Goal: Information Seeking & Learning: Find contact information

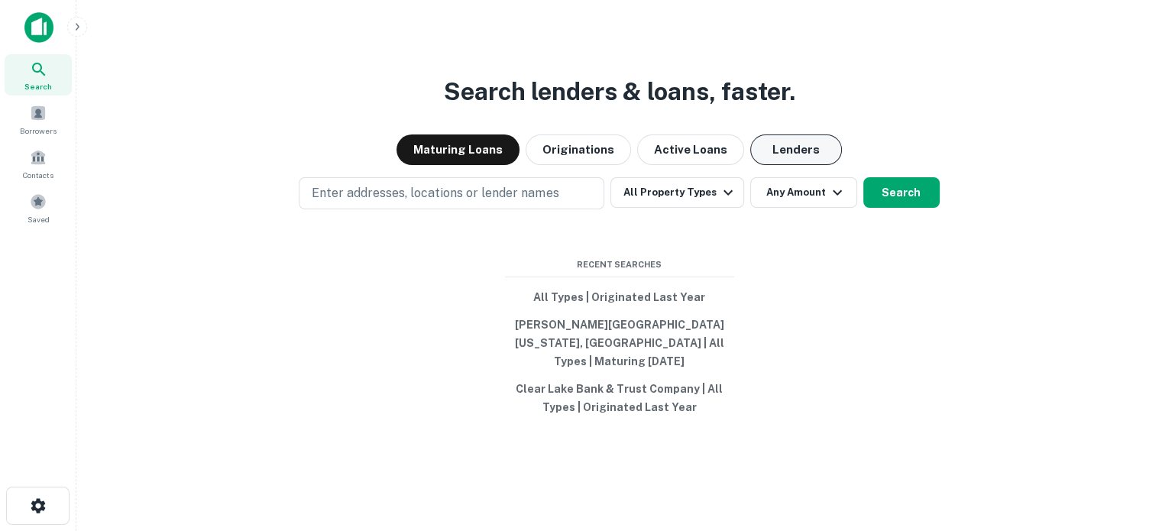
click at [790, 161] on button "Lenders" at bounding box center [796, 149] width 92 height 31
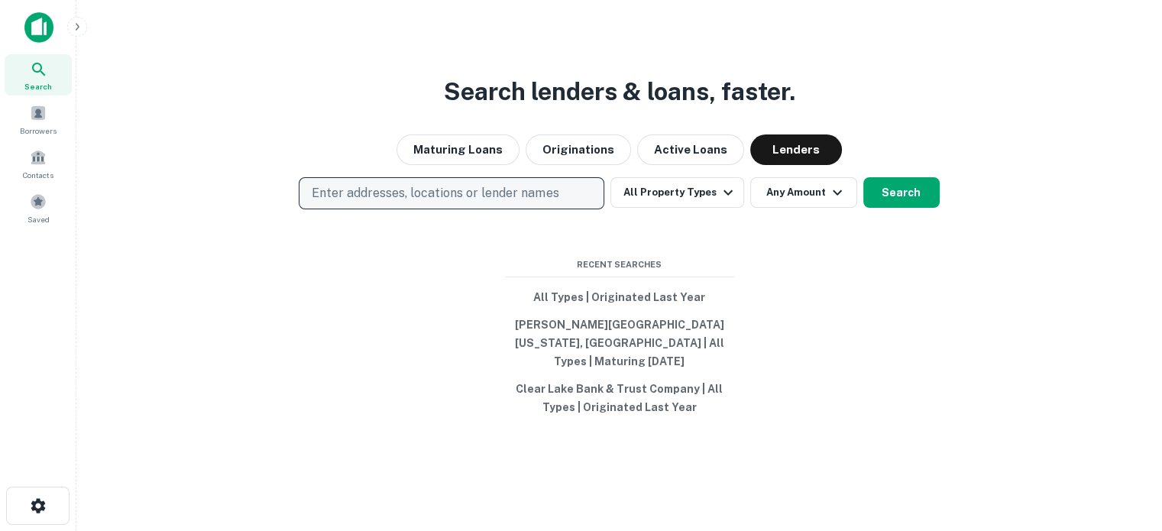
click at [523, 199] on p "Enter addresses, locations or lender names" at bounding box center [435, 193] width 247 height 18
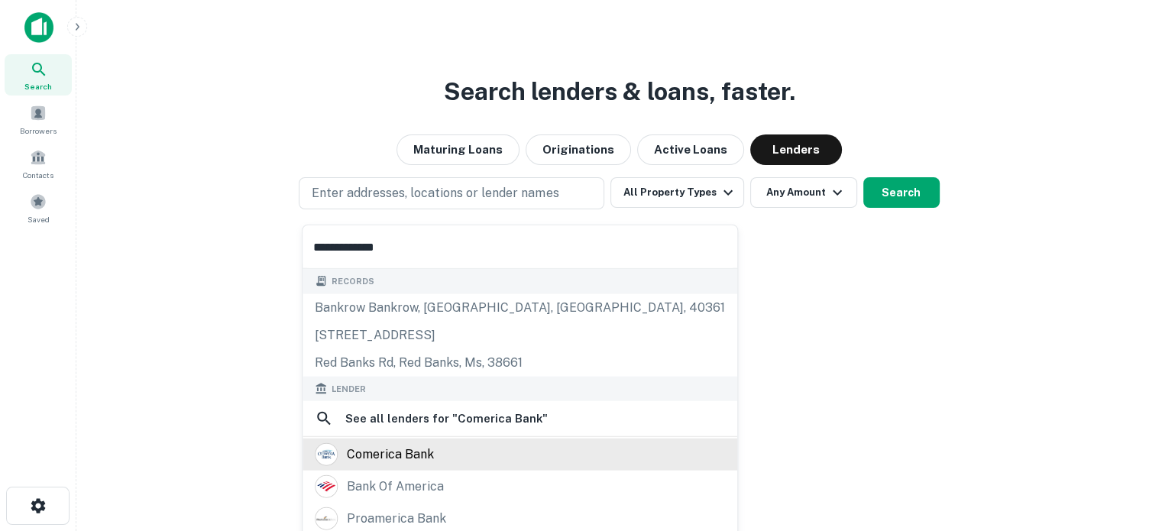
type input "**********"
click at [403, 458] on div "comerica bank" at bounding box center [390, 454] width 87 height 23
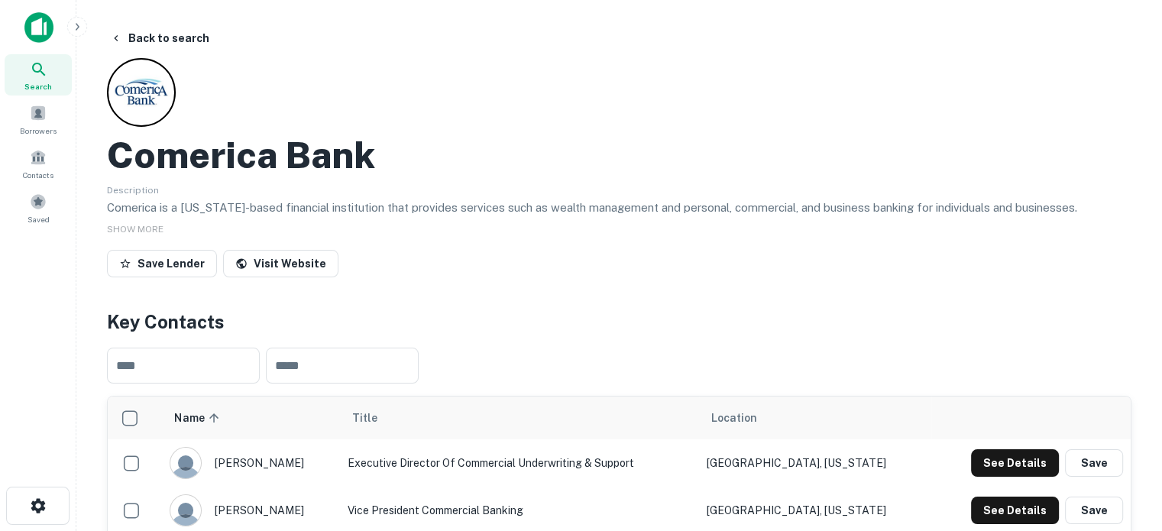
scroll to position [153, 0]
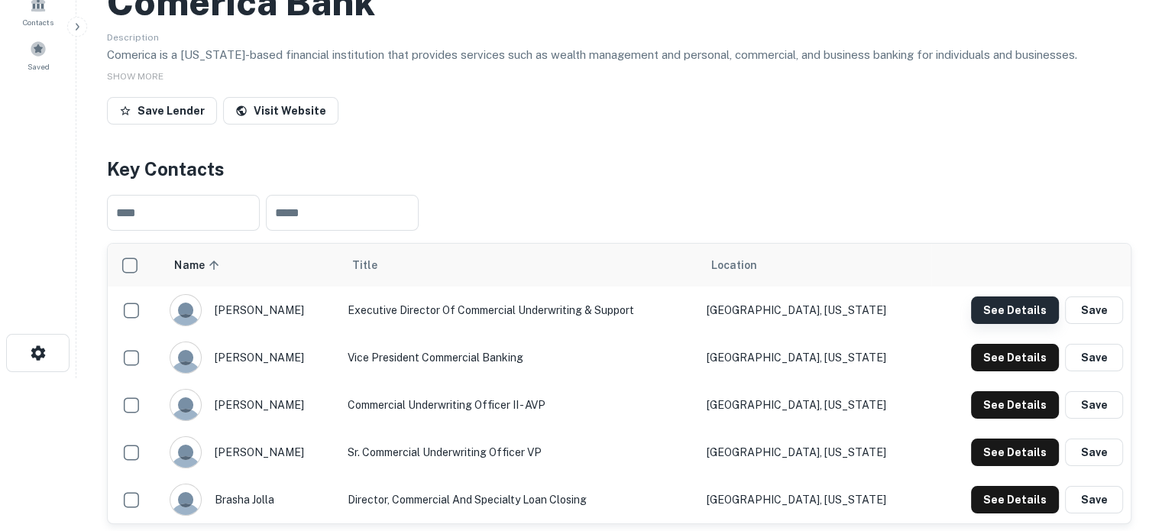
click at [1005, 310] on button "See Details" at bounding box center [1015, 310] width 88 height 28
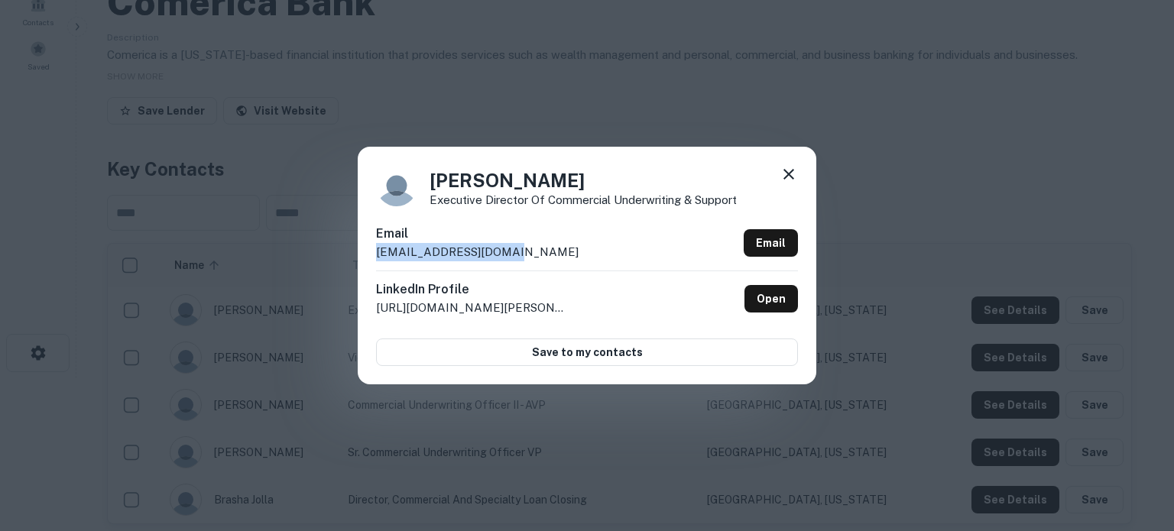
drag, startPoint x: 524, startPoint y: 254, endPoint x: 370, endPoint y: 247, distance: 154.5
click at [370, 247] on div "Aaron Miller Executive Director of Commercial Underwriting & Support Email apmi…" at bounding box center [587, 265] width 458 height 237
copy p "apmiller@comerica.com"
click at [782, 176] on icon at bounding box center [788, 174] width 18 height 18
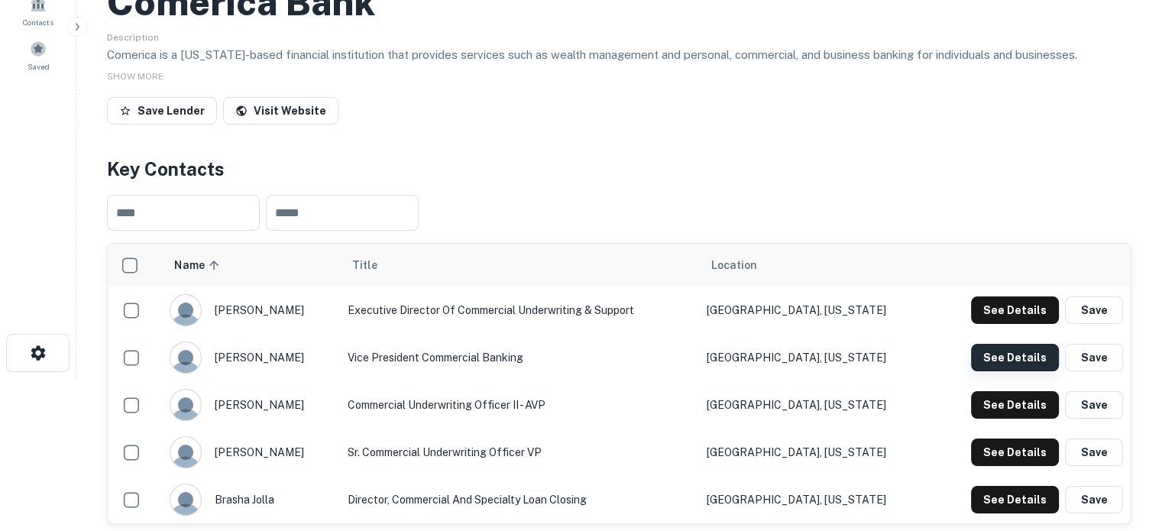
click at [999, 355] on button "See Details" at bounding box center [1015, 358] width 88 height 28
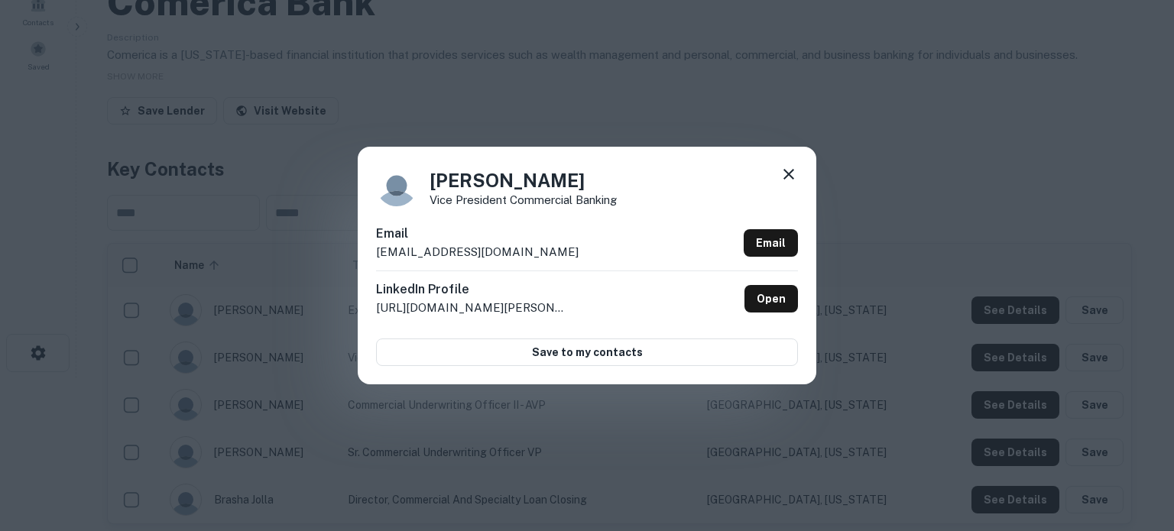
drag, startPoint x: 542, startPoint y: 244, endPoint x: 379, endPoint y: 251, distance: 162.9
click at [377, 251] on div "Email athornton@comerica.com Email" at bounding box center [587, 248] width 422 height 46
drag, startPoint x: 378, startPoint y: 253, endPoint x: 523, endPoint y: 254, distance: 144.4
click at [523, 254] on div "Email athornton@comerica.com Email" at bounding box center [587, 248] width 422 height 46
copy p "athornton@comerica.com"
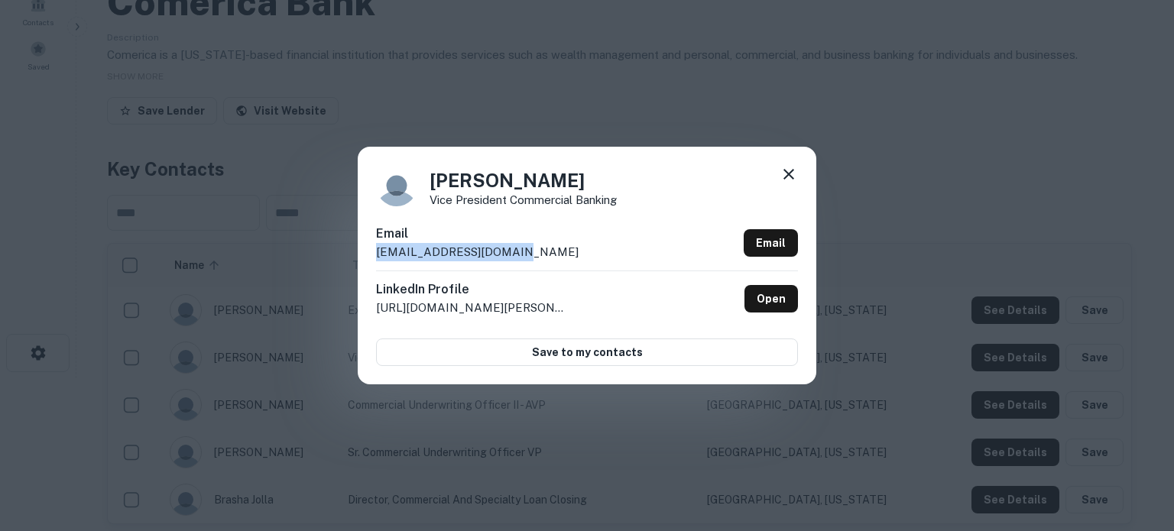
click at [788, 176] on icon at bounding box center [788, 174] width 18 height 18
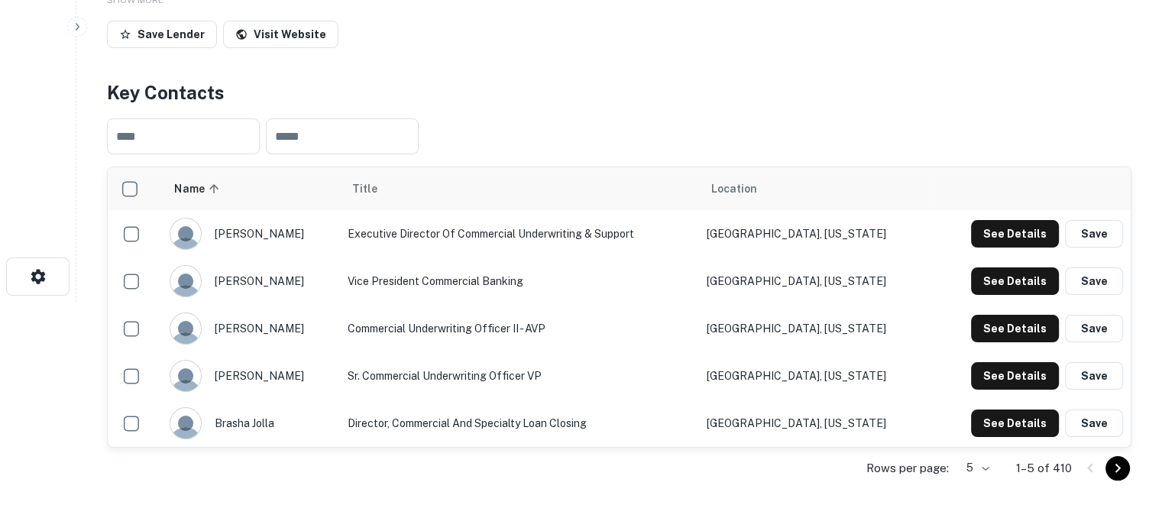
scroll to position [306, 0]
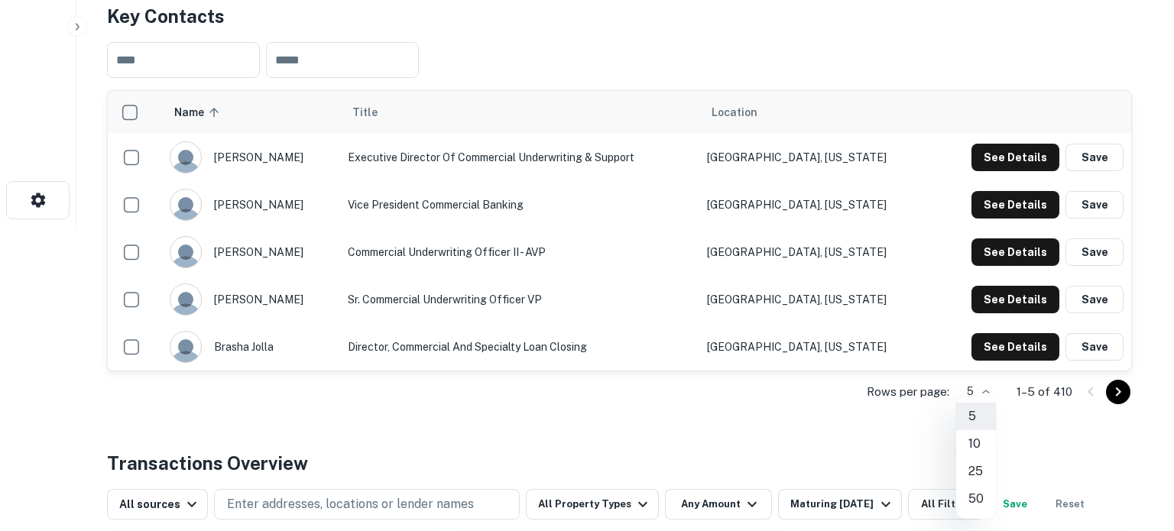
click at [979, 502] on li "50" at bounding box center [976, 499] width 40 height 28
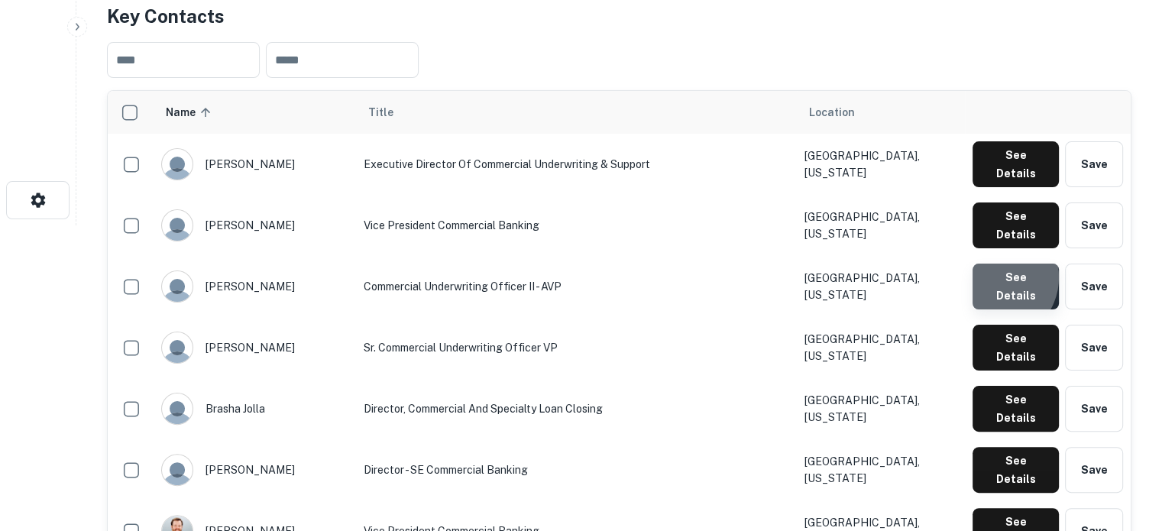
click at [996, 264] on button "See Details" at bounding box center [1016, 287] width 86 height 46
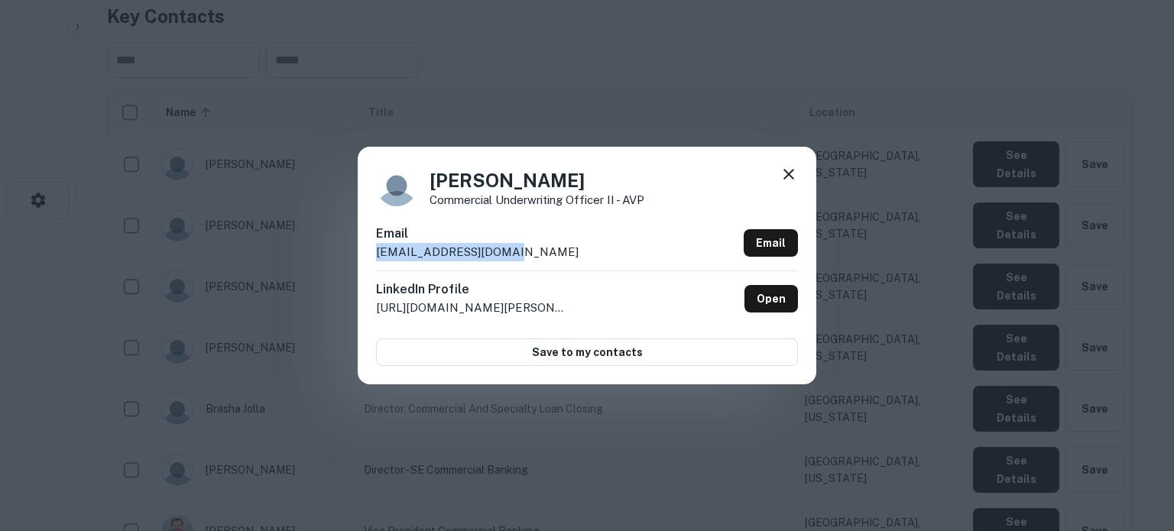
drag, startPoint x: 516, startPoint y: 255, endPoint x: 358, endPoint y: 250, distance: 158.3
click at [358, 250] on div "Brandon Centeio Commercial Underwriting Officer II - AVP Email bcenteio@comeric…" at bounding box center [587, 265] width 458 height 237
copy p "bcenteio@comerica.com"
click at [793, 176] on icon at bounding box center [788, 174] width 18 height 18
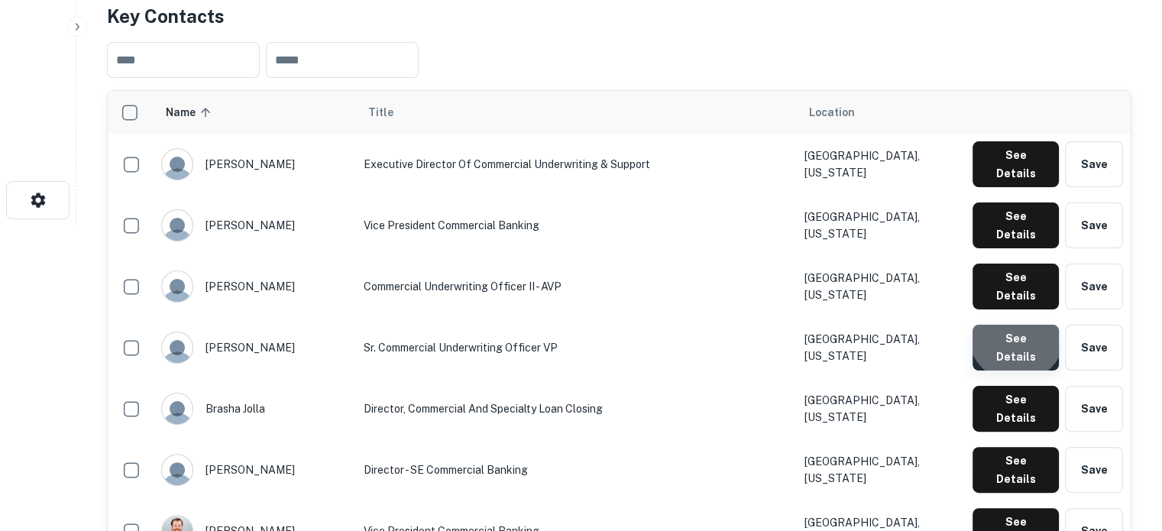
click at [1018, 325] on button "See Details" at bounding box center [1016, 348] width 86 height 46
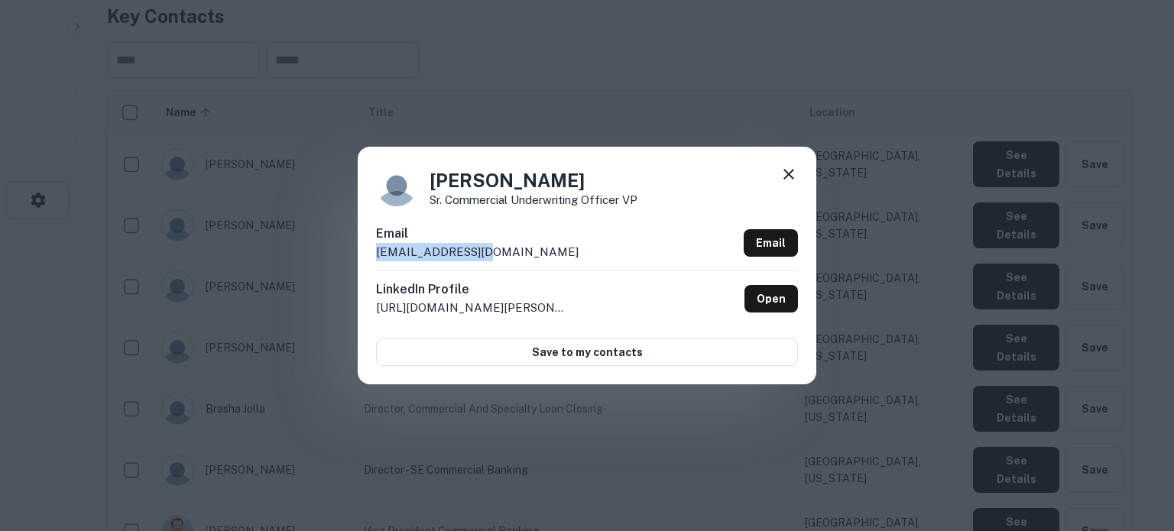
drag, startPoint x: 520, startPoint y: 261, endPoint x: 373, endPoint y: 260, distance: 146.7
click at [373, 260] on div "Brandon Cho Sr. Commercial Underwriting Officer VP Email bcho@comerica.com Emai…" at bounding box center [587, 265] width 458 height 237
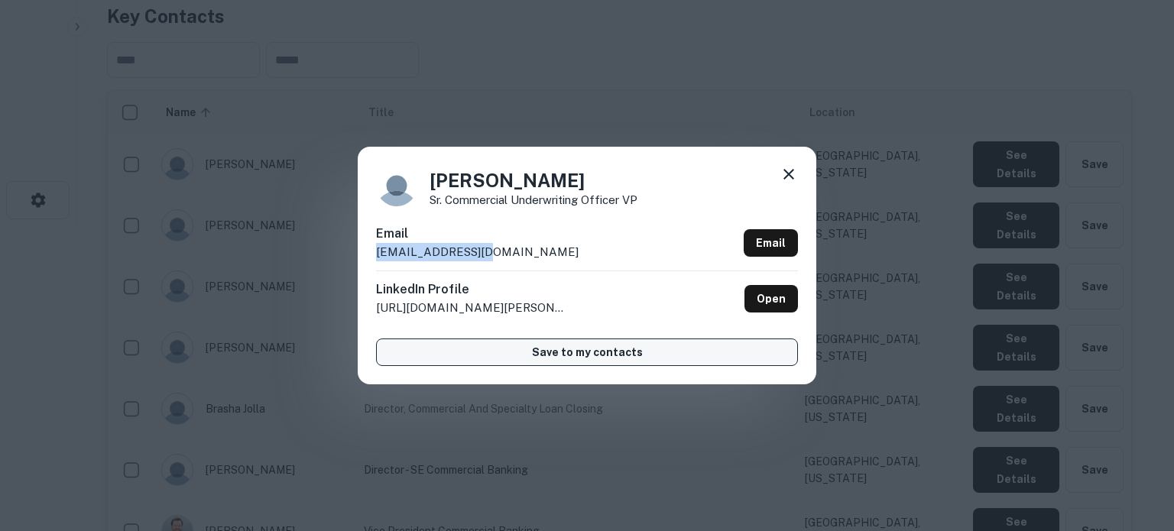
copy p "bcho@comerica.com"
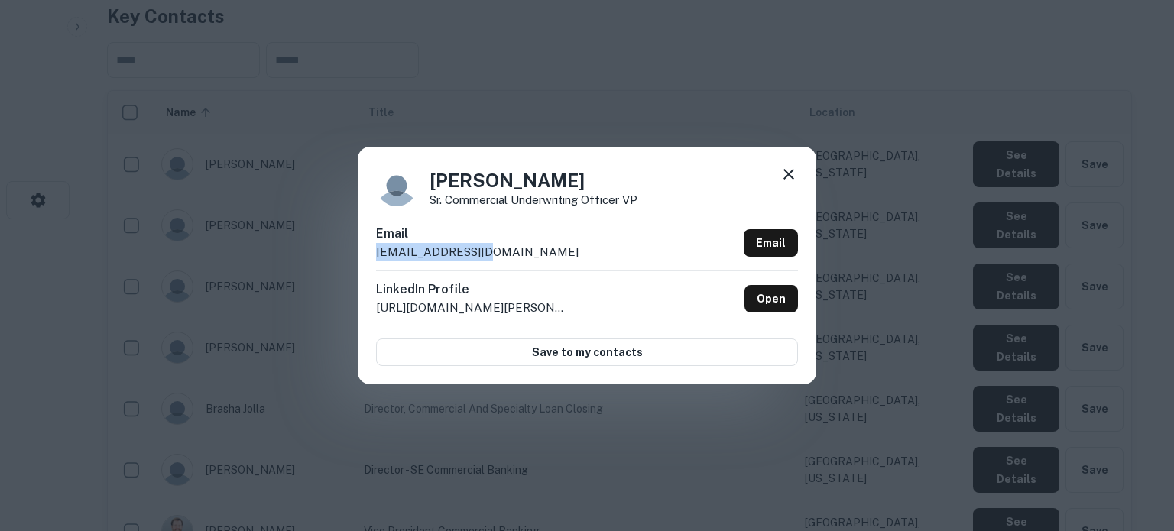
click at [788, 173] on icon at bounding box center [788, 174] width 11 height 11
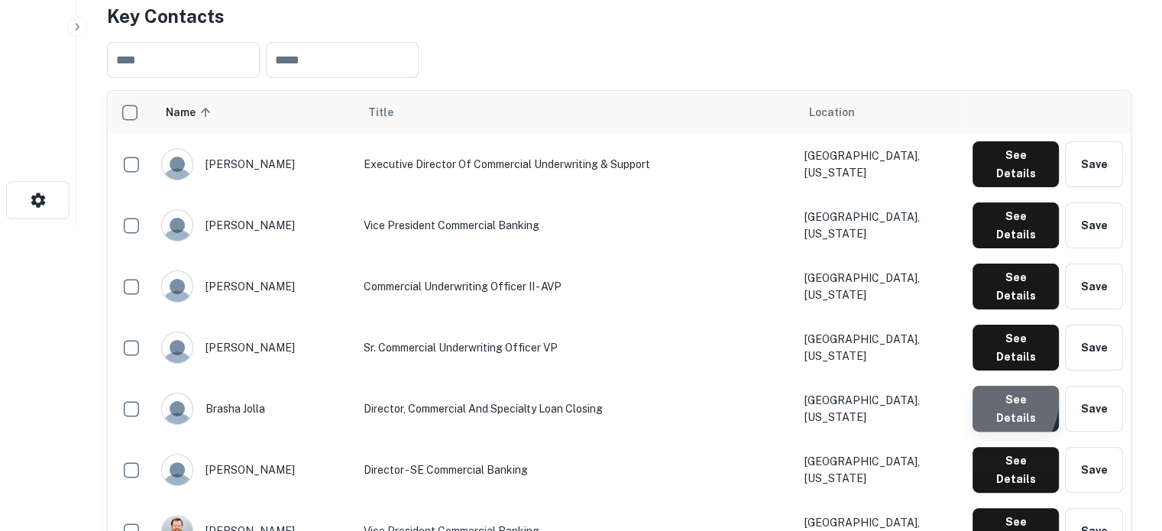
click at [977, 386] on button "See Details" at bounding box center [1016, 409] width 86 height 46
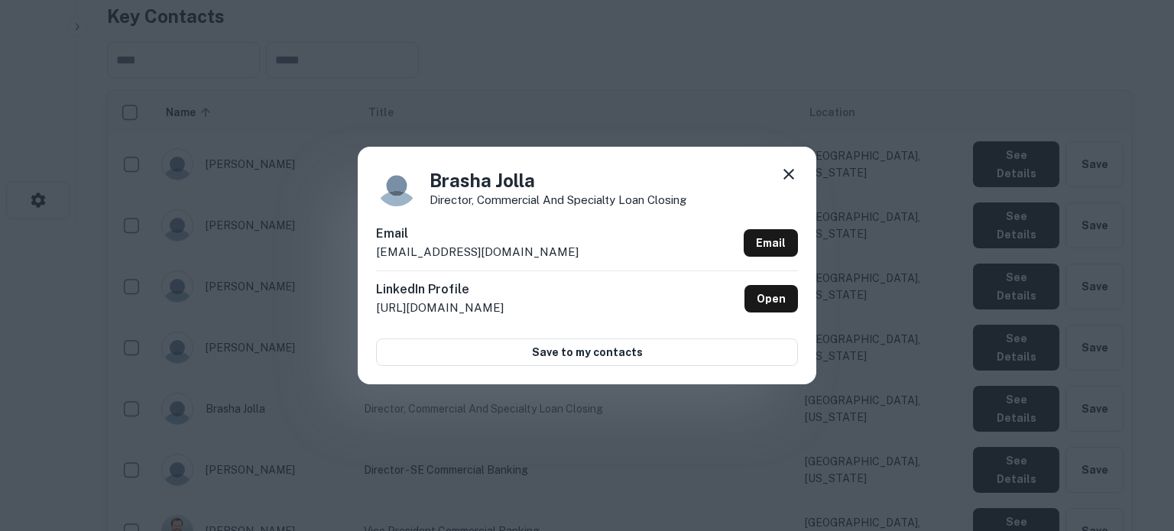
click at [564, 272] on div "LinkedIn Profile http://www.linkedin.com/in/brashajolla Open" at bounding box center [587, 298] width 422 height 56
drag, startPoint x: 554, startPoint y: 262, endPoint x: 370, endPoint y: 259, distance: 184.2
click at [370, 259] on div "Brasha Jolla Director, Commercial and Specialty Loan Closing Email bjjolla@come…" at bounding box center [587, 265] width 458 height 237
copy p "bjjolla@comerica.com"
click at [785, 174] on icon at bounding box center [788, 174] width 18 height 18
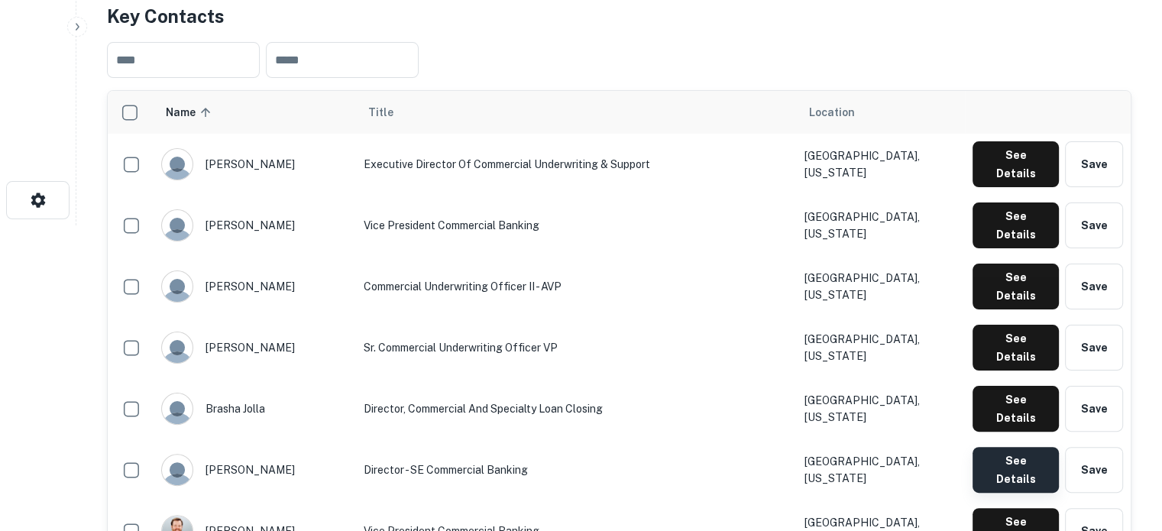
click at [1036, 447] on button "See Details" at bounding box center [1016, 470] width 86 height 46
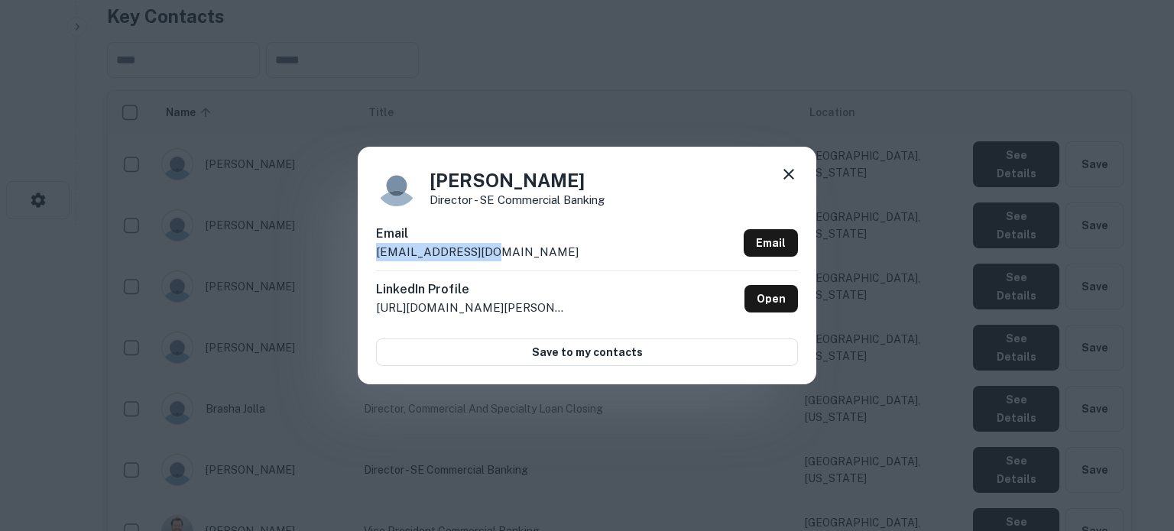
drag, startPoint x: 488, startPoint y: 254, endPoint x: 377, endPoint y: 259, distance: 110.9
click at [377, 259] on div "Email bgore@comerica.com Email" at bounding box center [587, 248] width 422 height 46
copy p "bgore@comerica.com"
click at [786, 177] on icon at bounding box center [788, 174] width 11 height 11
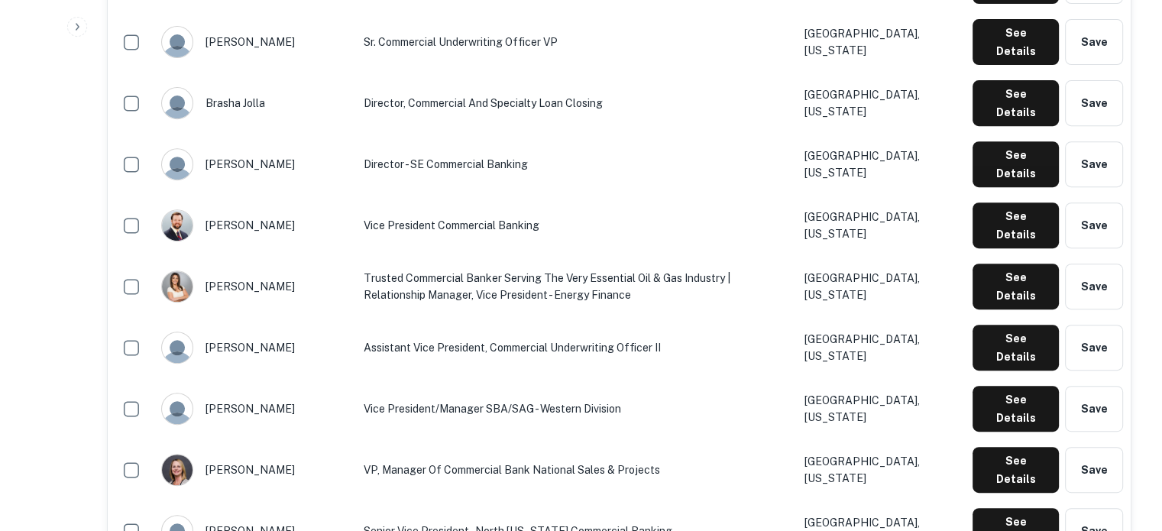
scroll to position [688, 0]
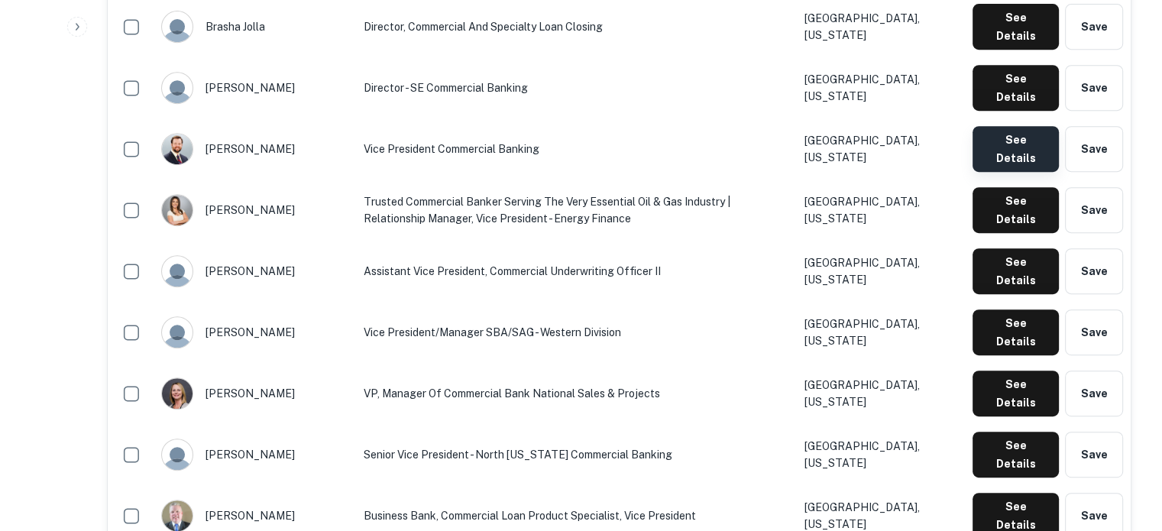
click at [1002, 126] on button "See Details" at bounding box center [1016, 149] width 86 height 46
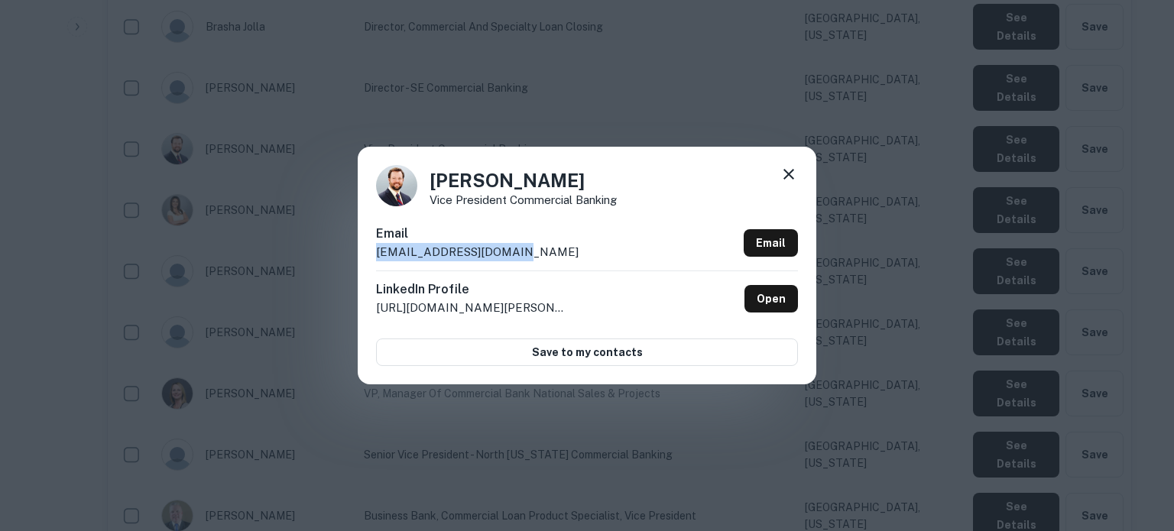
drag, startPoint x: 526, startPoint y: 257, endPoint x: 373, endPoint y: 255, distance: 152.8
click at [373, 255] on div "Brian Perkins Vice President Commercial Banking Email btperkins@comerica.com Em…" at bounding box center [587, 265] width 458 height 237
copy p "btperkins@comerica.com"
click at [780, 178] on icon at bounding box center [788, 174] width 18 height 18
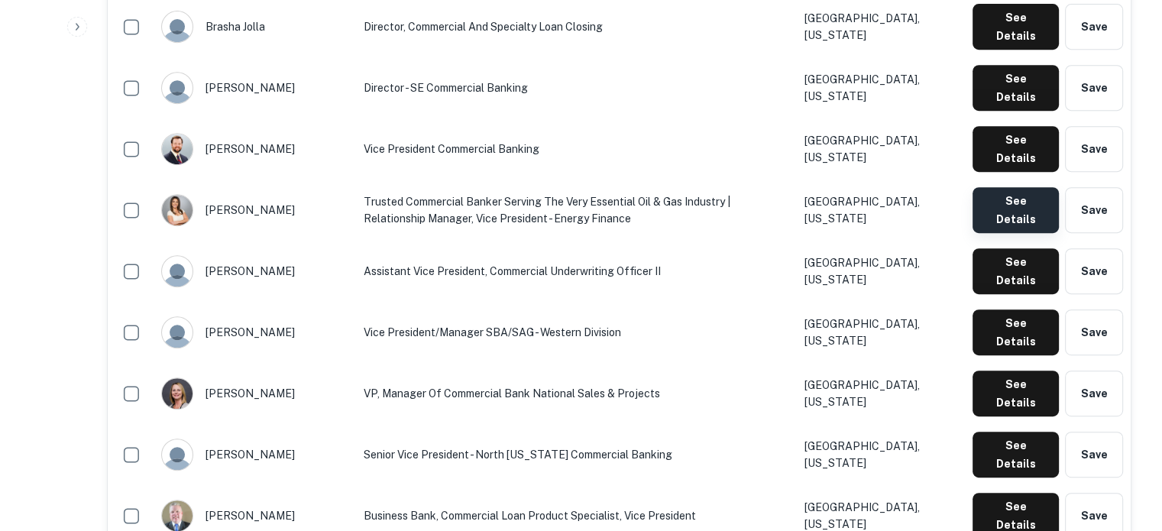
click at [1005, 187] on button "See Details" at bounding box center [1016, 210] width 86 height 46
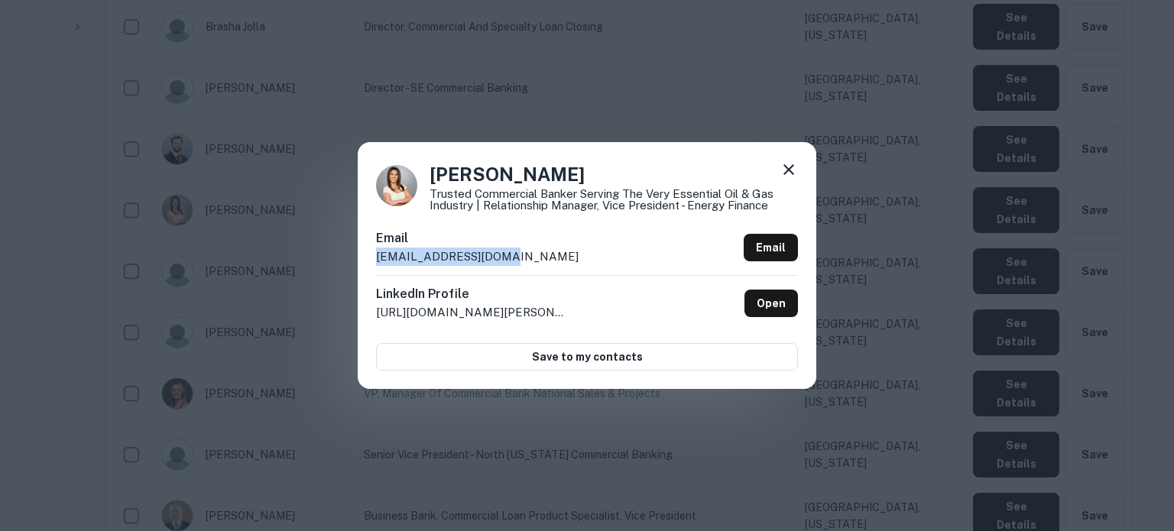
drag, startPoint x: 558, startPoint y: 256, endPoint x: 374, endPoint y: 263, distance: 183.5
click at [374, 263] on div "Britney Moore Trusted Commercial Banker Serving the Very Essential Oil & Gas In…" at bounding box center [587, 265] width 458 height 246
copy p "bpmoore@comerica.com"
click at [786, 173] on icon at bounding box center [788, 169] width 18 height 18
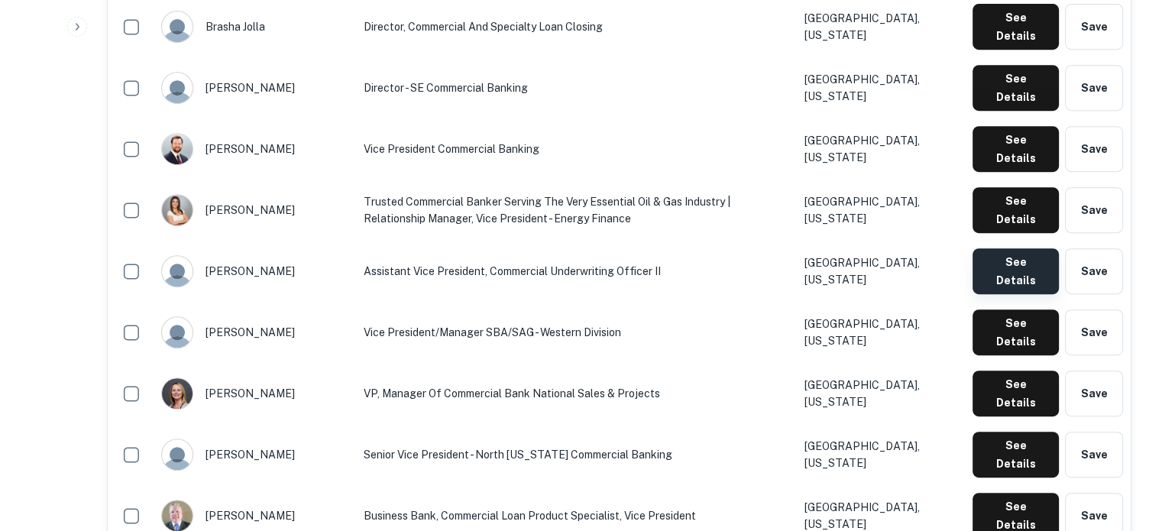
click at [1021, 248] on button "See Details" at bounding box center [1016, 271] width 86 height 46
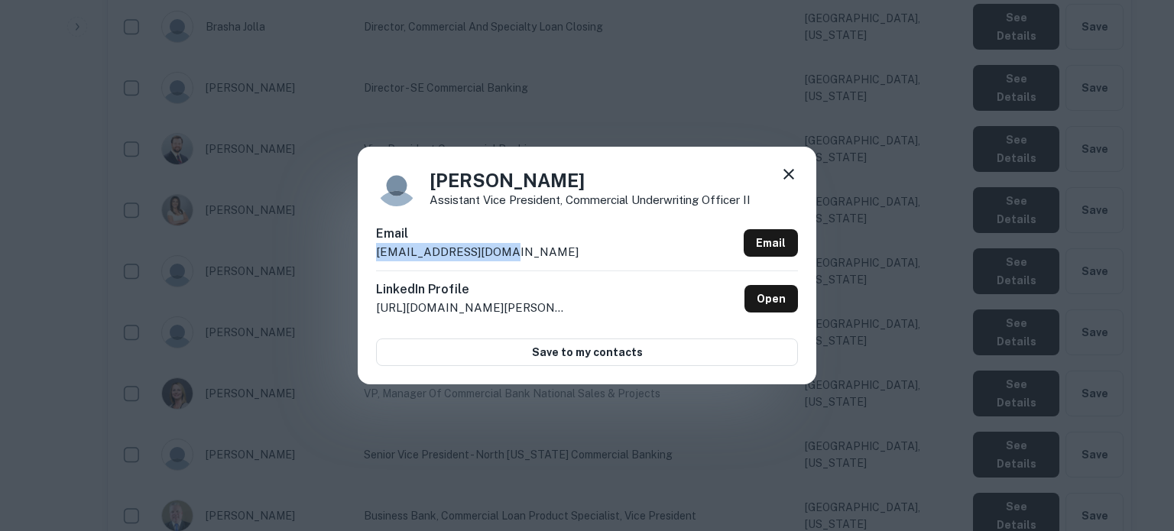
drag, startPoint x: 541, startPoint y: 256, endPoint x: 373, endPoint y: 257, distance: 168.1
click at [373, 257] on div "Camille Aspite Assistant Vice President, Commercial Underwriting Officer II Ema…" at bounding box center [587, 265] width 458 height 237
copy p "caspite@comerica.com"
click at [789, 174] on icon at bounding box center [788, 174] width 11 height 11
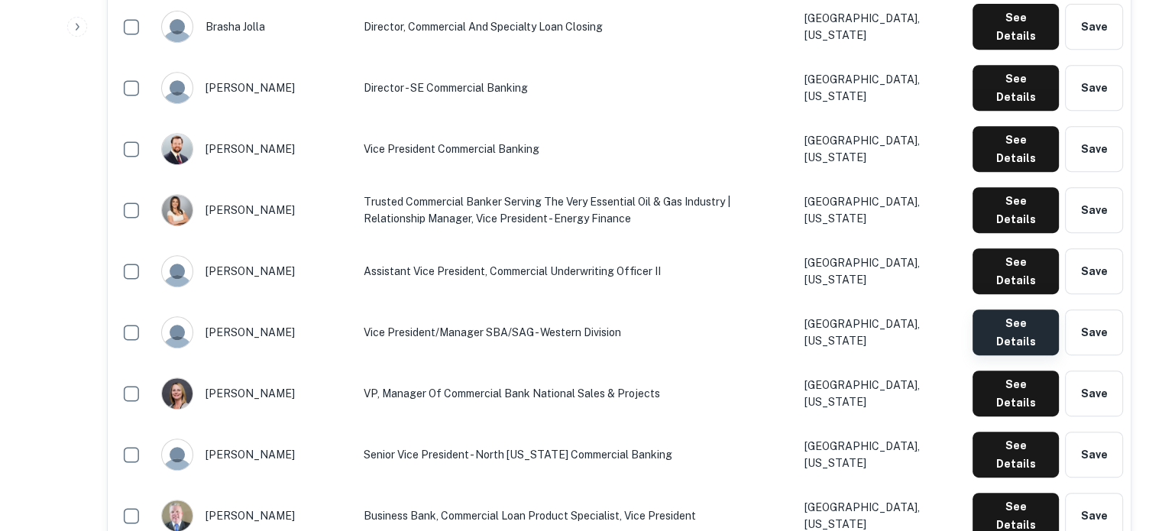
click at [1022, 309] on button "See Details" at bounding box center [1016, 332] width 86 height 46
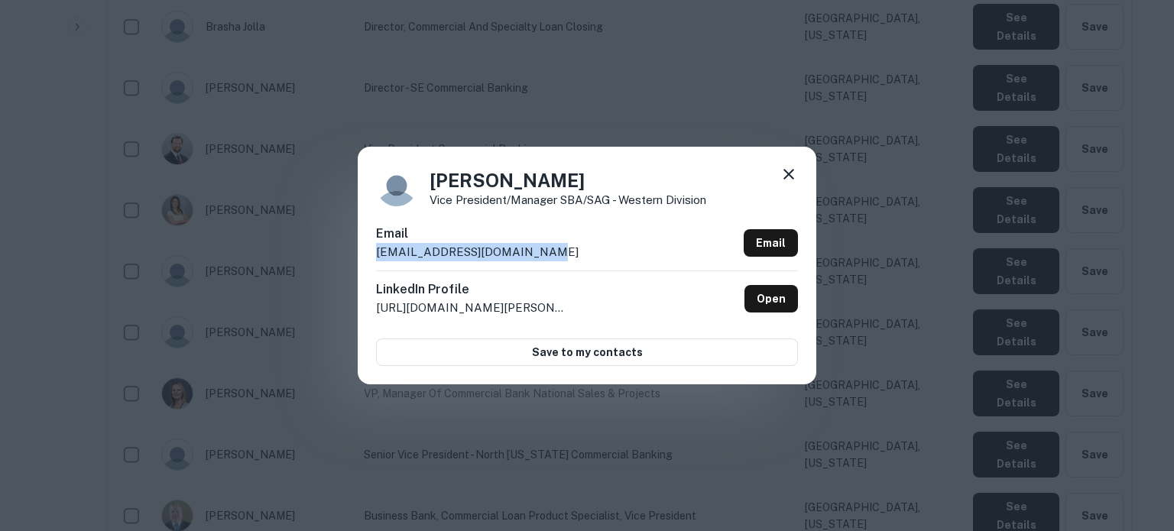
drag, startPoint x: 535, startPoint y: 253, endPoint x: 367, endPoint y: 258, distance: 168.2
click at [367, 258] on div "Charlie Heckenlaible Vice President/Manager SBA/SAG - Western Division Email ch…" at bounding box center [587, 265] width 458 height 237
copy p "checkenlaible@comerica.com"
click at [790, 180] on icon at bounding box center [788, 174] width 18 height 18
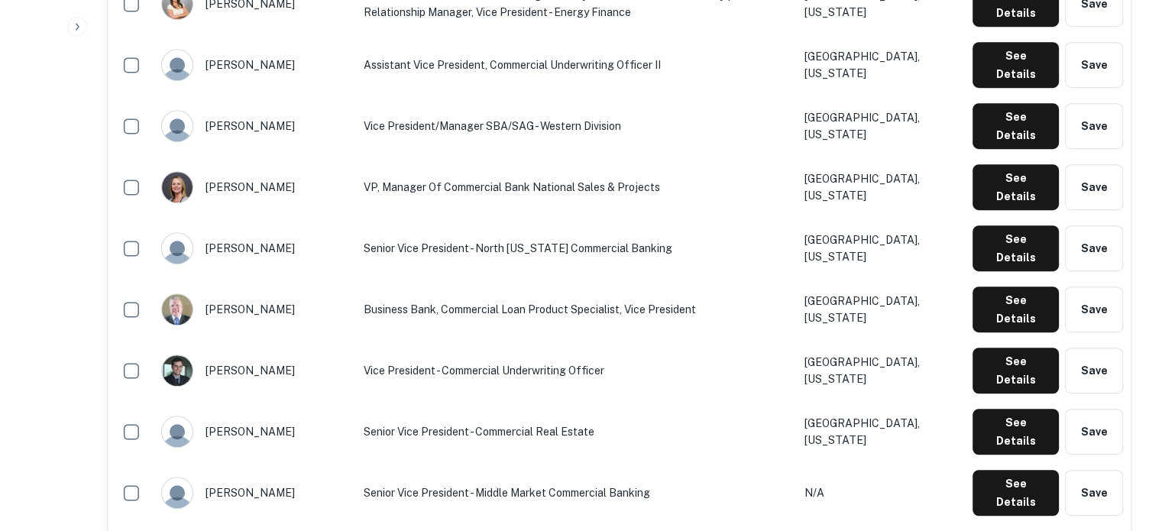
scroll to position [917, 0]
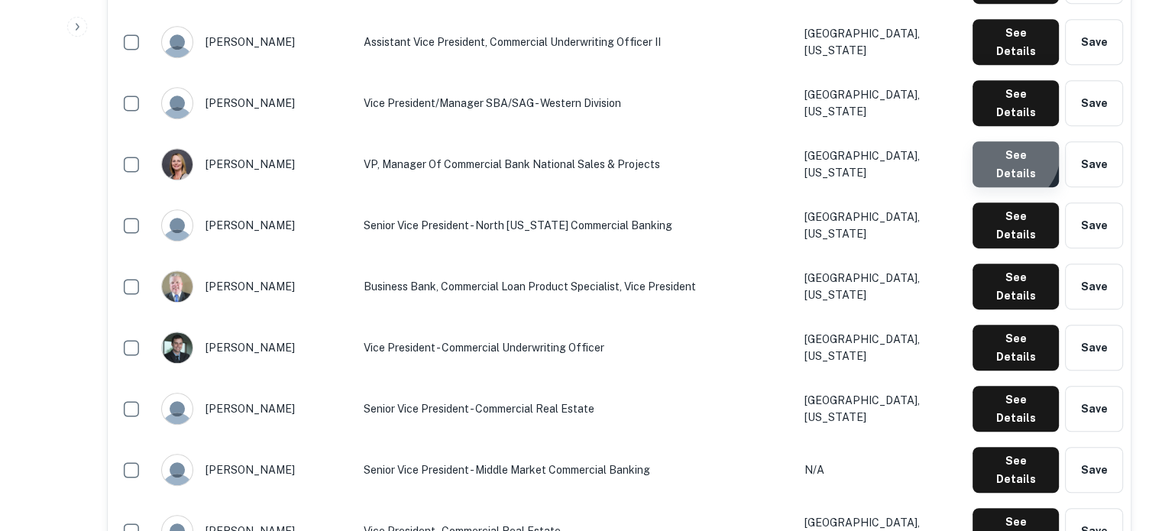
click at [1006, 141] on button "See Details" at bounding box center [1016, 164] width 86 height 46
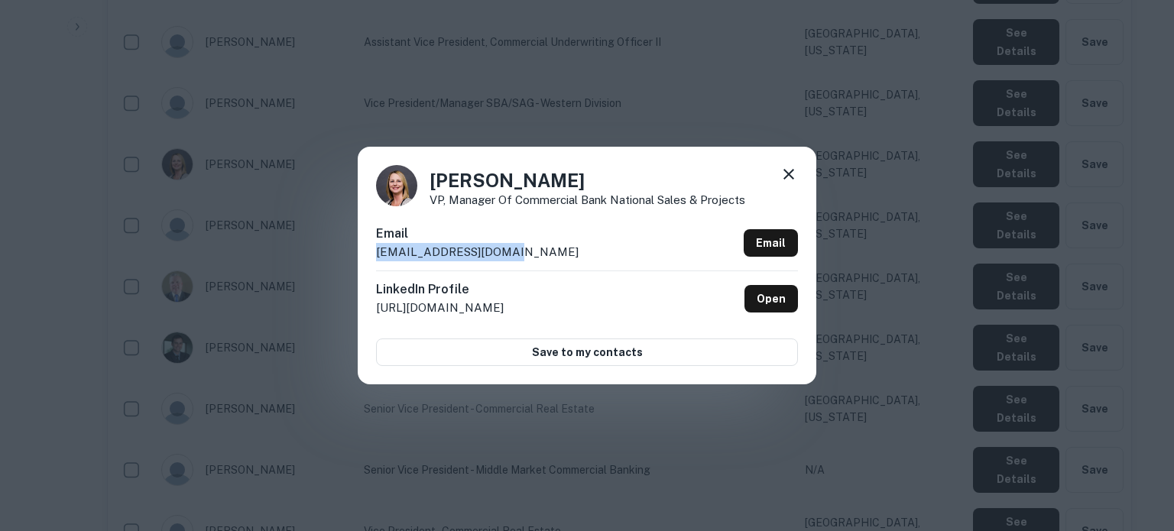
drag, startPoint x: 536, startPoint y: 254, endPoint x: 368, endPoint y: 261, distance: 168.2
click at [368, 261] on div "Christa Newman VP, Manager of Commercial Bank National Sales & Projects Email c…" at bounding box center [587, 265] width 458 height 237
click at [711, 527] on div "Christa Newman VP, Manager of Commercial Bank National Sales & Projects Email c…" at bounding box center [587, 265] width 1174 height 531
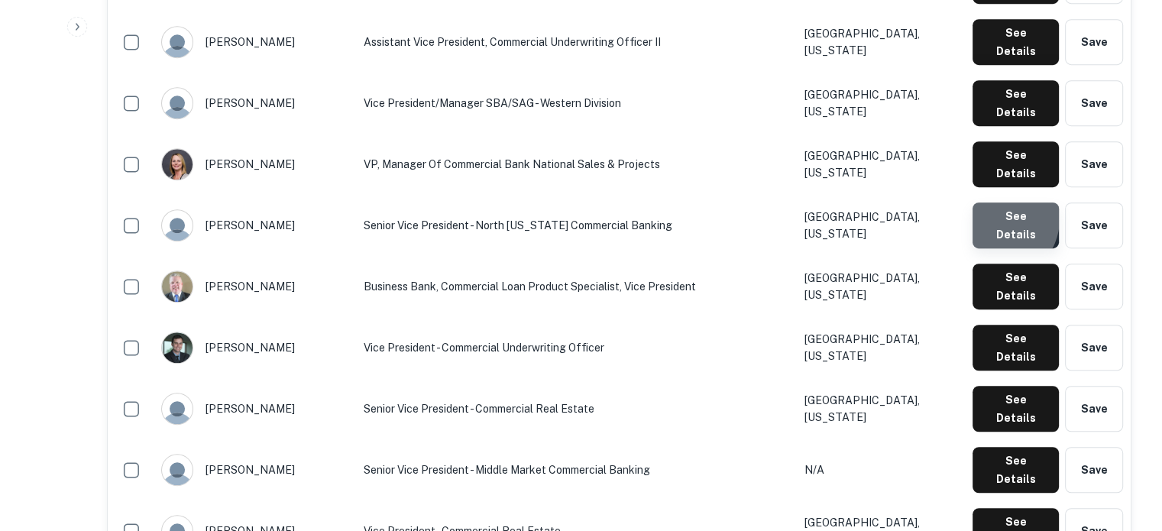
click at [998, 202] on button "See Details" at bounding box center [1016, 225] width 86 height 46
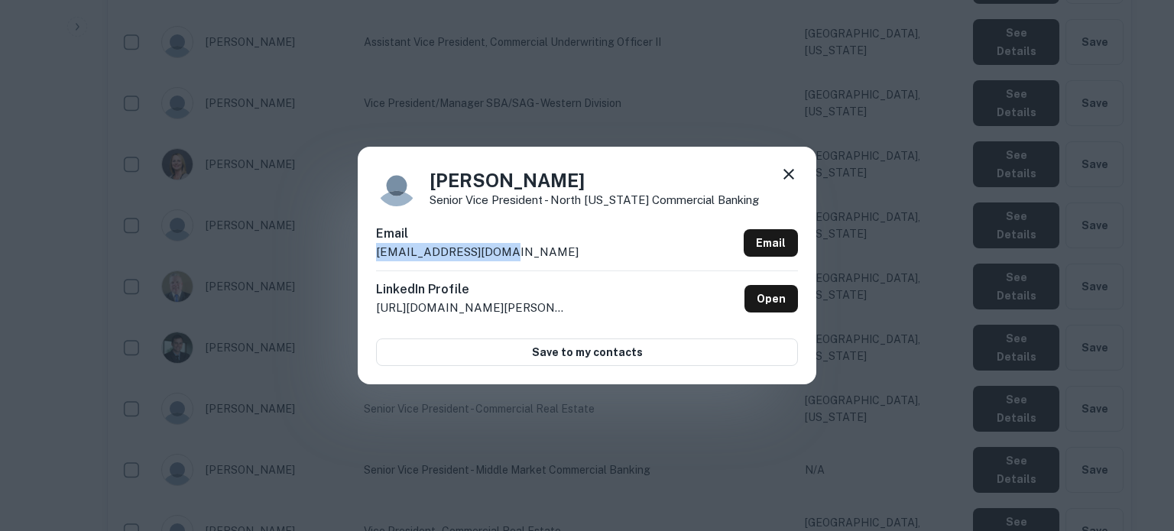
drag, startPoint x: 552, startPoint y: 255, endPoint x: 376, endPoint y: 262, distance: 175.9
click at [376, 262] on div "Email cjclark@comerica.com Email" at bounding box center [587, 248] width 422 height 46
click at [789, 176] on icon at bounding box center [788, 174] width 18 height 18
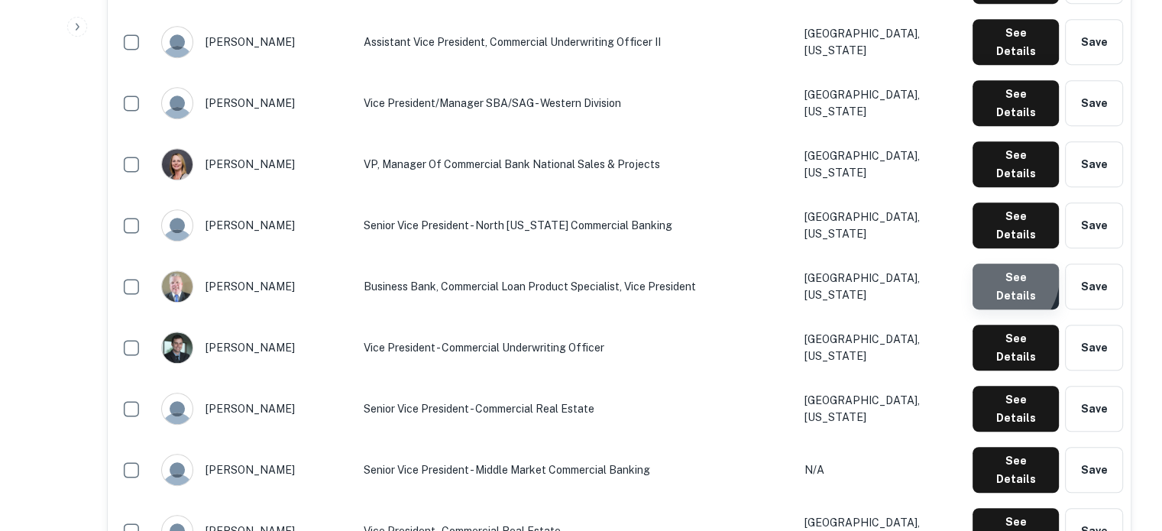
click at [996, 264] on button "See Details" at bounding box center [1016, 287] width 86 height 46
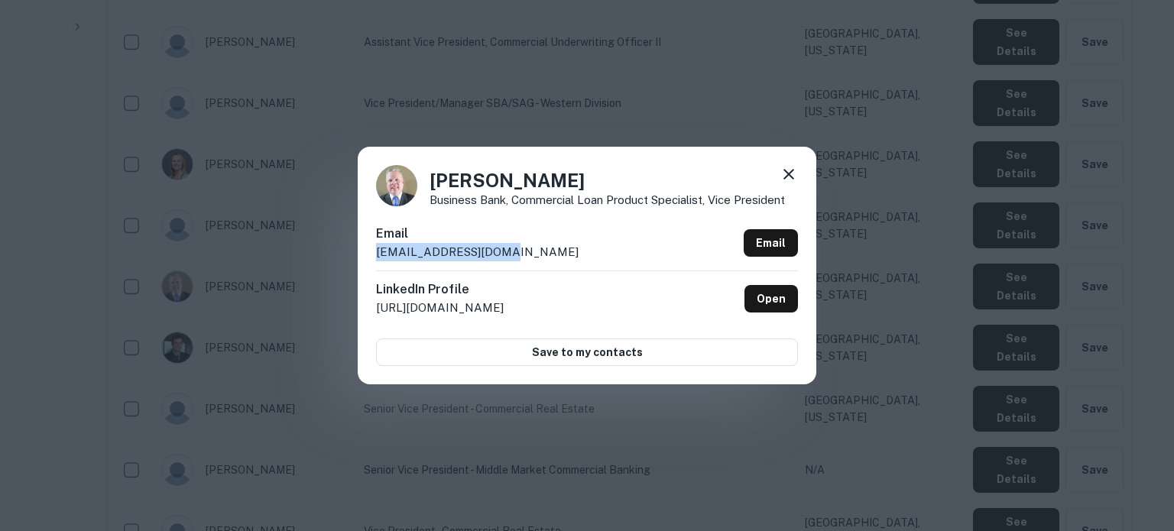
drag, startPoint x: 504, startPoint y: 253, endPoint x: 375, endPoint y: 257, distance: 128.4
click at [375, 257] on div "Christopher Level Business Bank, Commercial Loan Product Specialist, Vice Presi…" at bounding box center [587, 265] width 458 height 237
click at [786, 177] on icon at bounding box center [788, 174] width 11 height 11
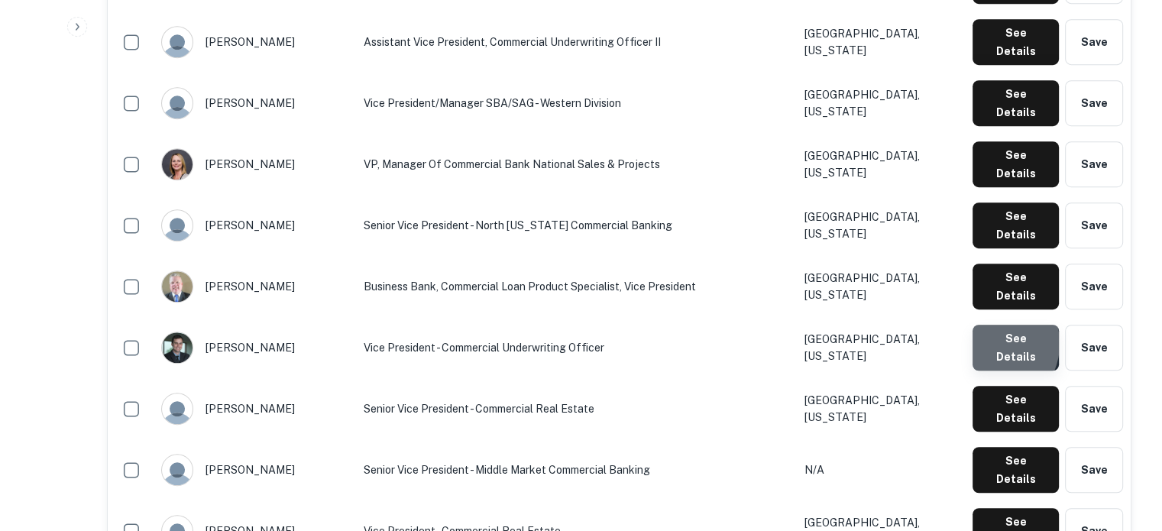
click at [991, 325] on button "See Details" at bounding box center [1016, 348] width 86 height 46
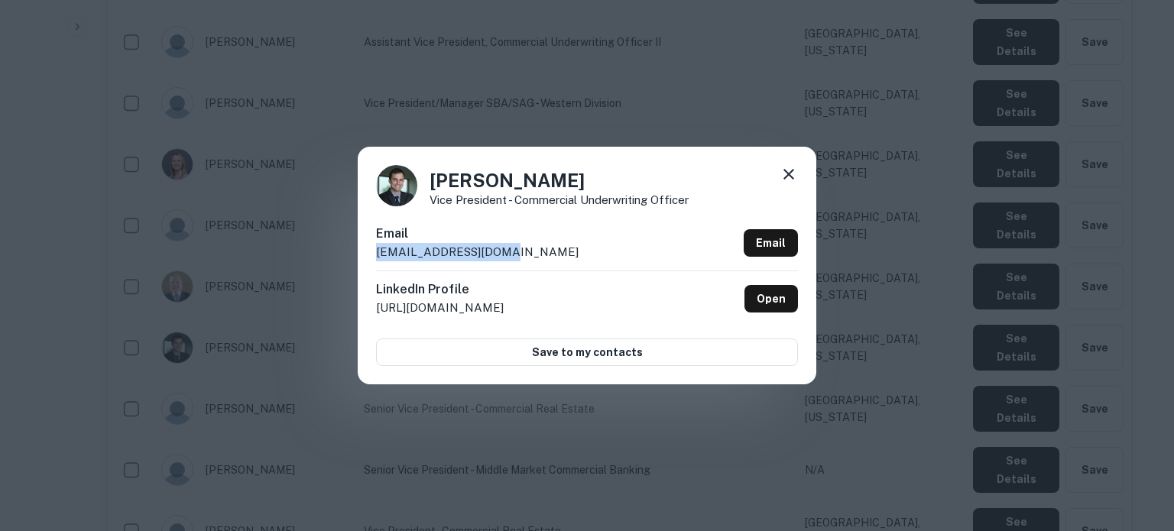
drag, startPoint x: 524, startPoint y: 253, endPoint x: 376, endPoint y: 256, distance: 148.3
click at [376, 256] on div "Email clinker@comerica.com Email" at bounding box center [587, 248] width 422 height 46
click at [794, 177] on icon at bounding box center [788, 174] width 18 height 18
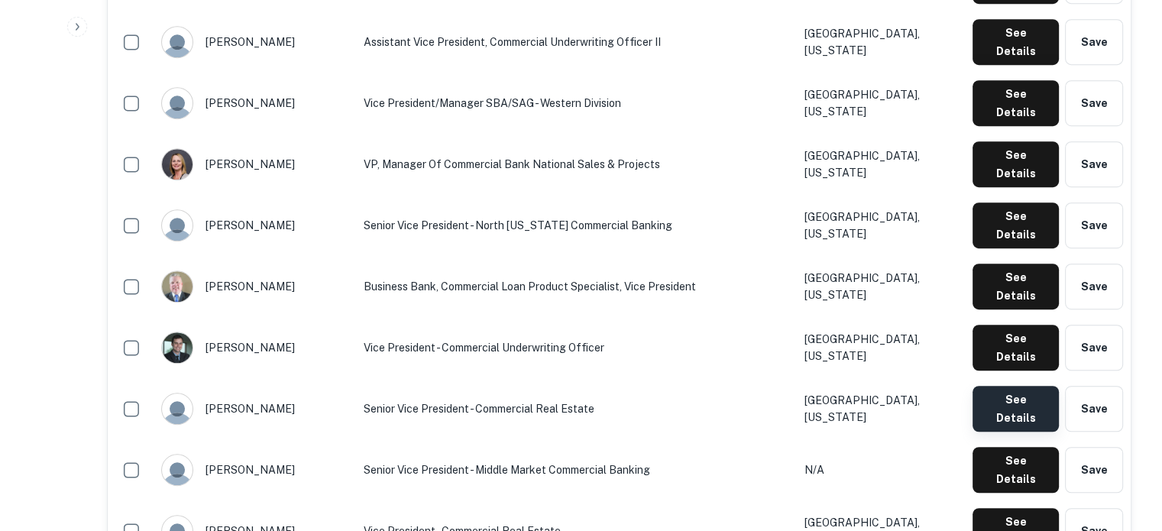
click at [1020, 386] on button "See Details" at bounding box center [1016, 409] width 86 height 46
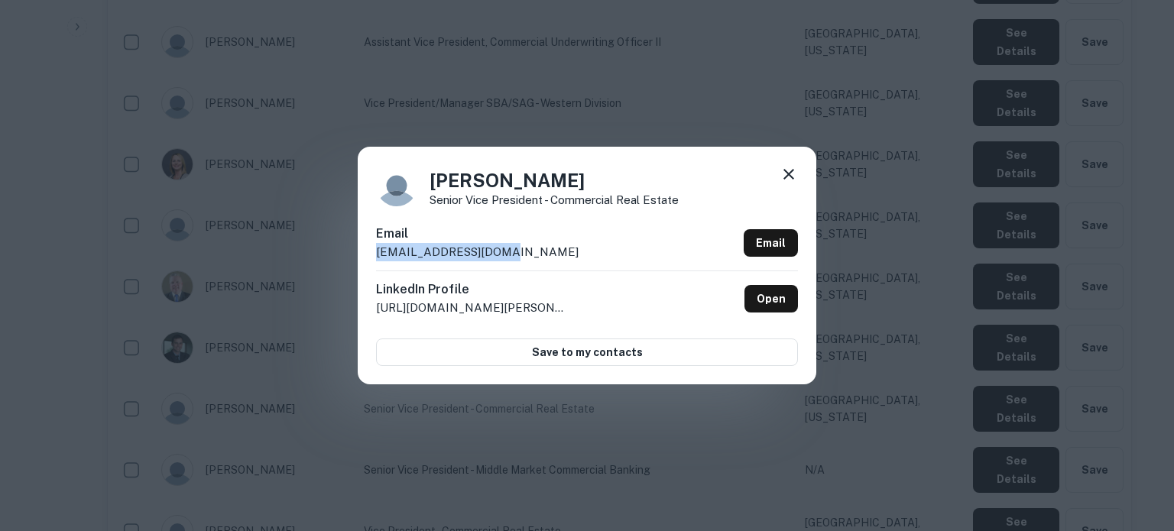
drag, startPoint x: 520, startPoint y: 250, endPoint x: 365, endPoint y: 261, distance: 154.8
click at [365, 261] on div "Chris Young Senior Vice President - Commercial Real Estate Email cwyoung@comeri…" at bounding box center [587, 265] width 458 height 237
click at [788, 173] on icon at bounding box center [788, 174] width 18 height 18
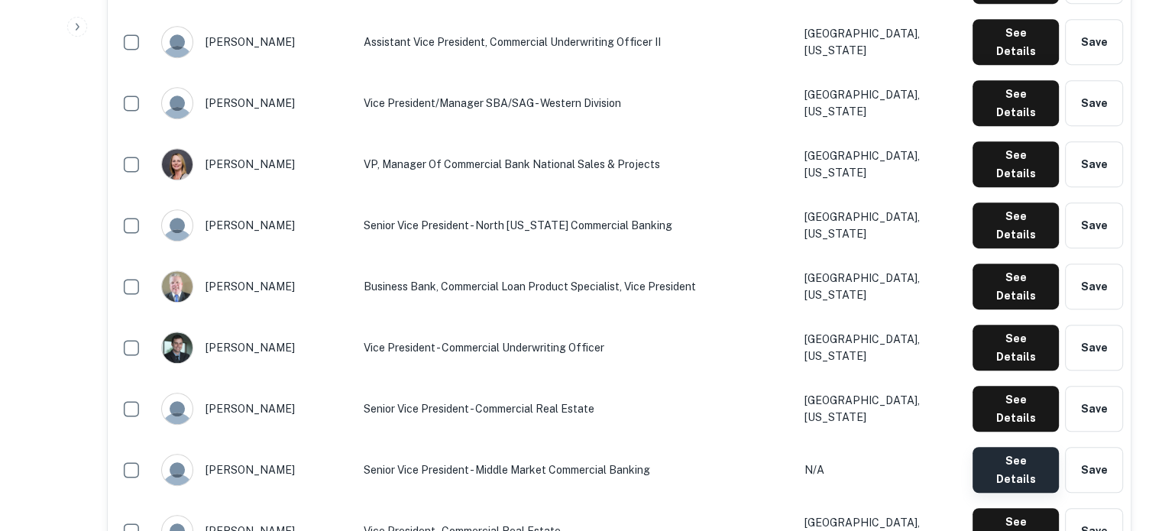
click at [992, 447] on button "See Details" at bounding box center [1016, 470] width 86 height 46
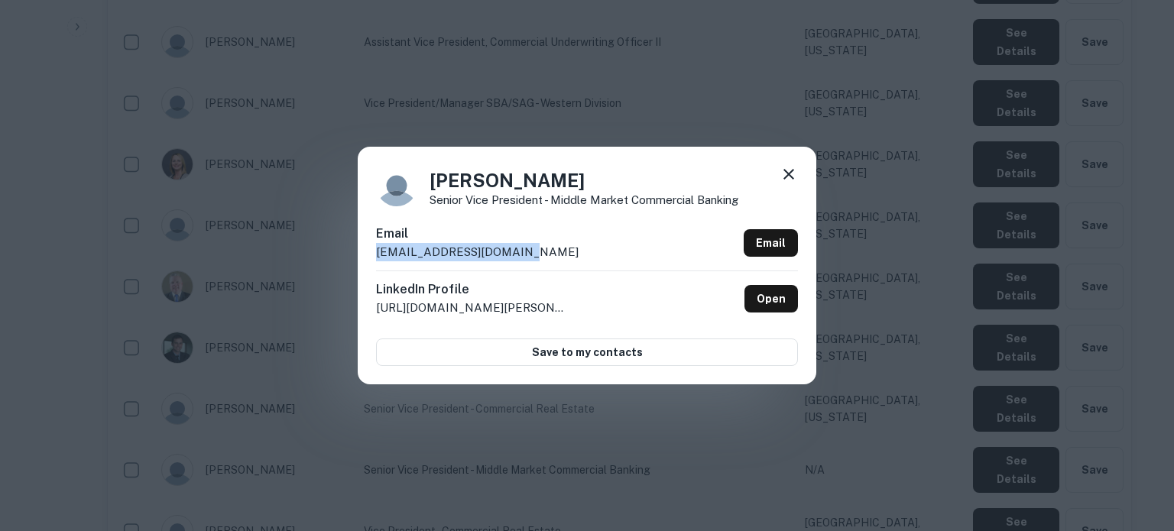
drag, startPoint x: 530, startPoint y: 259, endPoint x: 356, endPoint y: 257, distance: 174.2
click at [356, 257] on div "Colleen Atkinson Senior Vice President - Middle Market Commercial Banking Email…" at bounding box center [587, 265] width 1174 height 531
click at [790, 179] on icon at bounding box center [788, 174] width 18 height 18
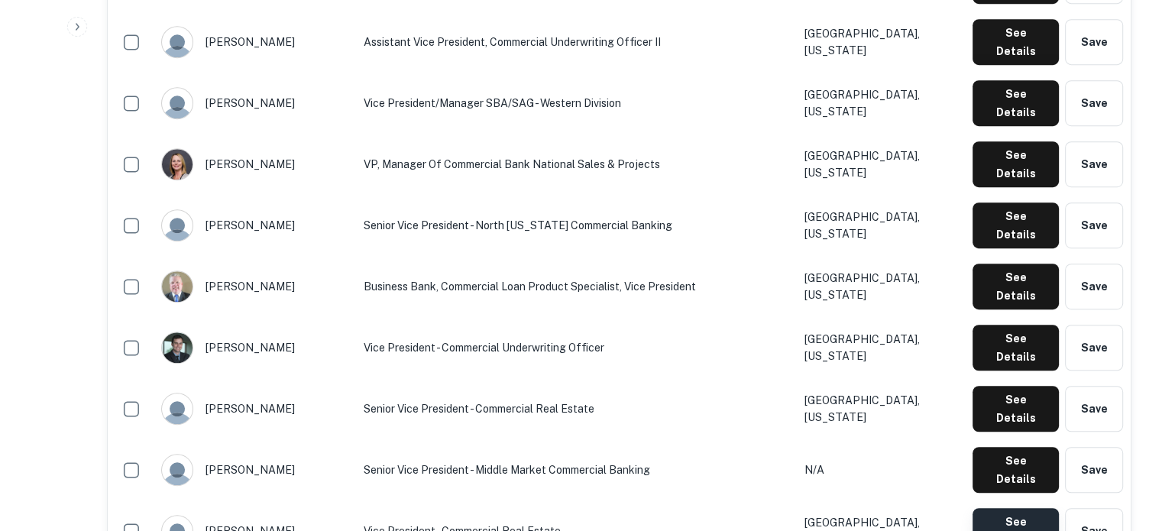
click at [994, 508] on button "See Details" at bounding box center [1016, 531] width 86 height 46
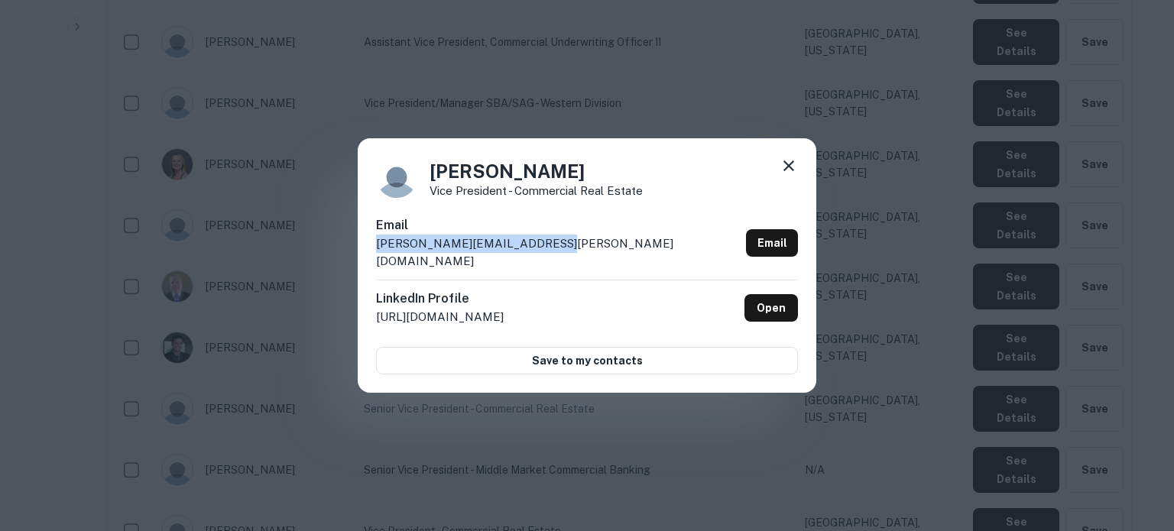
drag, startPoint x: 559, startPoint y: 253, endPoint x: 379, endPoint y: 261, distance: 180.5
click at [379, 261] on div "Email courtney.klesel@comerica.com Email" at bounding box center [587, 247] width 422 height 63
click at [796, 176] on div "Courtney Klesel Vice President - Commercial Real Estate Email courtney.klesel@c…" at bounding box center [587, 265] width 458 height 255
click at [792, 175] on icon at bounding box center [788, 166] width 18 height 18
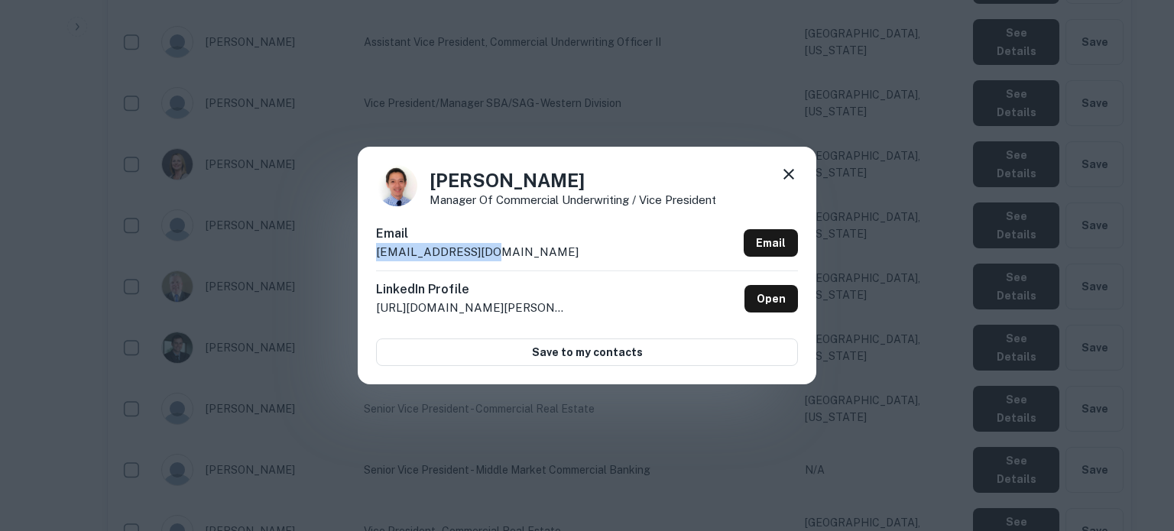
drag, startPoint x: 495, startPoint y: 247, endPoint x: 377, endPoint y: 261, distance: 119.3
click at [377, 261] on div "Email dying@comerica.com Email" at bounding box center [587, 248] width 422 height 46
click at [792, 176] on icon at bounding box center [788, 174] width 18 height 18
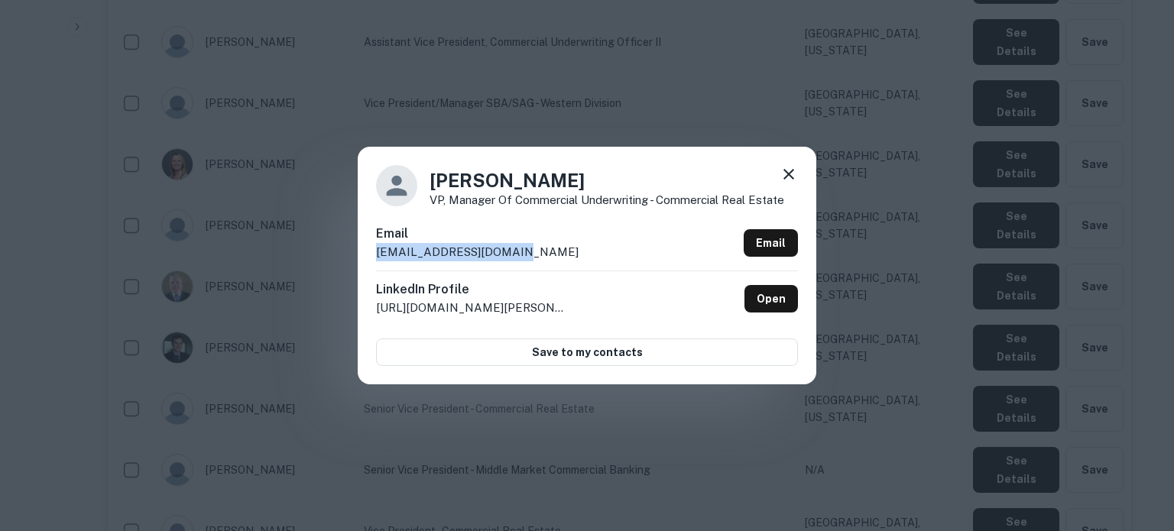
drag, startPoint x: 529, startPoint y: 245, endPoint x: 368, endPoint y: 257, distance: 162.4
click at [368, 257] on div "Dean Escueta VP, Manager of Commercial Underwriting - Commercial Real Estate Em…" at bounding box center [587, 265] width 458 height 237
click at [782, 176] on icon at bounding box center [788, 174] width 18 height 18
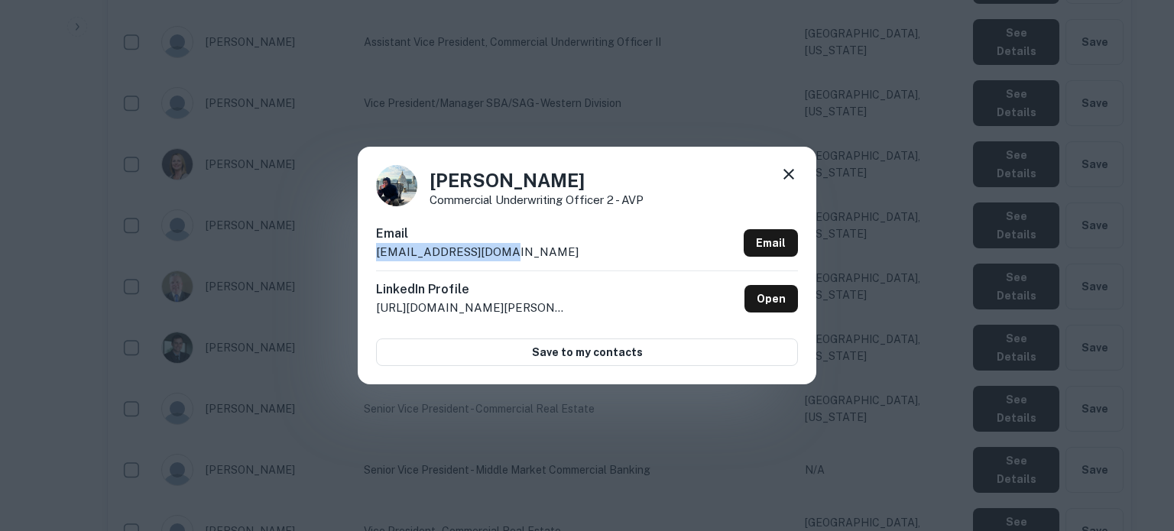
drag, startPoint x: 492, startPoint y: 255, endPoint x: 374, endPoint y: 256, distance: 118.4
click at [374, 256] on div "Deven Benard Commercial Underwriting Officer 2 - AVP Email dbenard@comerica.com…" at bounding box center [587, 265] width 458 height 237
click at [791, 169] on icon at bounding box center [788, 174] width 18 height 18
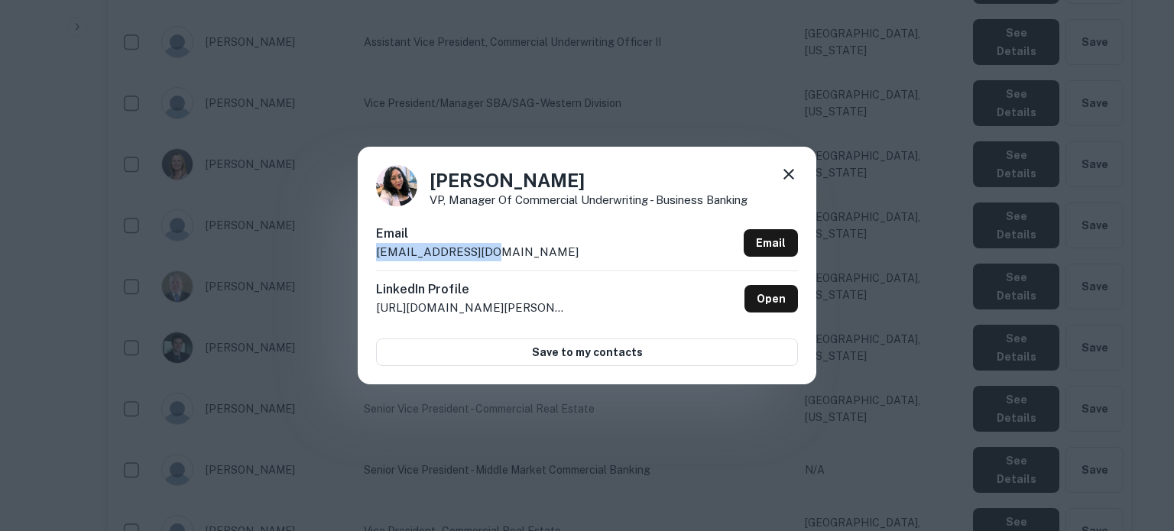
drag, startPoint x: 529, startPoint y: 253, endPoint x: 374, endPoint y: 250, distance: 154.4
click at [374, 250] on div "Emily Lee VP, Manager of Commercial Underwriting - Business Banking Email ellee…" at bounding box center [587, 265] width 458 height 237
click at [795, 176] on icon at bounding box center [788, 174] width 18 height 18
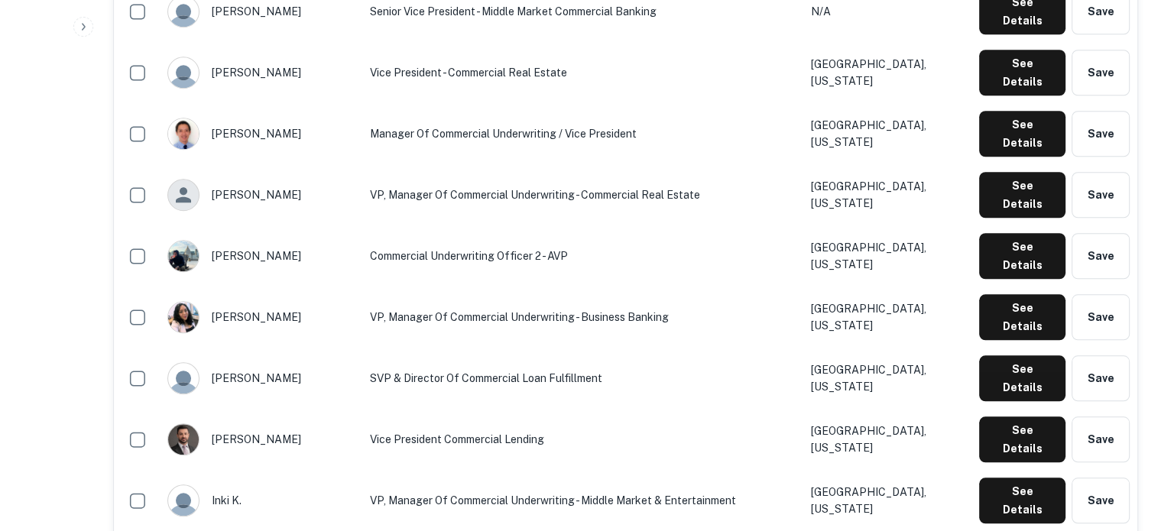
scroll to position [1452, 0]
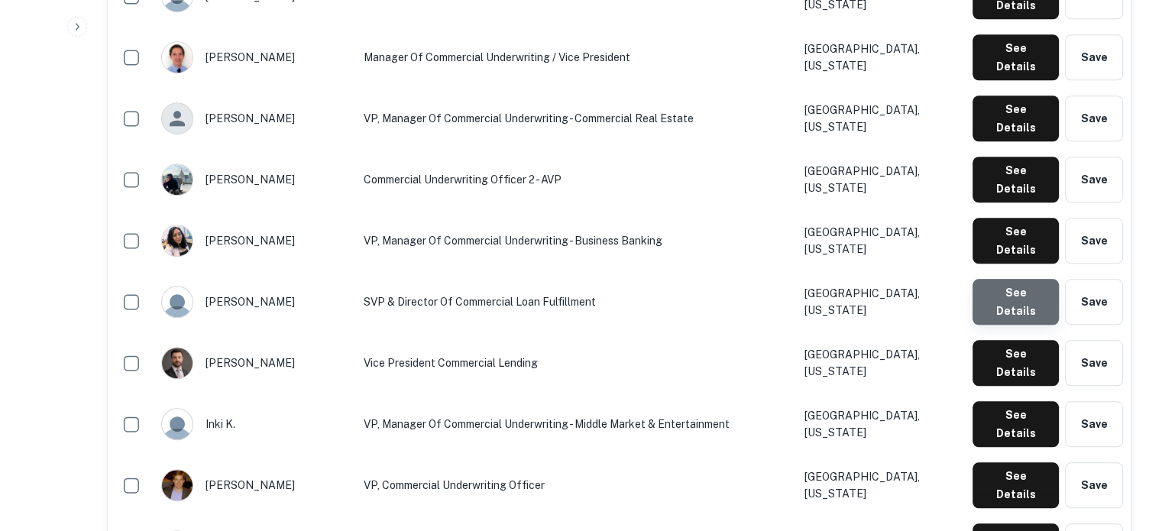
click at [1016, 279] on button "See Details" at bounding box center [1016, 302] width 86 height 46
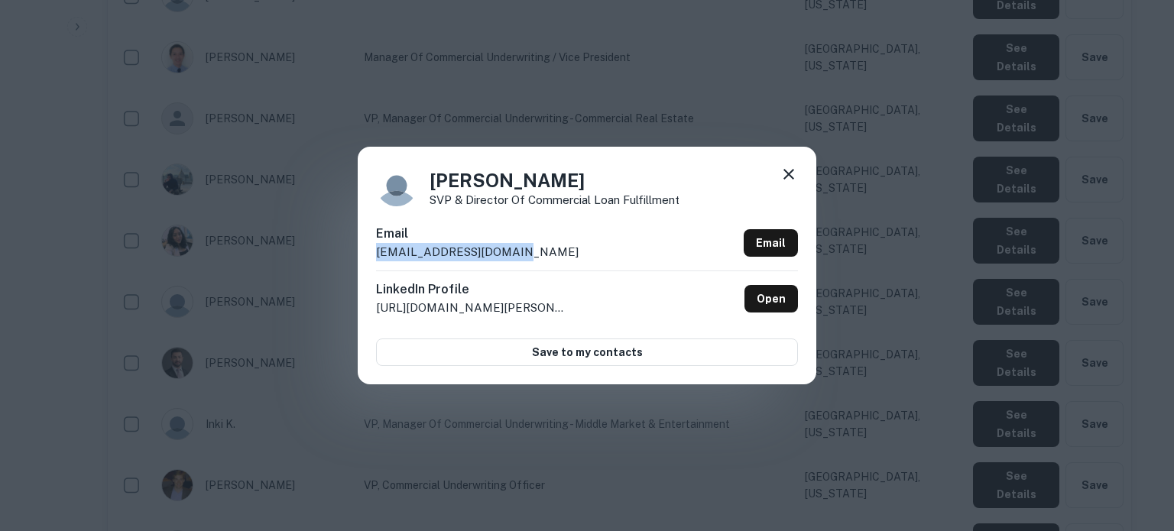
drag, startPoint x: 531, startPoint y: 254, endPoint x: 364, endPoint y: 255, distance: 167.3
click at [364, 255] on div "Heather Bronson SVP & Director of Commercial Loan Fulfillment Email hmbronson@c…" at bounding box center [587, 265] width 458 height 237
click at [789, 180] on icon at bounding box center [788, 174] width 18 height 18
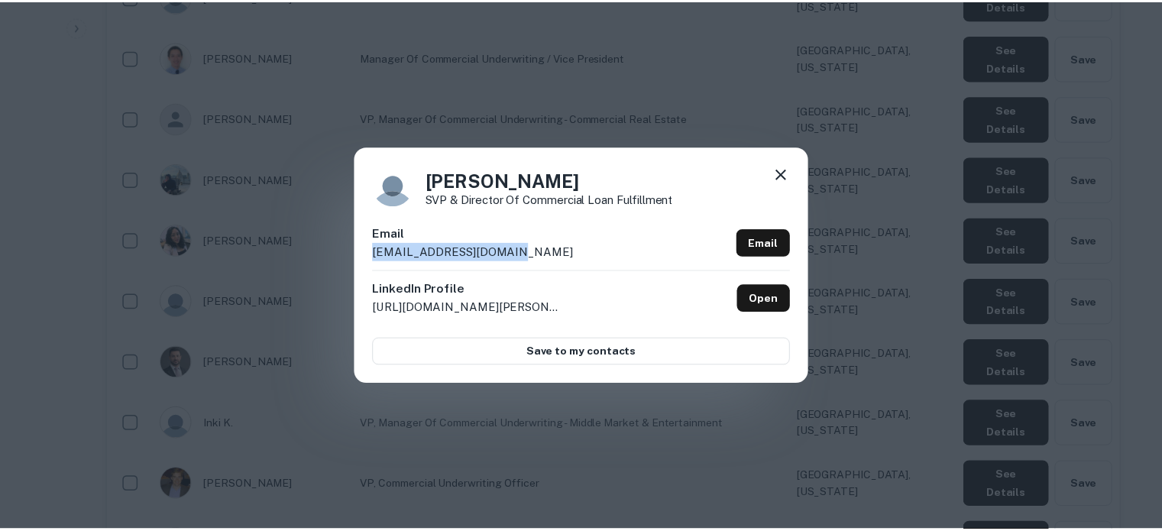
scroll to position [1449, 0]
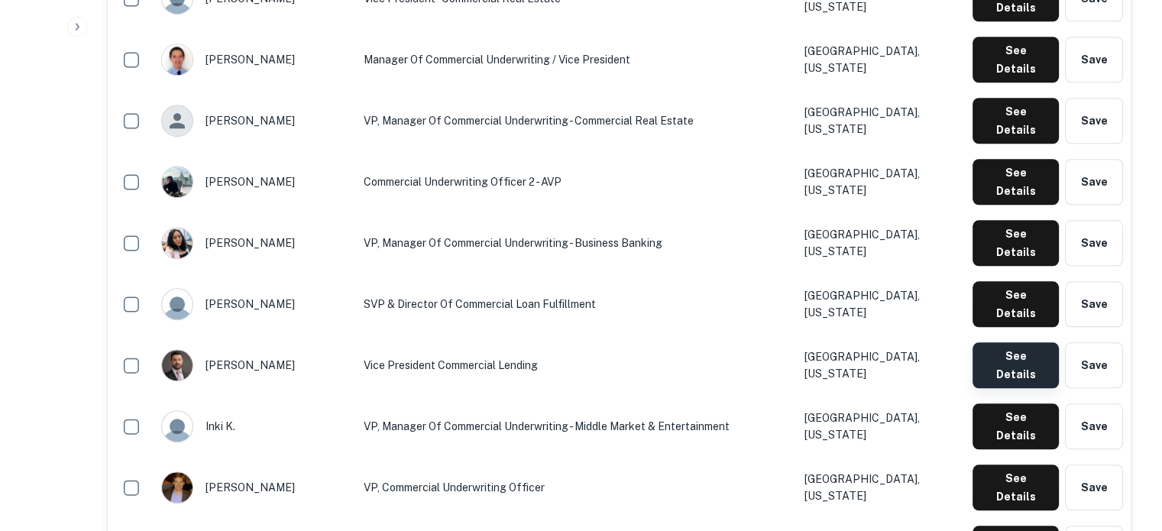
click at [987, 342] on button "See Details" at bounding box center [1016, 365] width 86 height 46
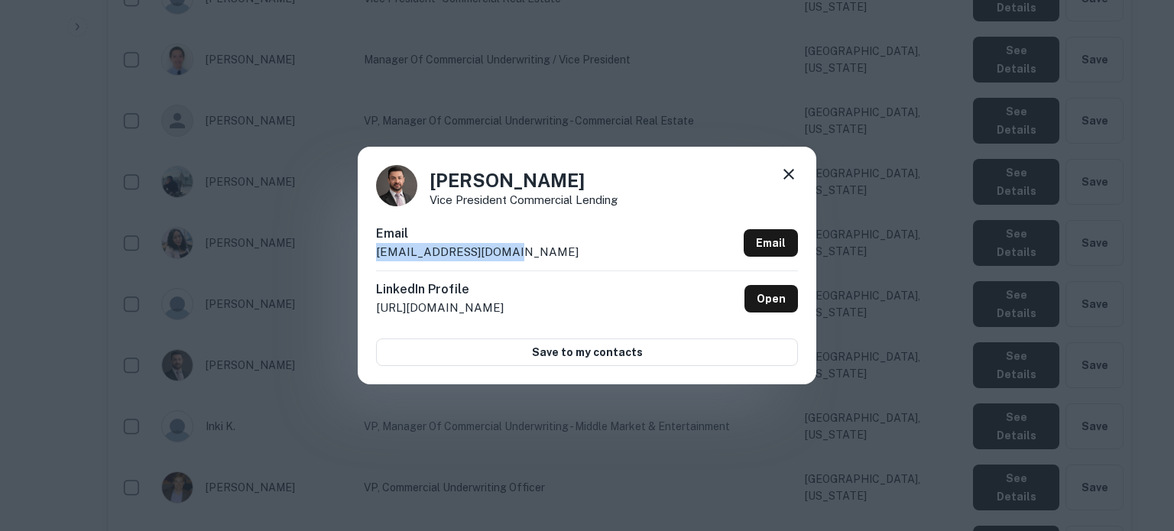
drag, startPoint x: 517, startPoint y: 258, endPoint x: 379, endPoint y: 260, distance: 138.3
click at [379, 260] on div "Email hfioreze@comerica.com Email" at bounding box center [587, 248] width 422 height 46
click at [792, 183] on icon at bounding box center [788, 174] width 18 height 18
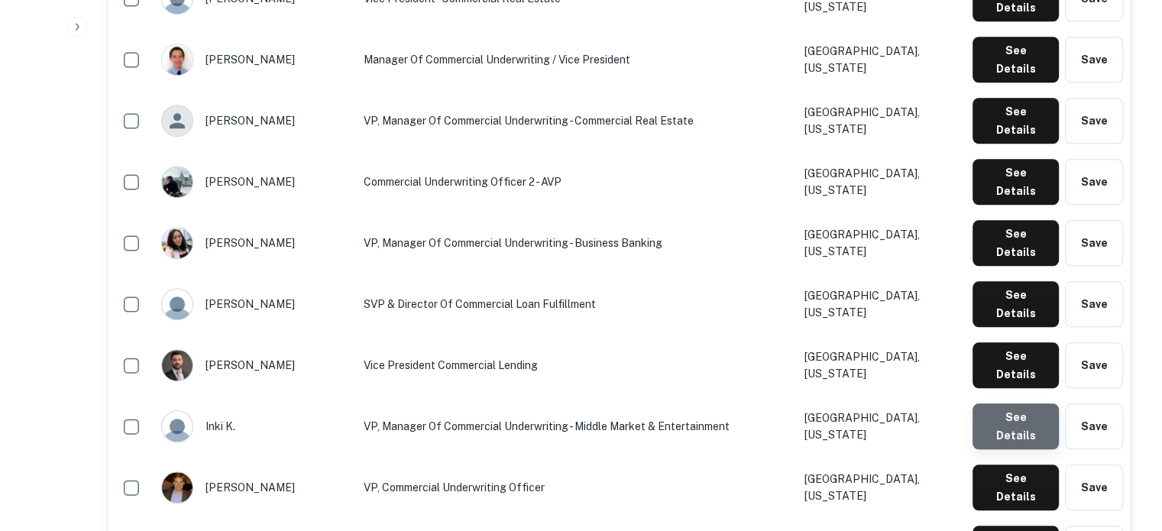
click at [1020, 403] on button "See Details" at bounding box center [1016, 426] width 86 height 46
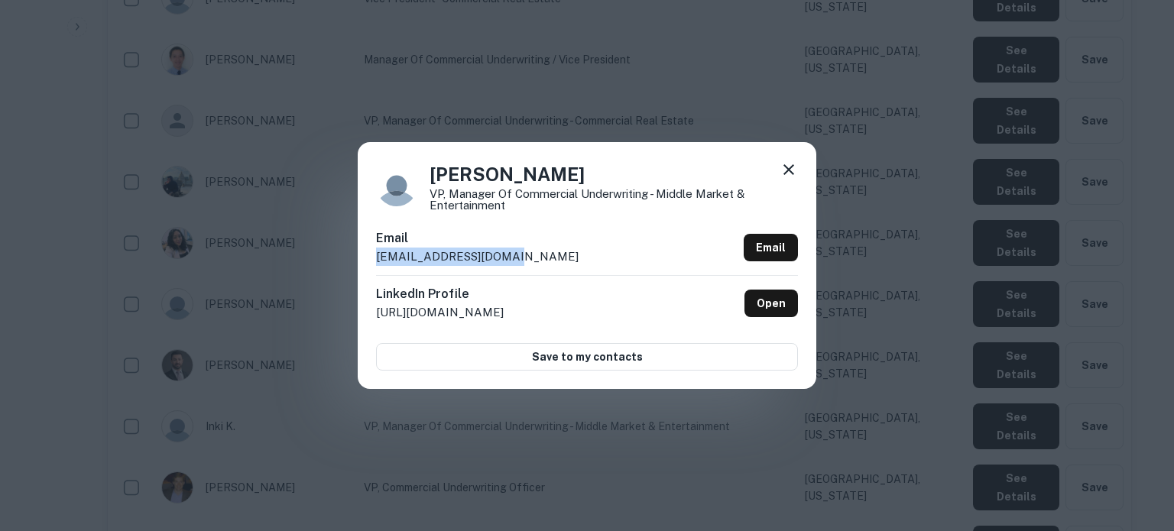
drag, startPoint x: 507, startPoint y: 256, endPoint x: 368, endPoint y: 263, distance: 139.2
click at [368, 263] on div "Inki K. VP, Manager of Commercial Underwriting - Middle Market & Entertainment …" at bounding box center [587, 265] width 458 height 246
click at [788, 167] on icon at bounding box center [788, 169] width 18 height 18
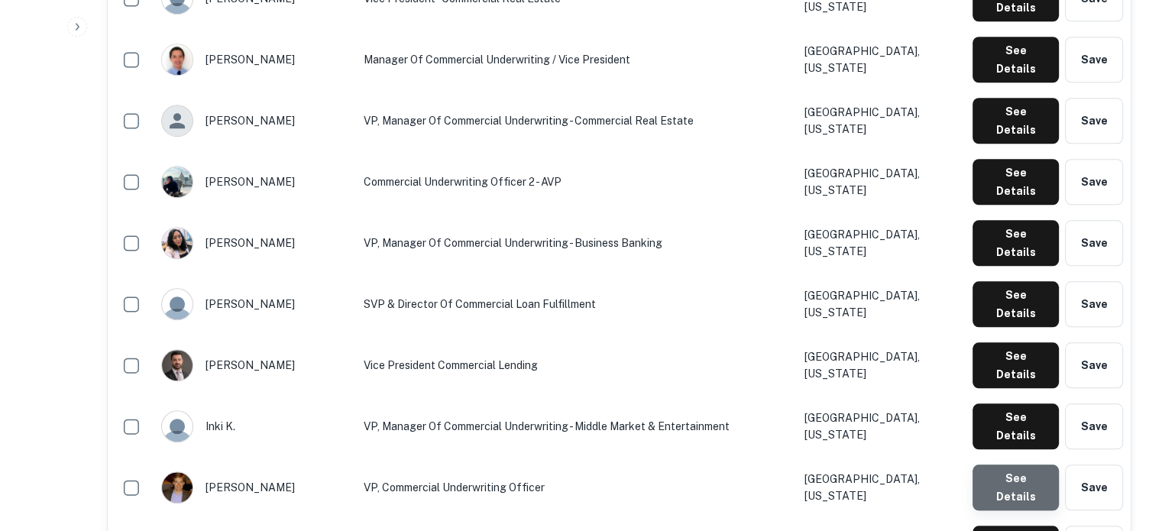
click at [1037, 465] on button "See Details" at bounding box center [1016, 488] width 86 height 46
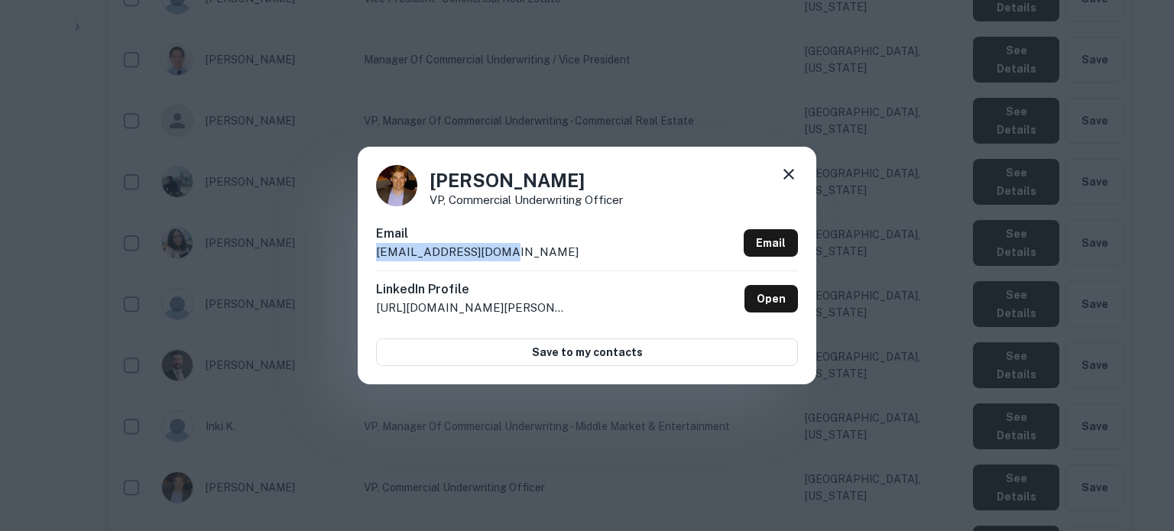
drag, startPoint x: 526, startPoint y: 245, endPoint x: 351, endPoint y: 259, distance: 174.7
click at [352, 259] on div "Jack Watson VP, Commercial Underwriting Officer Email jwatson@comerica.com Emai…" at bounding box center [587, 265] width 1174 height 531
click at [791, 184] on div at bounding box center [788, 177] width 18 height 24
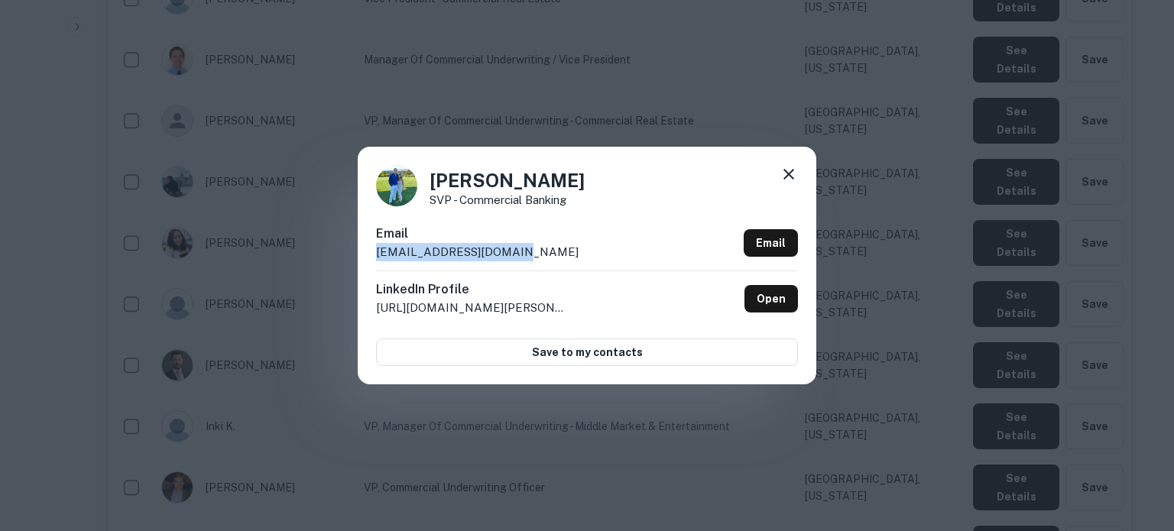
drag, startPoint x: 525, startPoint y: 258, endPoint x: 377, endPoint y: 264, distance: 148.3
click at [377, 264] on div "Email jbarrett2@comerica.com Email" at bounding box center [587, 248] width 422 height 46
click at [784, 171] on icon at bounding box center [788, 174] width 11 height 11
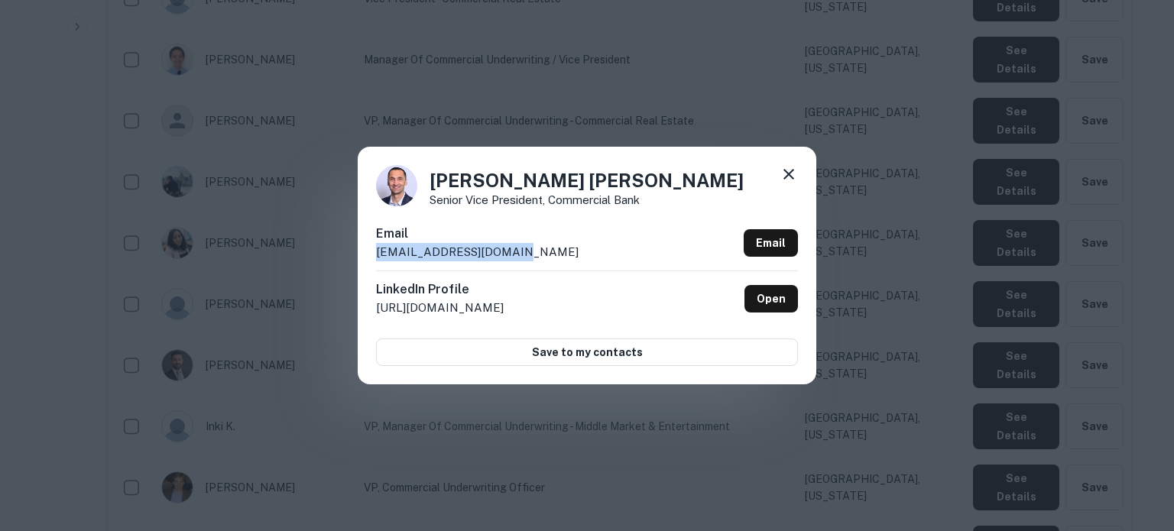
drag, startPoint x: 523, startPoint y: 257, endPoint x: 374, endPoint y: 261, distance: 148.3
click at [374, 261] on div "Jasko Korajkic Senior Vice President, Commercial Bank Email jkorajkic@comerica.…" at bounding box center [587, 265] width 458 height 237
click at [782, 174] on icon at bounding box center [788, 174] width 18 height 18
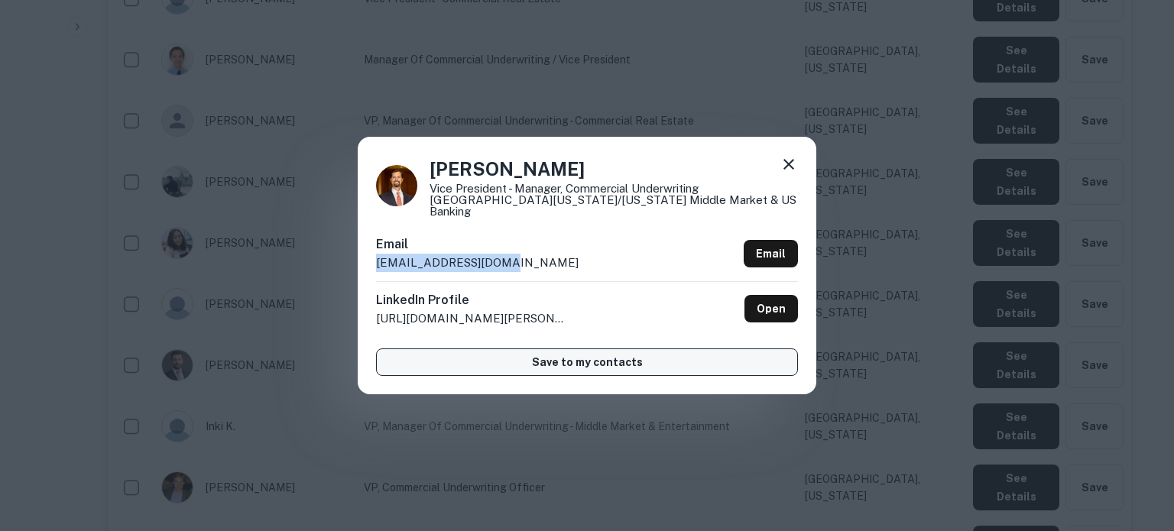
drag, startPoint x: 516, startPoint y: 253, endPoint x: 555, endPoint y: 346, distance: 101.0
click at [361, 257] on div "Jason Klesel Vice President - Manager, Commercial Underwriting North Texas/Ariz…" at bounding box center [587, 265] width 458 height 257
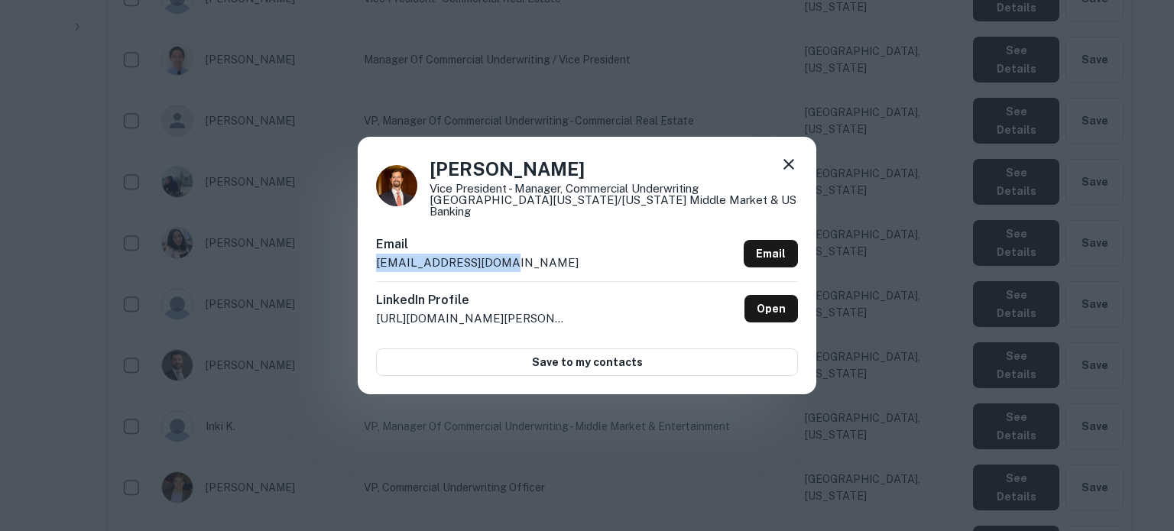
click at [786, 173] on icon at bounding box center [788, 164] width 18 height 18
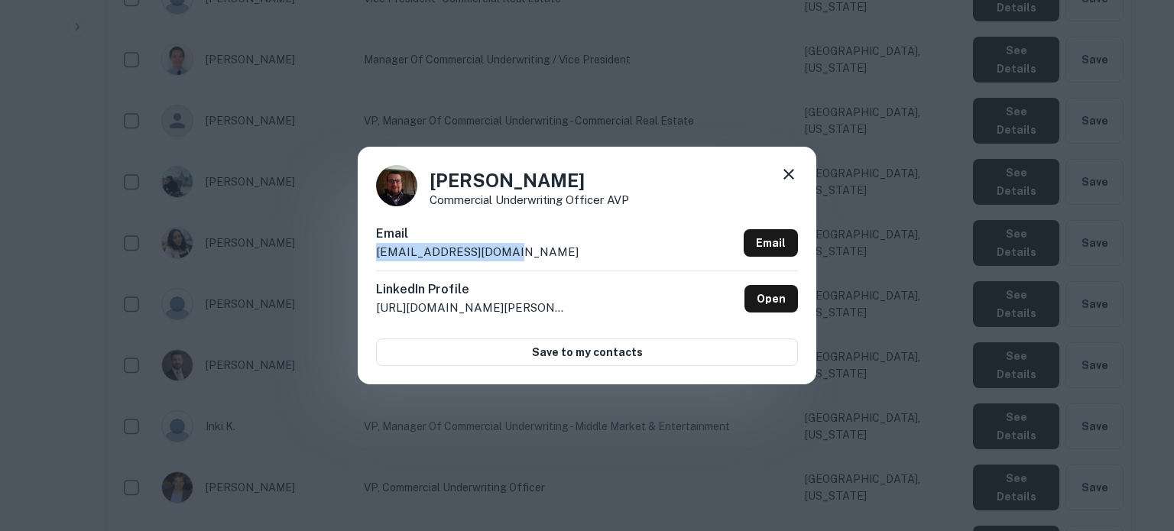
drag, startPoint x: 504, startPoint y: 259, endPoint x: 377, endPoint y: 257, distance: 127.6
click at [377, 257] on div "Email joconnor@comerica.com Email" at bounding box center [587, 248] width 422 height 46
click at [787, 174] on icon at bounding box center [788, 174] width 11 height 11
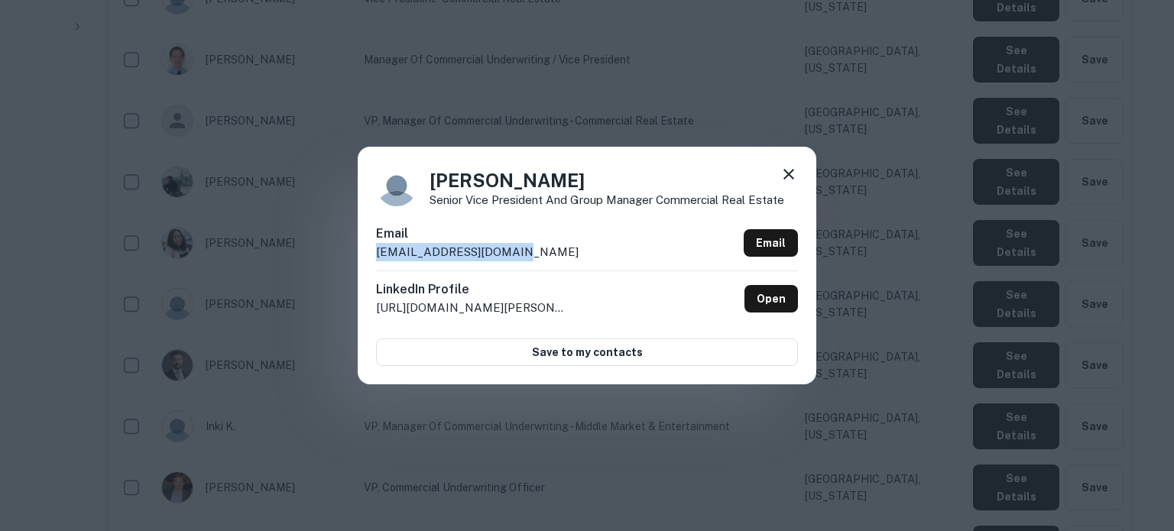
drag, startPoint x: 520, startPoint y: 251, endPoint x: 374, endPoint y: 259, distance: 146.1
click at [374, 259] on div "Jeffrey Labauve Senior Vice President and Group Manager Commercial Real Estate …" at bounding box center [587, 265] width 458 height 237
click at [786, 172] on icon at bounding box center [788, 174] width 11 height 11
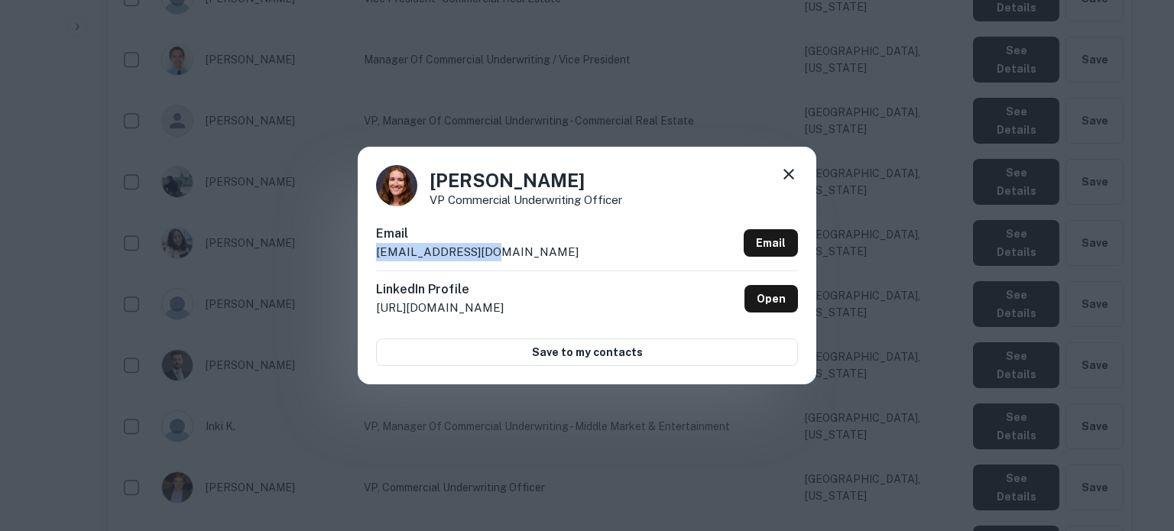
drag, startPoint x: 504, startPoint y: 267, endPoint x: 366, endPoint y: 262, distance: 138.4
click at [366, 262] on div "Jennifer Bond VP Commercial Underwriting Officer Email jbond@comerica.com Email…" at bounding box center [587, 265] width 458 height 237
click at [795, 176] on icon at bounding box center [788, 174] width 18 height 18
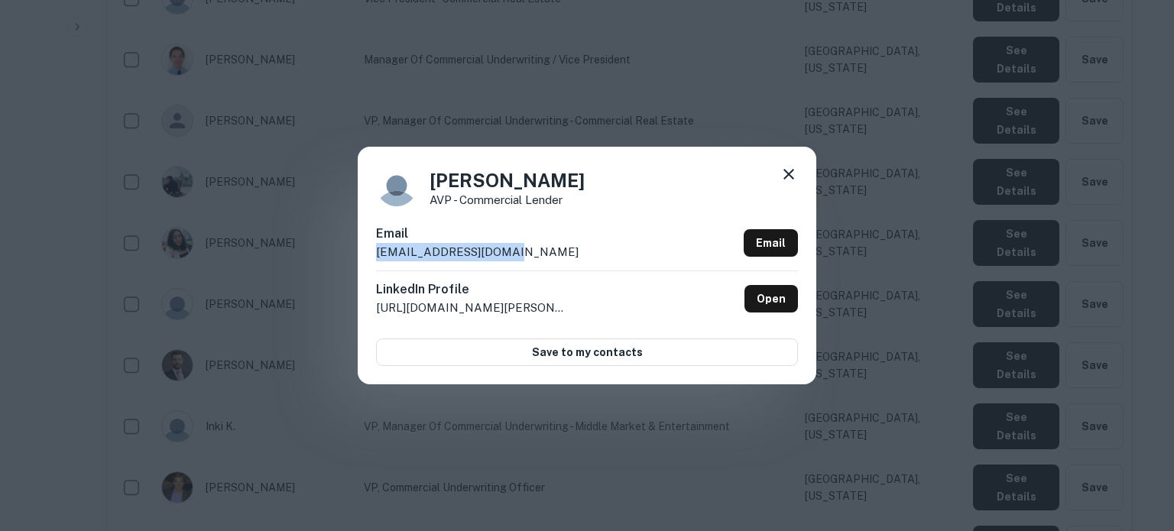
drag, startPoint x: 519, startPoint y: 257, endPoint x: 371, endPoint y: 256, distance: 147.5
click at [371, 256] on div "Jennifer Kennedy AVP - Commercial Lender Email jkennedy@comerica.com Email Link…" at bounding box center [587, 265] width 458 height 237
click at [784, 177] on icon at bounding box center [788, 174] width 18 height 18
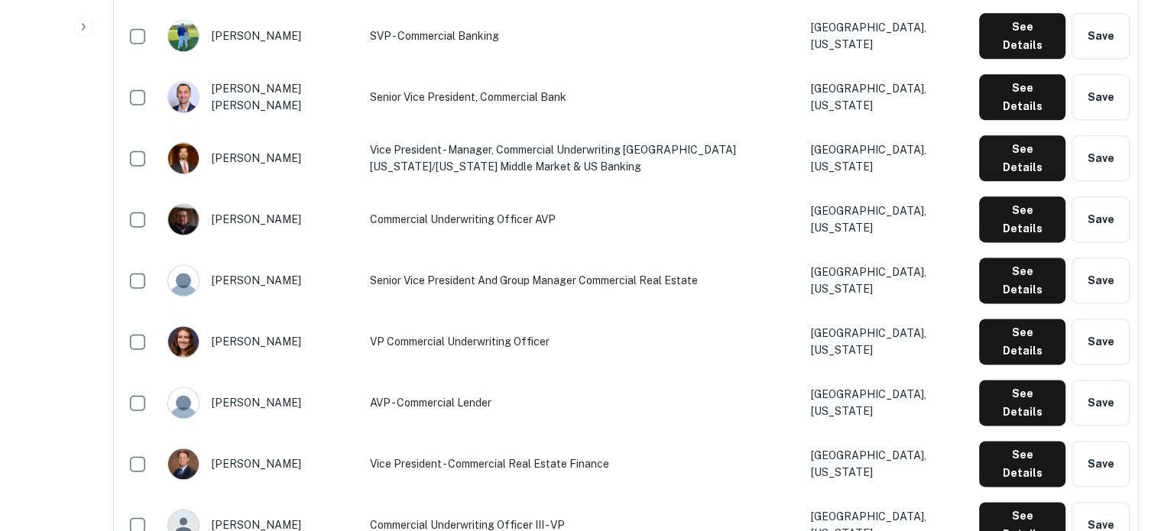
scroll to position [1984, 0]
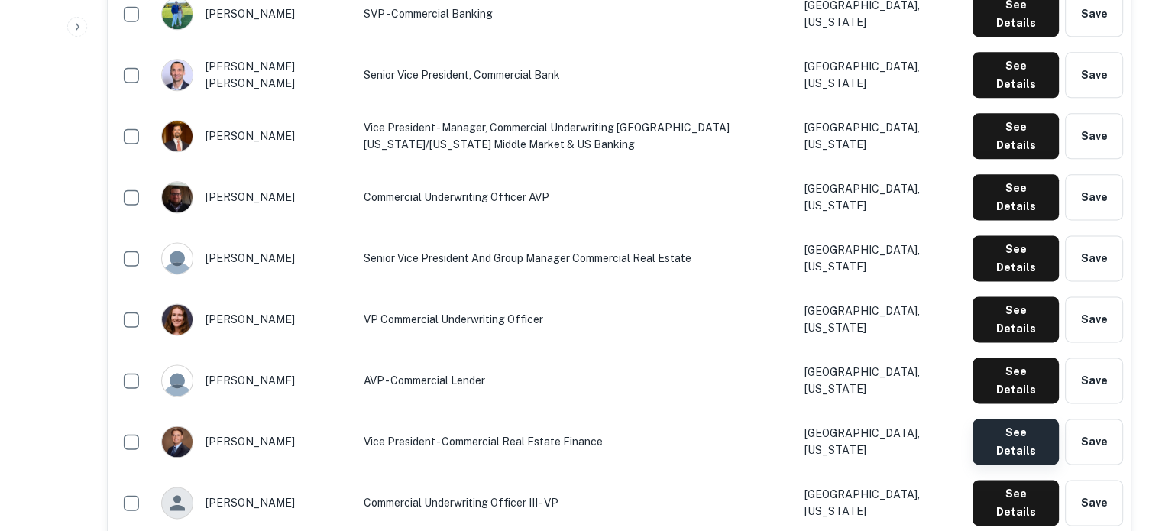
click at [1000, 419] on button "See Details" at bounding box center [1016, 442] width 86 height 46
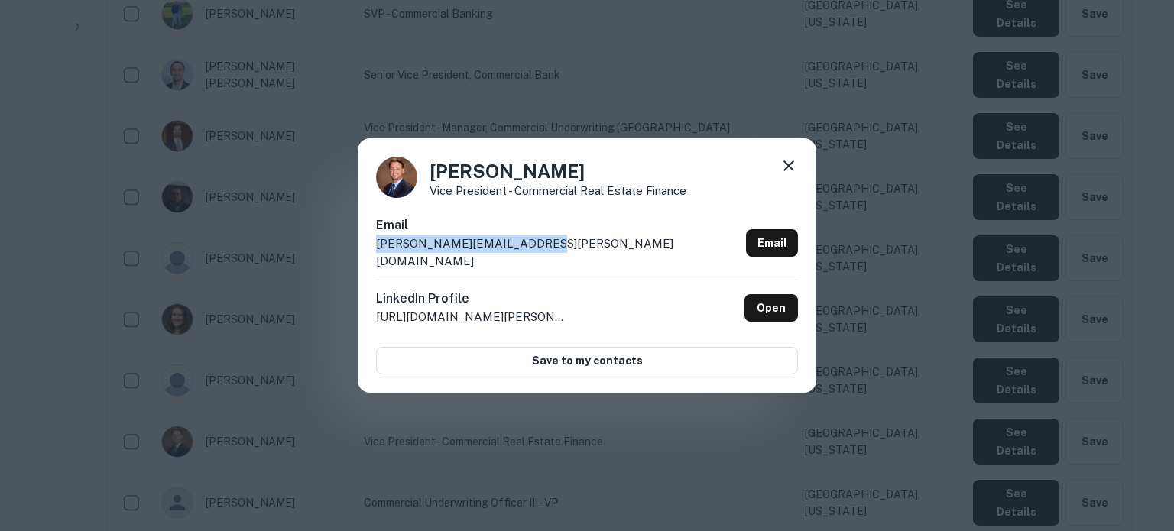
drag, startPoint x: 578, startPoint y: 257, endPoint x: 371, endPoint y: 259, distance: 207.1
click at [371, 259] on div "John Kamerman Vice President - Commercial Real Estate Finance Email john.kamerm…" at bounding box center [587, 265] width 458 height 255
click at [794, 175] on icon at bounding box center [788, 166] width 18 height 18
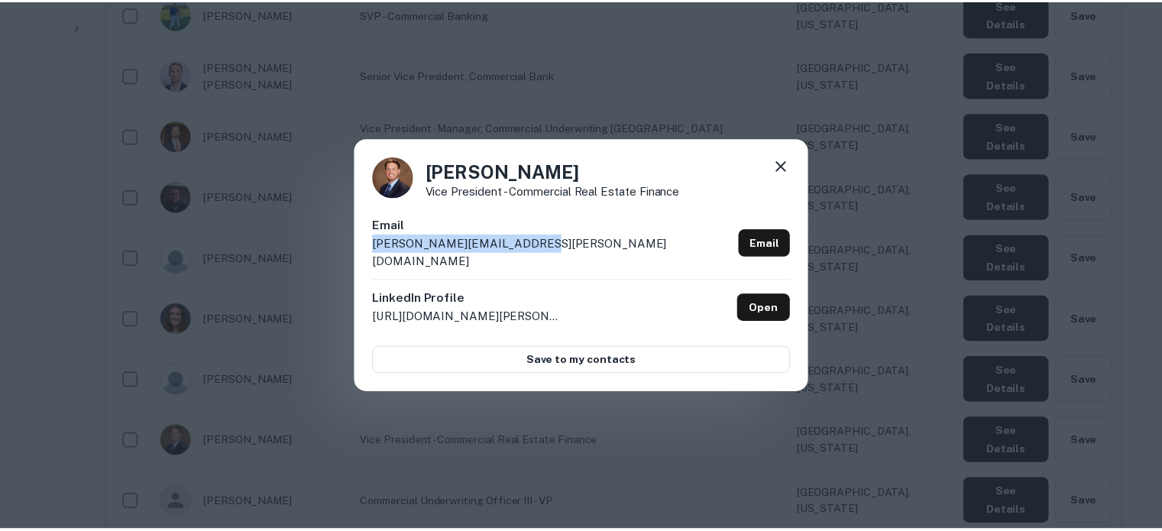
scroll to position [1974, 0]
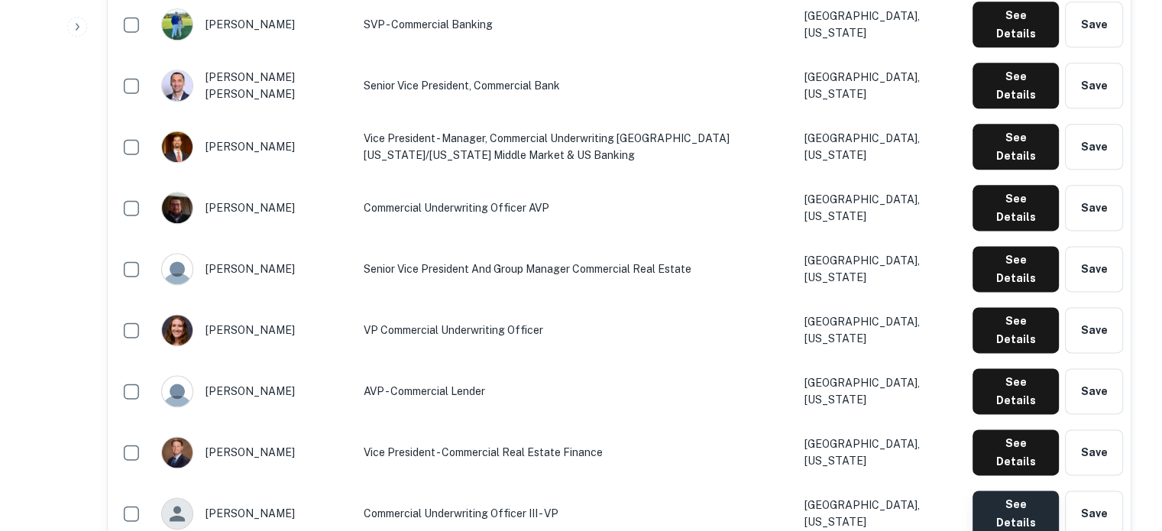
click at [983, 491] on button "See Details" at bounding box center [1016, 514] width 86 height 46
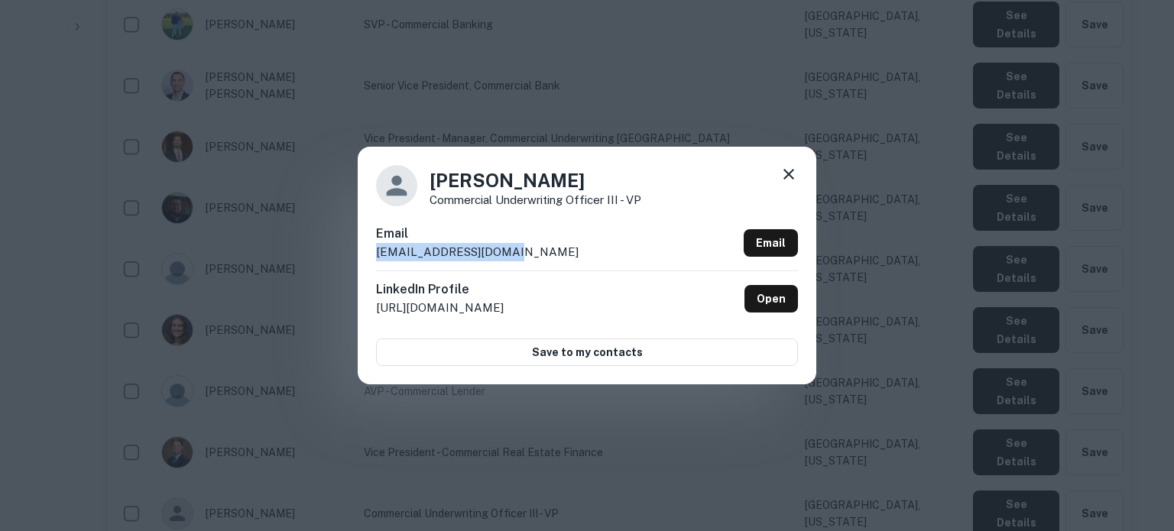
drag, startPoint x: 550, startPoint y: 253, endPoint x: 376, endPoint y: 258, distance: 174.3
click at [376, 258] on div "Email jcmassey@comerica.com Email" at bounding box center [587, 248] width 422 height 46
click at [795, 173] on icon at bounding box center [788, 174] width 18 height 18
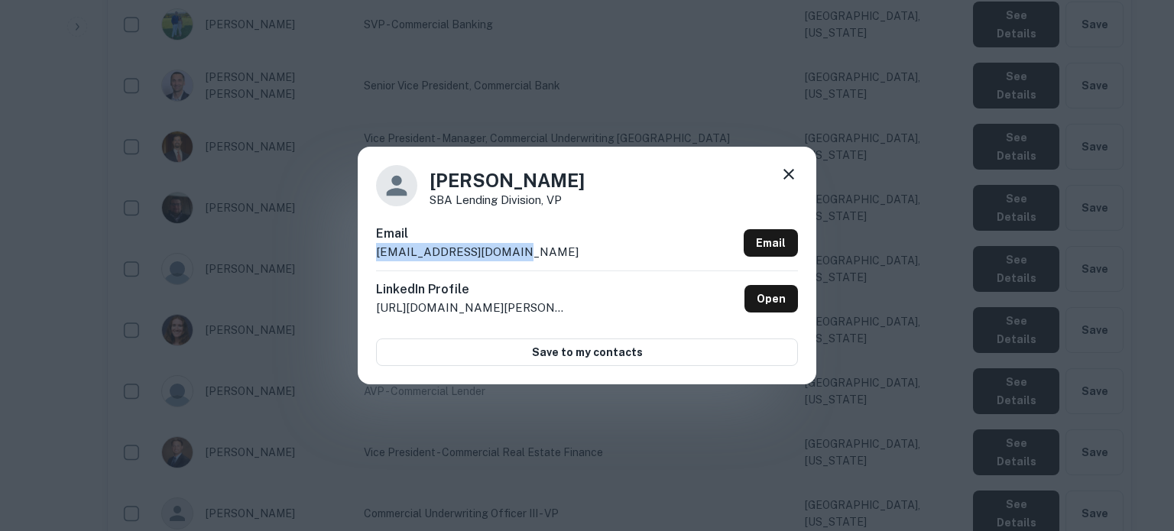
drag, startPoint x: 529, startPoint y: 256, endPoint x: 370, endPoint y: 260, distance: 159.0
click at [370, 260] on div "Julie Foreman SBA Lending Division, VP Email jaforeman@comerica.com Email Linke…" at bounding box center [587, 265] width 458 height 237
click at [790, 176] on icon at bounding box center [788, 174] width 11 height 11
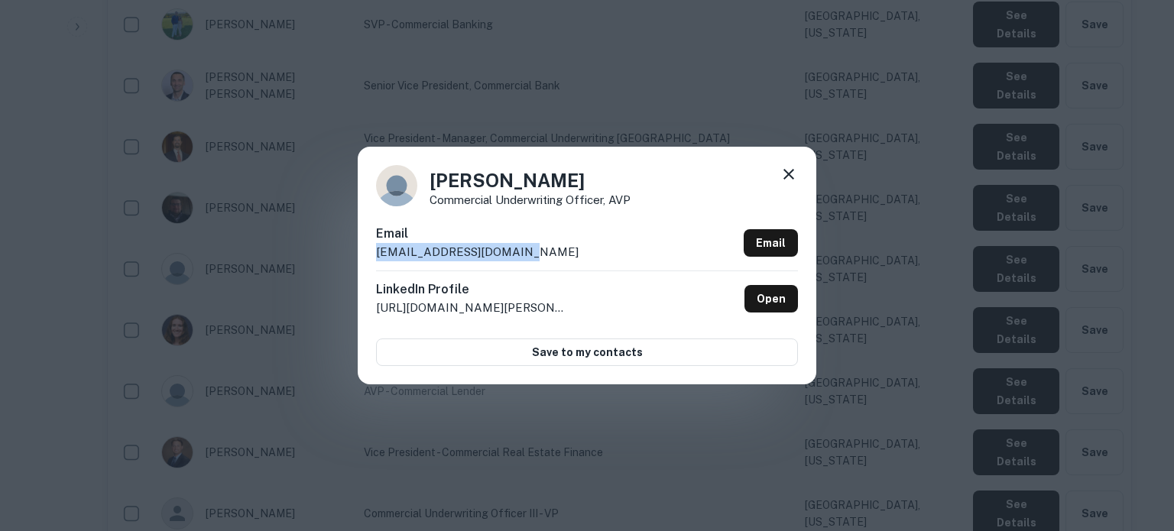
drag, startPoint x: 535, startPoint y: 253, endPoint x: 361, endPoint y: 263, distance: 173.7
click at [361, 263] on div "Kaitlyn Hermanson Commercial Underwriting Officer, AVP Email khermanson@comeric…" at bounding box center [587, 265] width 458 height 237
click at [786, 176] on icon at bounding box center [788, 174] width 11 height 11
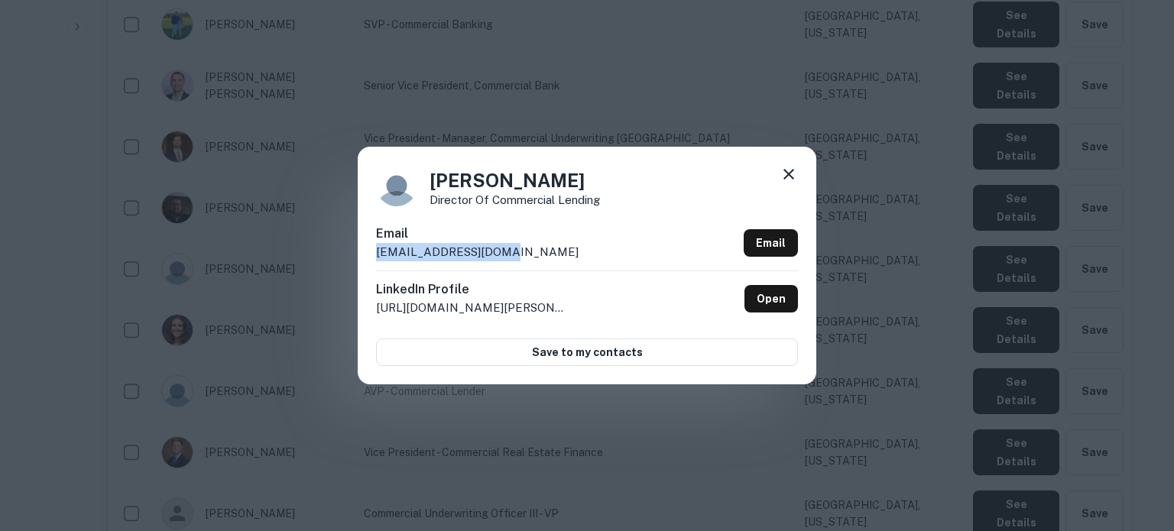
drag, startPoint x: 544, startPoint y: 252, endPoint x: 376, endPoint y: 262, distance: 168.4
click at [376, 262] on div "Email klkerns@comerica.com Email" at bounding box center [587, 248] width 422 height 46
click at [792, 173] on icon at bounding box center [788, 174] width 18 height 18
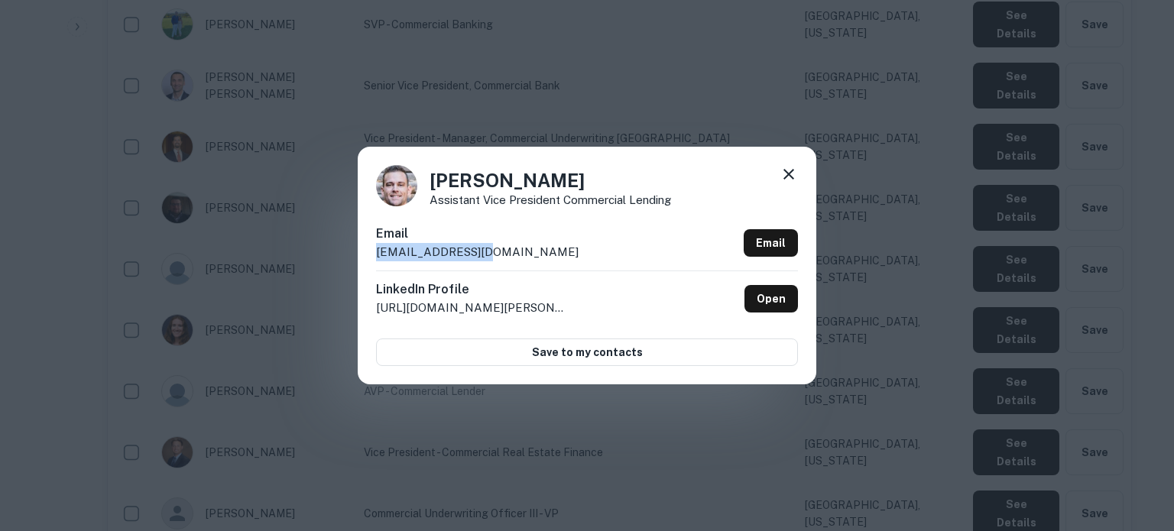
drag, startPoint x: 491, startPoint y: 249, endPoint x: 375, endPoint y: 261, distance: 116.8
click at [375, 261] on div "Lee Anders Assistant Vice President Commercial Lending Email alee@comerica.com …" at bounding box center [587, 265] width 458 height 237
click at [782, 177] on icon at bounding box center [788, 174] width 18 height 18
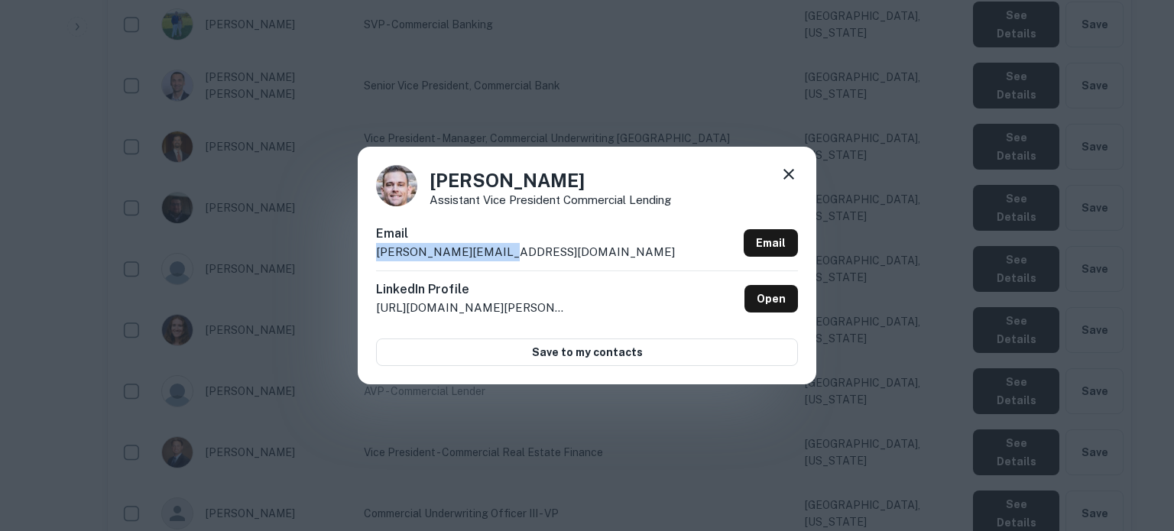
drag, startPoint x: 550, startPoint y: 250, endPoint x: 366, endPoint y: 254, distance: 184.2
click at [366, 254] on div "Li Anders Assistant Vice President Commercial Lending Email landers@comerica.co…" at bounding box center [587, 265] width 458 height 237
click at [785, 176] on icon at bounding box center [788, 174] width 11 height 11
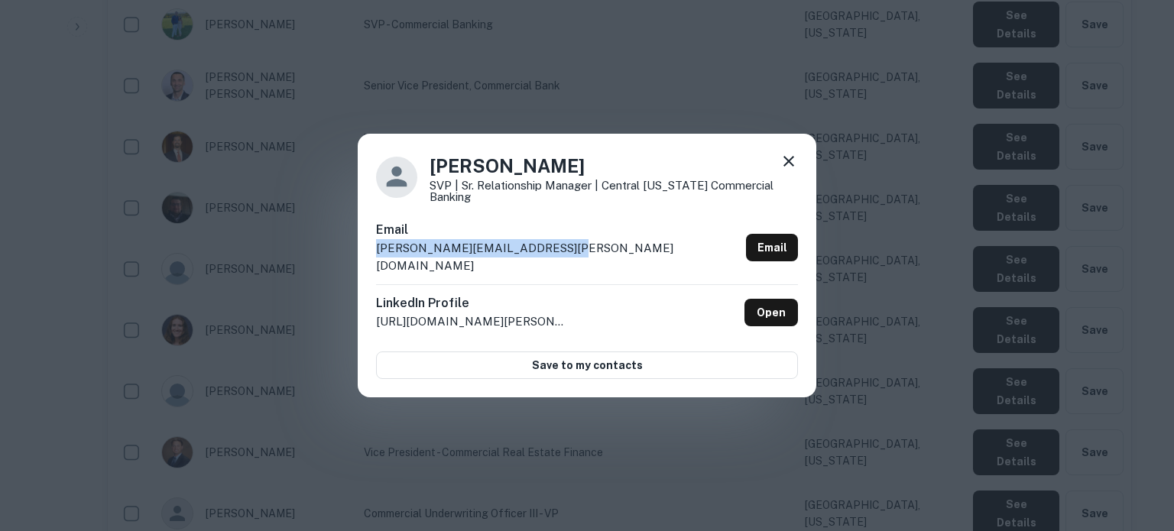
drag, startPoint x: 529, startPoint y: 251, endPoint x: 376, endPoint y: 265, distance: 153.5
click at [376, 265] on div "Email lisa.tarrant@firstcitizens.com Email" at bounding box center [587, 252] width 422 height 63
click at [787, 170] on icon at bounding box center [788, 161] width 18 height 18
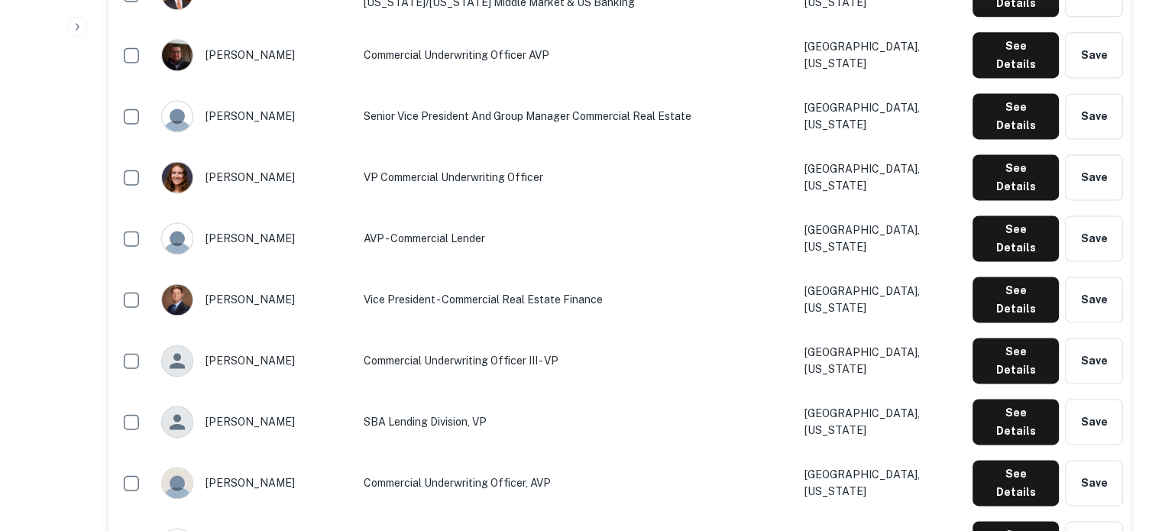
scroll to position [2203, 0]
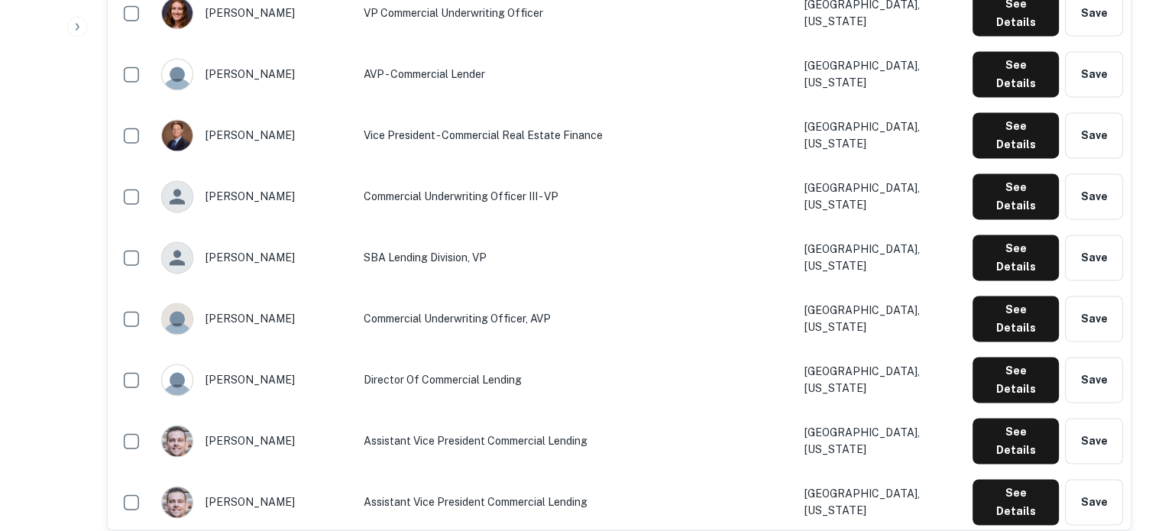
scroll to position [2356, 0]
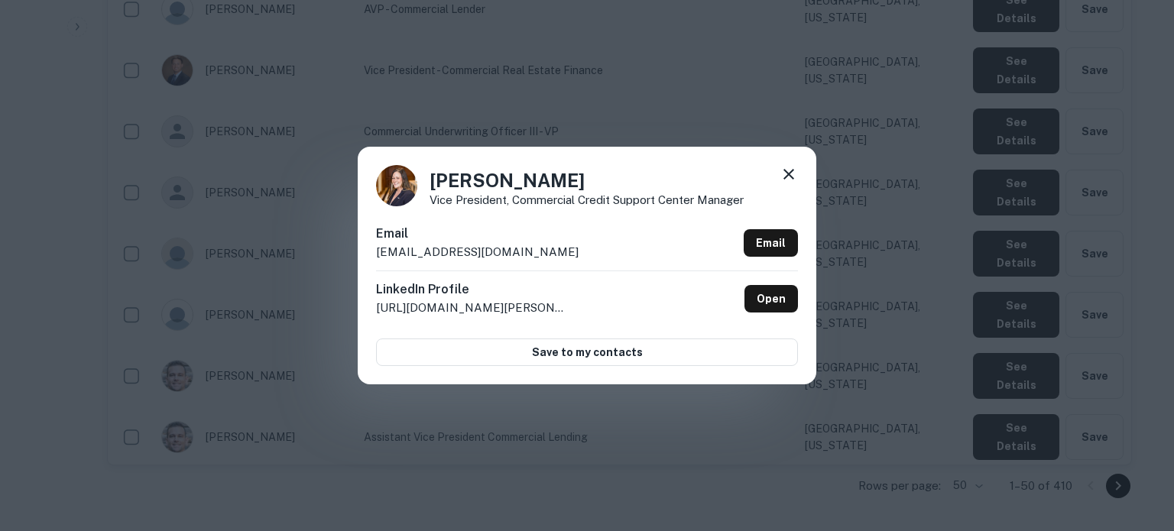
click at [489, 251] on p "sgould@comerica.com" at bounding box center [477, 252] width 202 height 18
drag, startPoint x: 526, startPoint y: 250, endPoint x: 376, endPoint y: 265, distance: 151.3
click at [376, 265] on div "Email sgould@comerica.com Email" at bounding box center [587, 248] width 422 height 46
click at [787, 175] on icon at bounding box center [788, 174] width 11 height 11
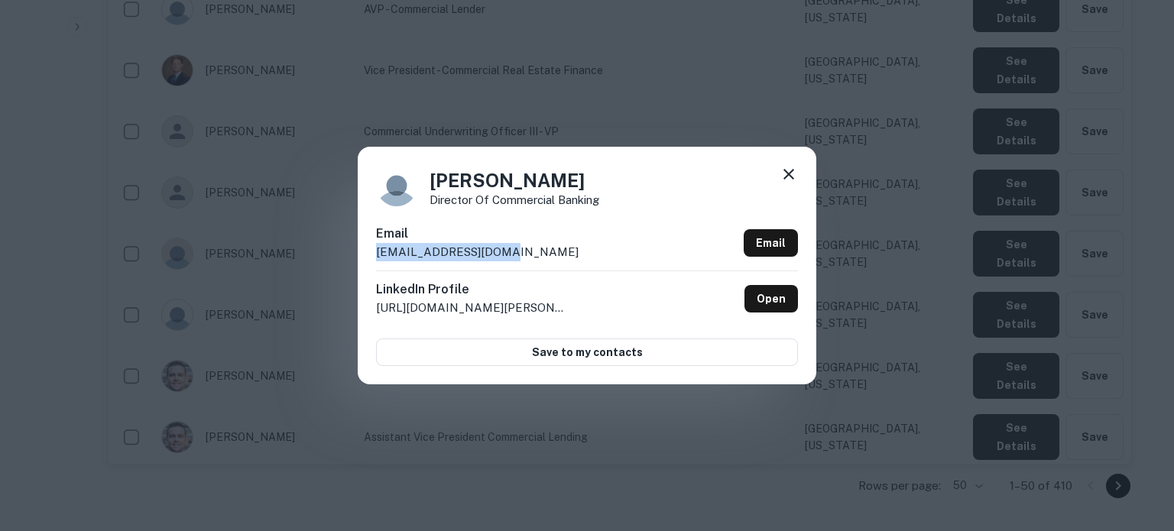
drag, startPoint x: 507, startPoint y: 256, endPoint x: 377, endPoint y: 259, distance: 130.7
click at [377, 259] on div "Email rstokes@comerica.com Email" at bounding box center [587, 248] width 422 height 46
click at [789, 180] on icon at bounding box center [788, 174] width 18 height 18
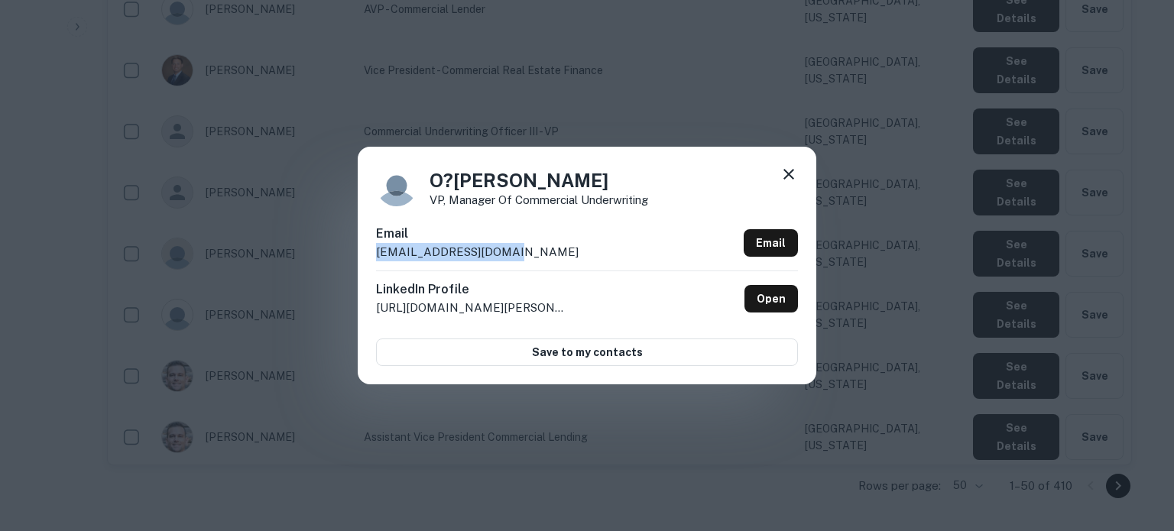
drag, startPoint x: 547, startPoint y: 250, endPoint x: 376, endPoint y: 257, distance: 171.3
click at [376, 257] on div "Email obarnett@comerica.com Email" at bounding box center [587, 248] width 422 height 46
click at [785, 167] on icon at bounding box center [788, 174] width 18 height 18
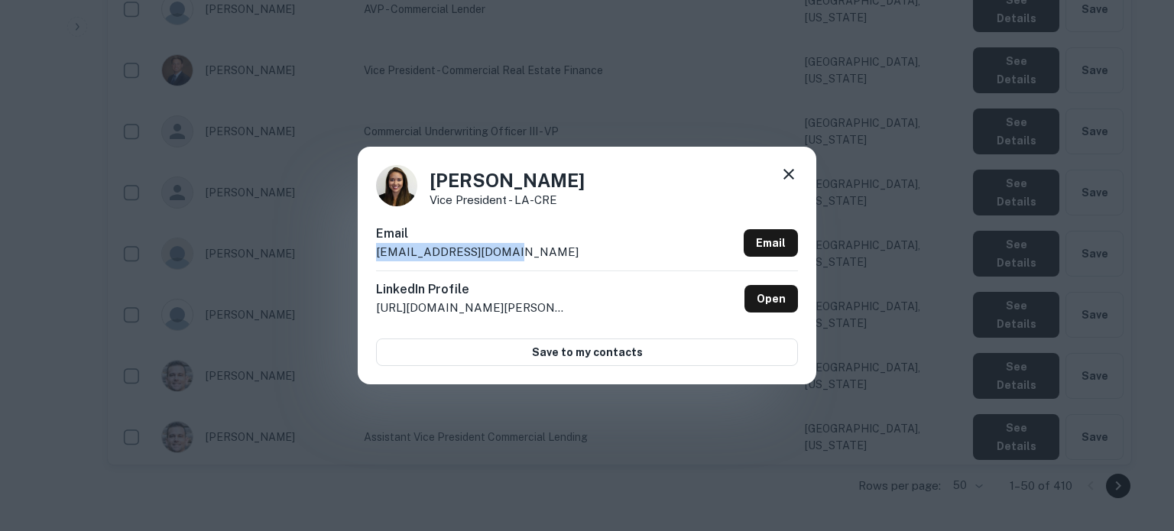
drag, startPoint x: 526, startPoint y: 256, endPoint x: 378, endPoint y: 261, distance: 147.6
click at [378, 261] on div "Email mdpulido@comerica.com Email" at bounding box center [587, 248] width 422 height 46
click at [792, 179] on icon at bounding box center [788, 174] width 11 height 11
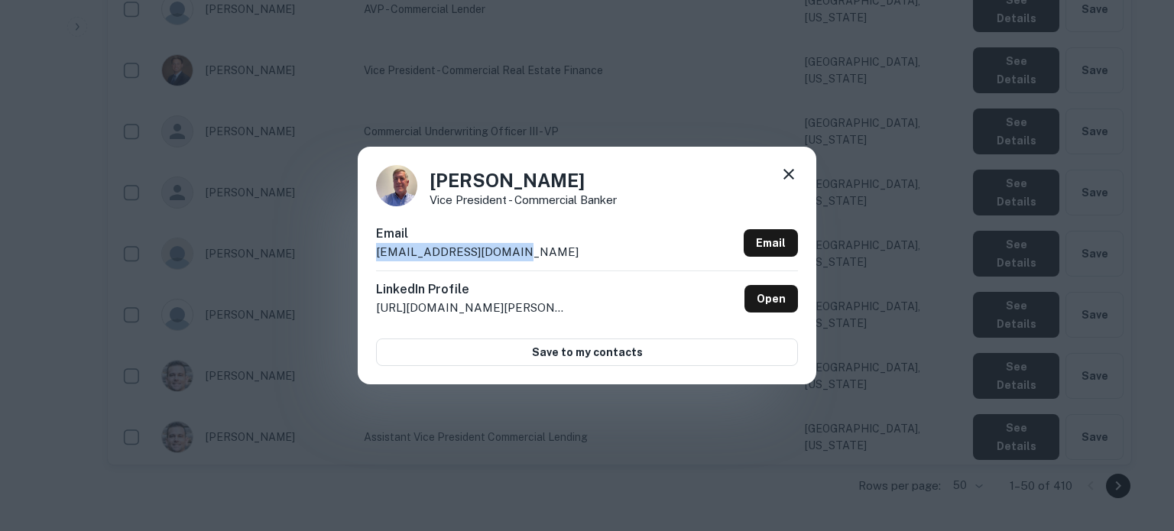
drag, startPoint x: 529, startPoint y: 253, endPoint x: 374, endPoint y: 257, distance: 155.9
click at [374, 257] on div "Mike Fanning Vice President - Commercial Banker Email mefanning@comerica.com Em…" at bounding box center [587, 265] width 458 height 237
click at [782, 174] on icon at bounding box center [788, 174] width 18 height 18
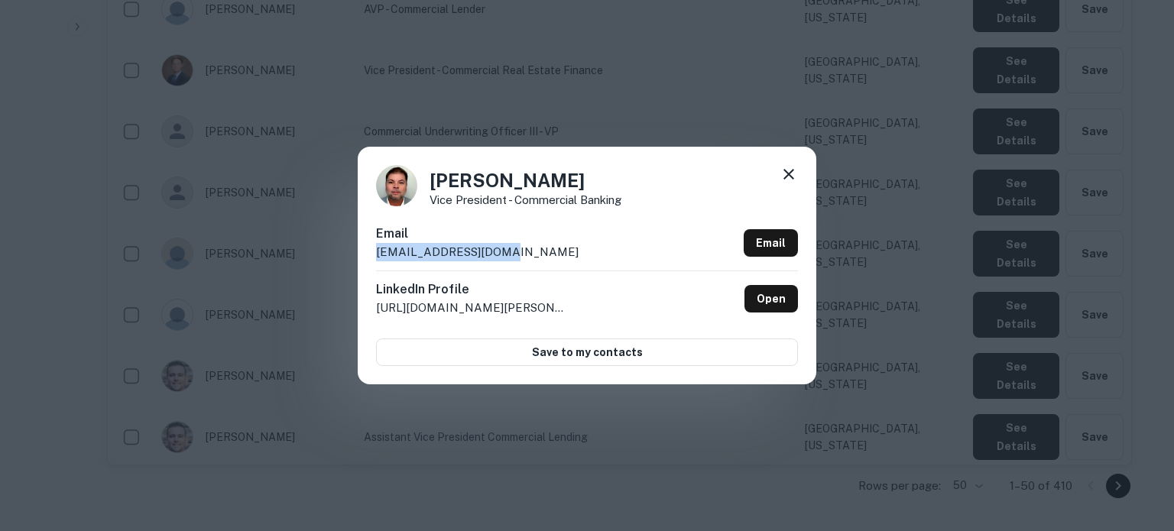
drag, startPoint x: 554, startPoint y: 253, endPoint x: 374, endPoint y: 257, distance: 179.6
click at [374, 257] on div "Mike Banker Vice President - Commercial Banking Email mreiner@comerica.com Emai…" at bounding box center [587, 265] width 458 height 237
click at [794, 177] on icon at bounding box center [788, 174] width 18 height 18
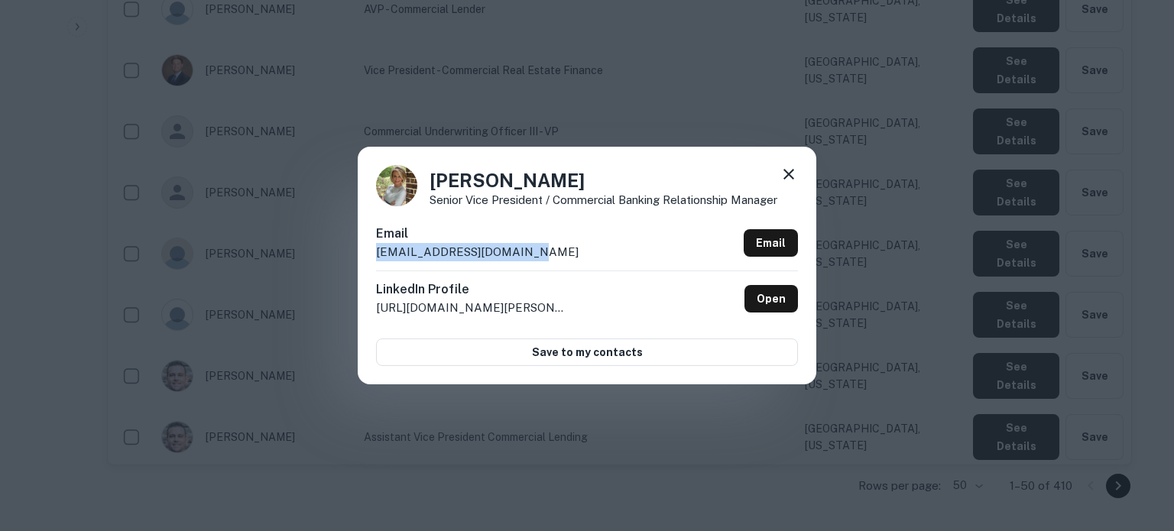
drag, startPoint x: 547, startPoint y: 257, endPoint x: 380, endPoint y: 251, distance: 167.4
click at [380, 251] on div "Email msorrentino@comerica.com Email" at bounding box center [587, 248] width 422 height 46
click at [783, 174] on icon at bounding box center [788, 174] width 18 height 18
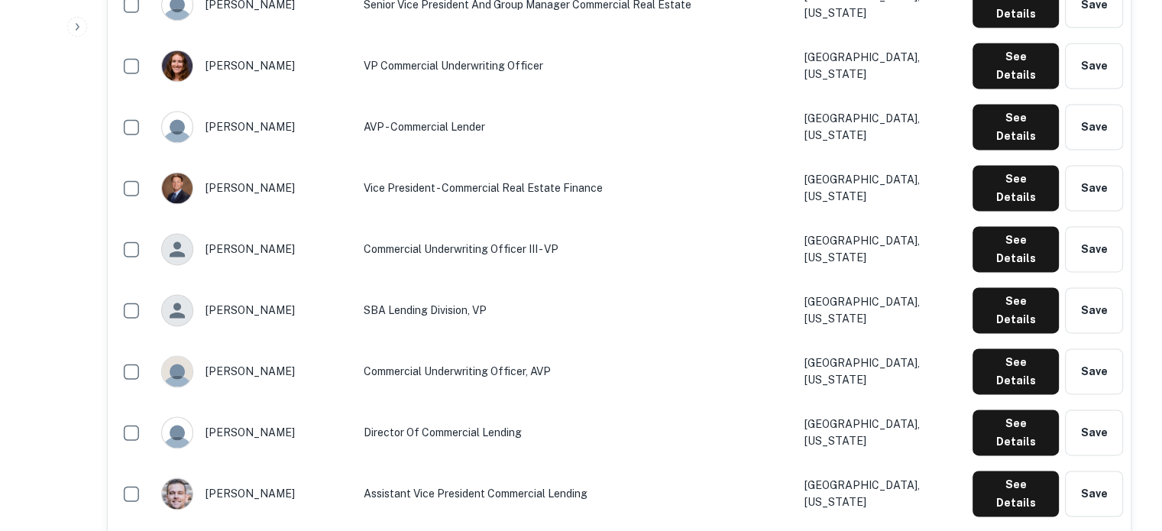
scroll to position [2203, 0]
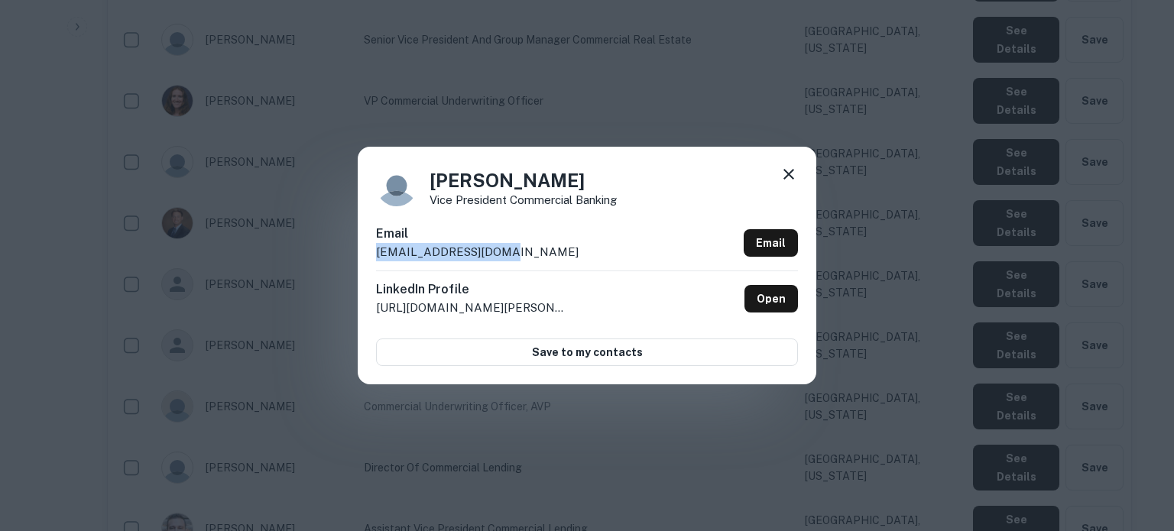
drag, startPoint x: 568, startPoint y: 260, endPoint x: 371, endPoint y: 252, distance: 196.5
click at [371, 252] on div "Michael Sytsma Vice President Commercial Banking Email msytsma@comerica.com Ema…" at bounding box center [587, 265] width 458 height 237
click at [789, 176] on icon at bounding box center [788, 174] width 11 height 11
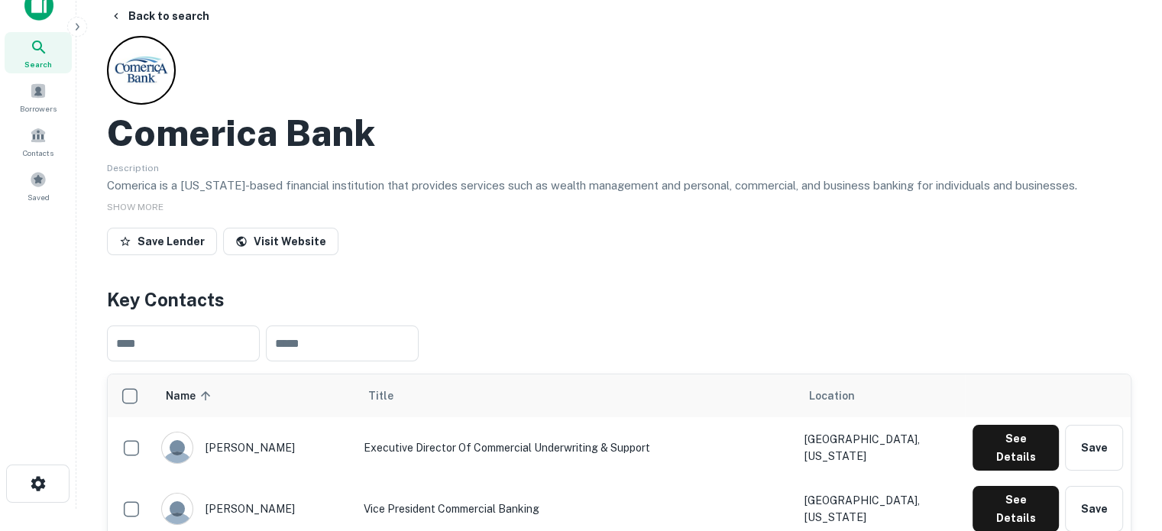
scroll to position [0, 0]
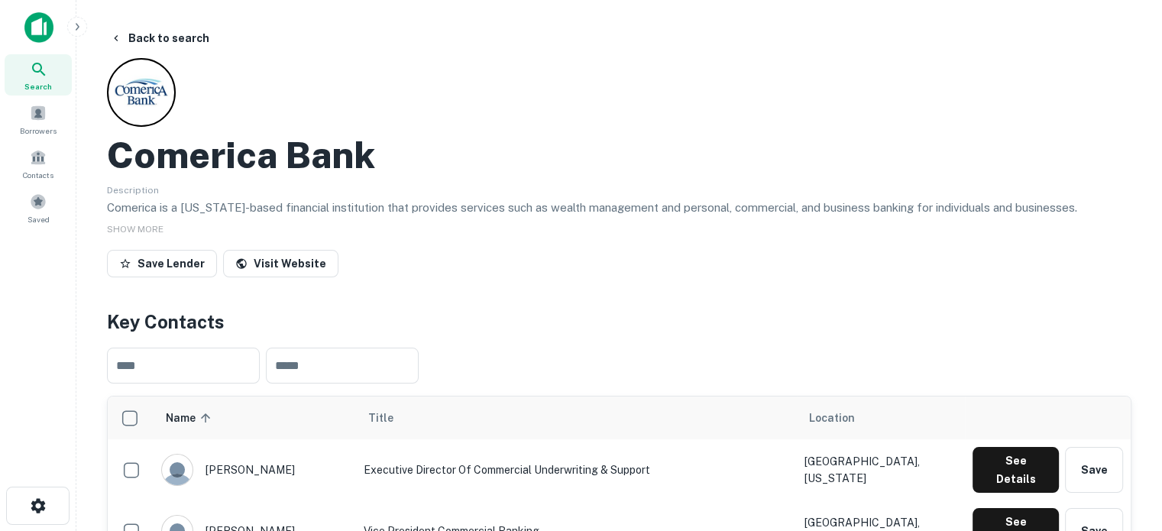
click at [35, 79] on div "Search" at bounding box center [38, 74] width 67 height 41
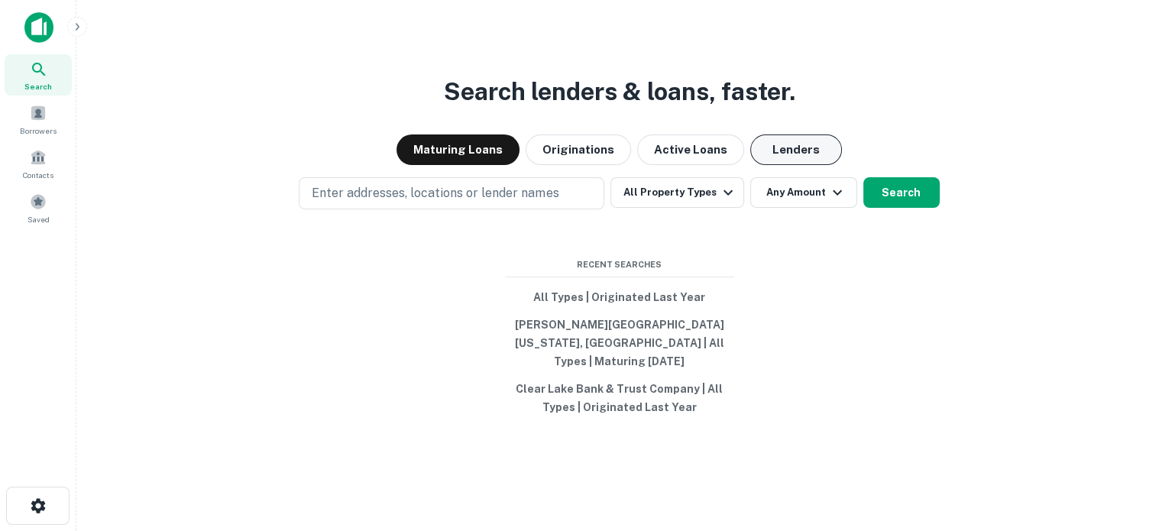
click at [795, 152] on button "Lenders" at bounding box center [796, 149] width 92 height 31
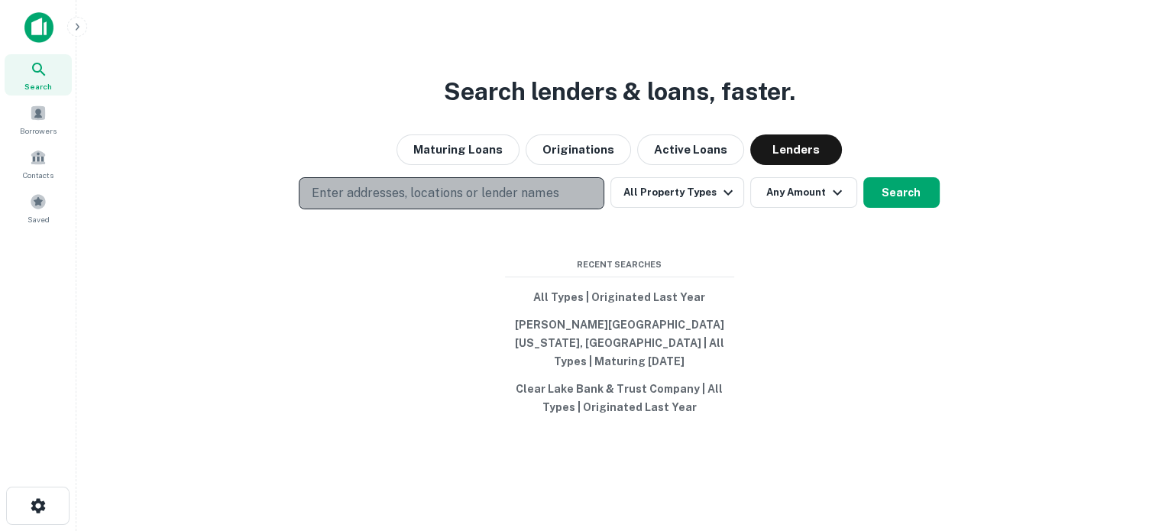
click at [552, 199] on p "Enter addresses, locations or lender names" at bounding box center [435, 193] width 247 height 18
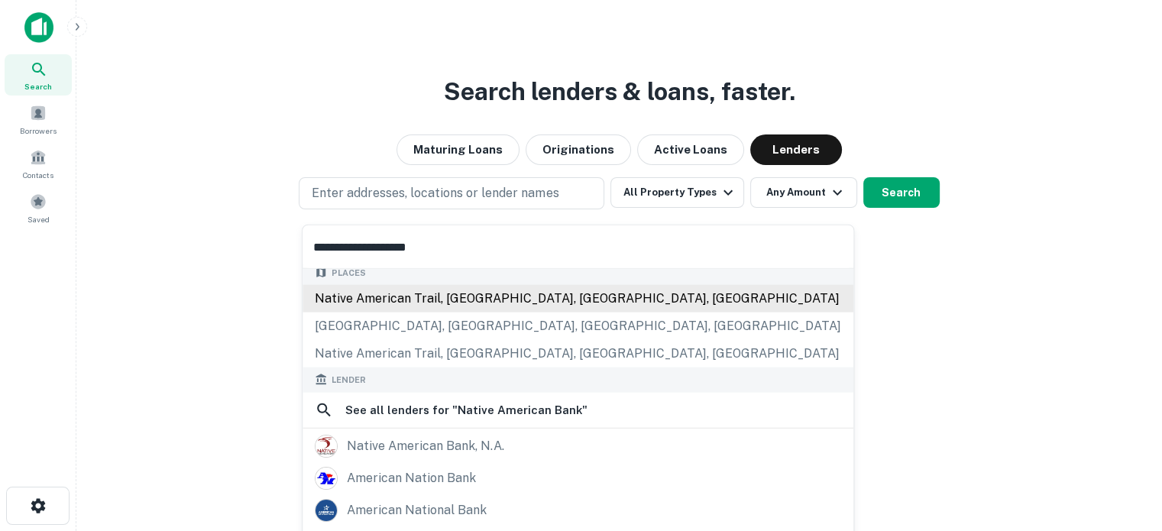
scroll to position [153, 0]
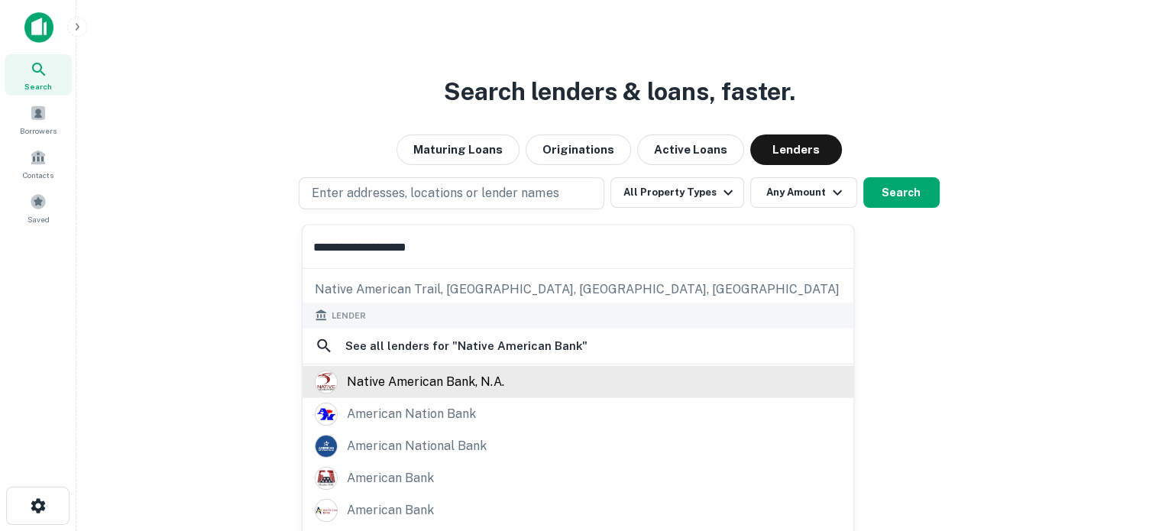
type input "**********"
click at [437, 387] on div "native american bank, n.a." at bounding box center [425, 381] width 157 height 23
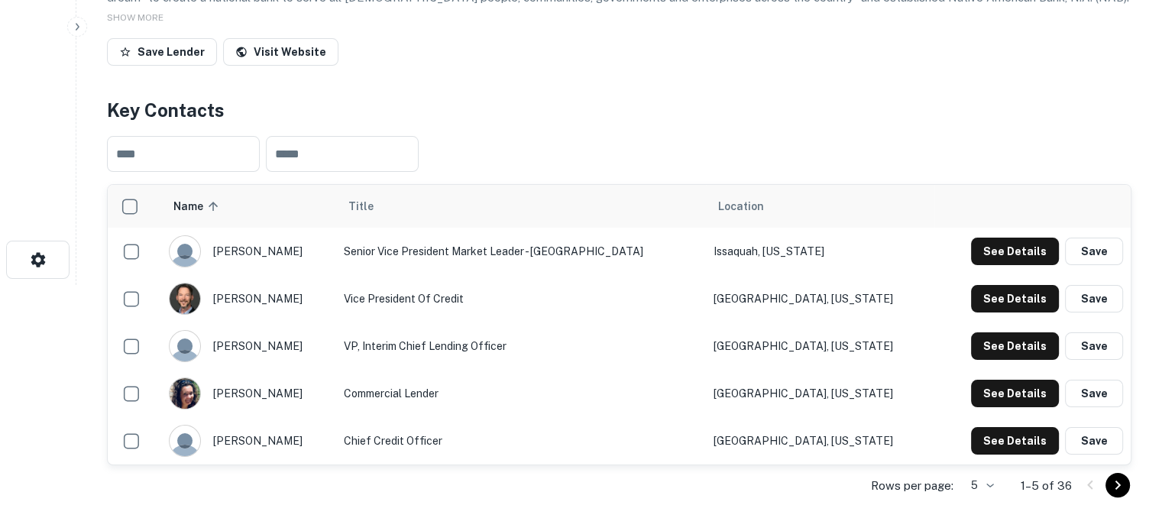
scroll to position [306, 0]
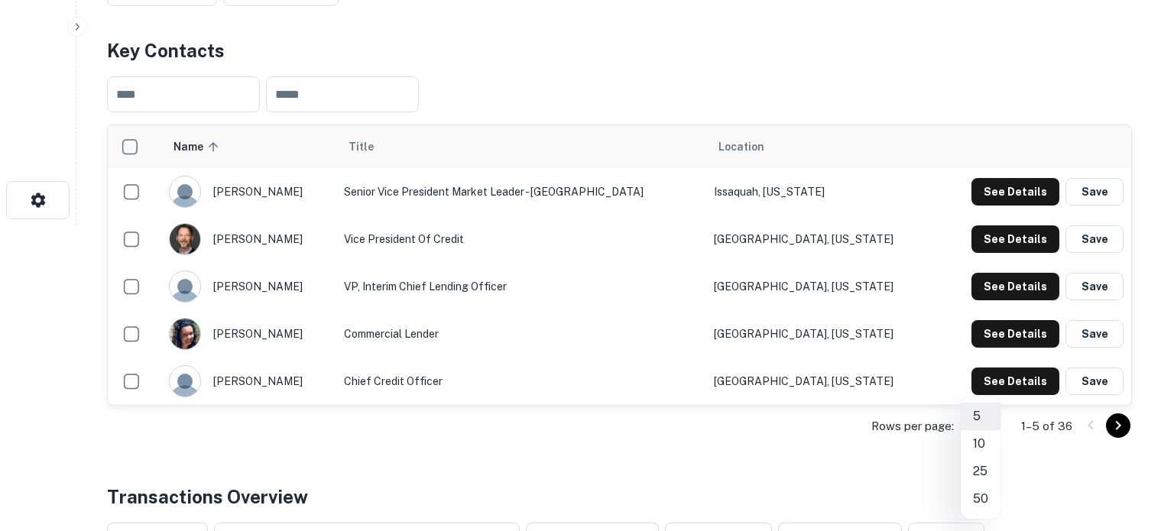
click at [983, 495] on li "50" at bounding box center [980, 499] width 40 height 28
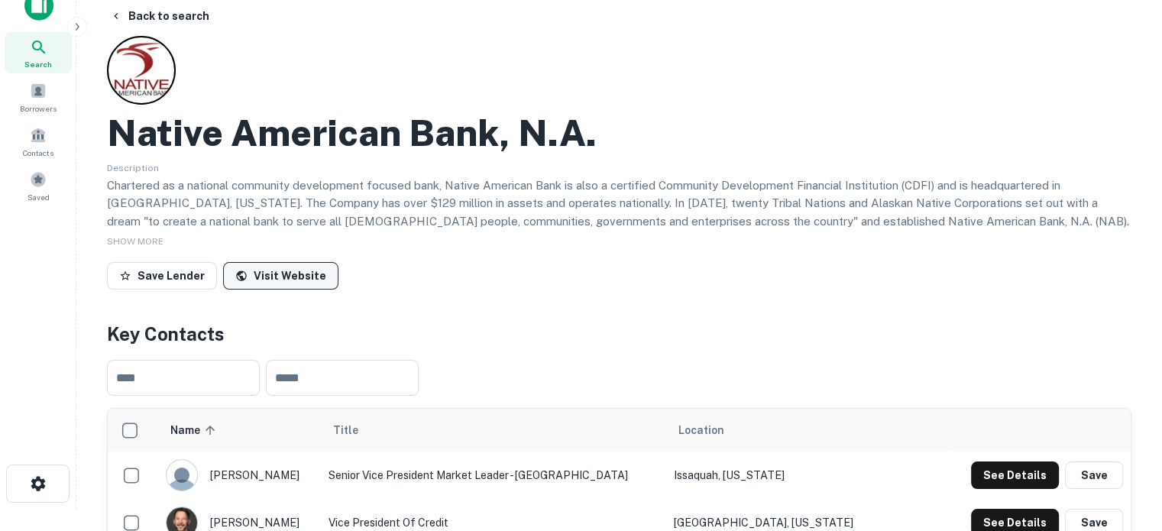
scroll to position [0, 0]
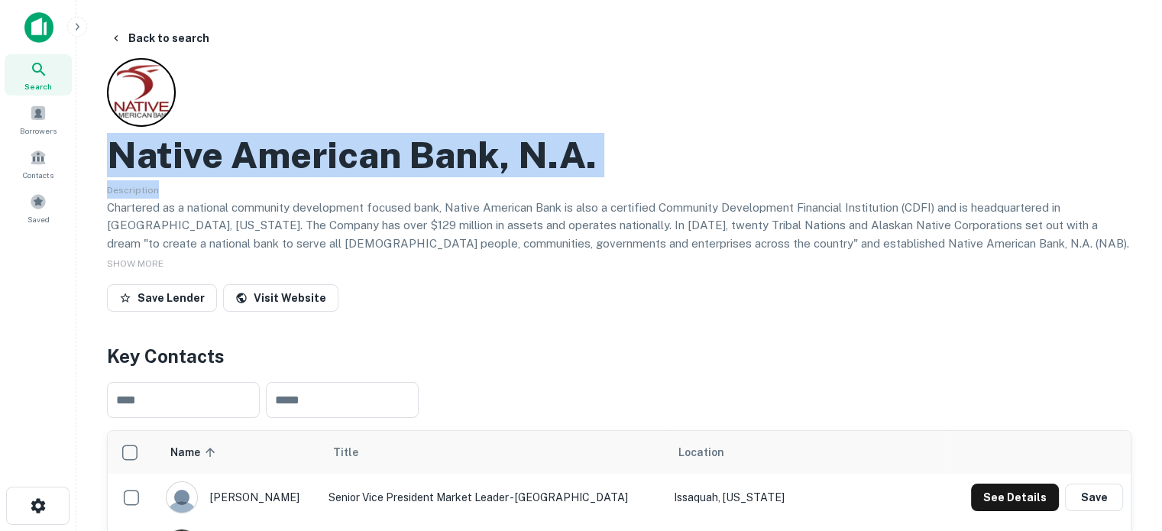
drag, startPoint x: 103, startPoint y: 162, endPoint x: 659, endPoint y: 180, distance: 555.7
copy div "Native American Bank, N.a. Description"
click at [47, 77] on icon at bounding box center [39, 69] width 18 height 18
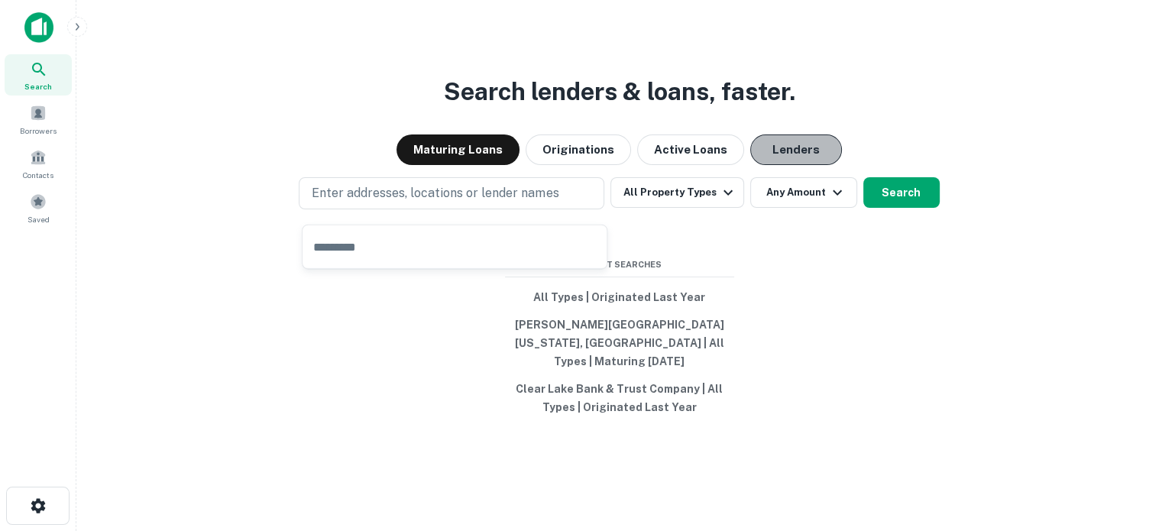
click at [791, 158] on button "Lenders" at bounding box center [796, 149] width 92 height 31
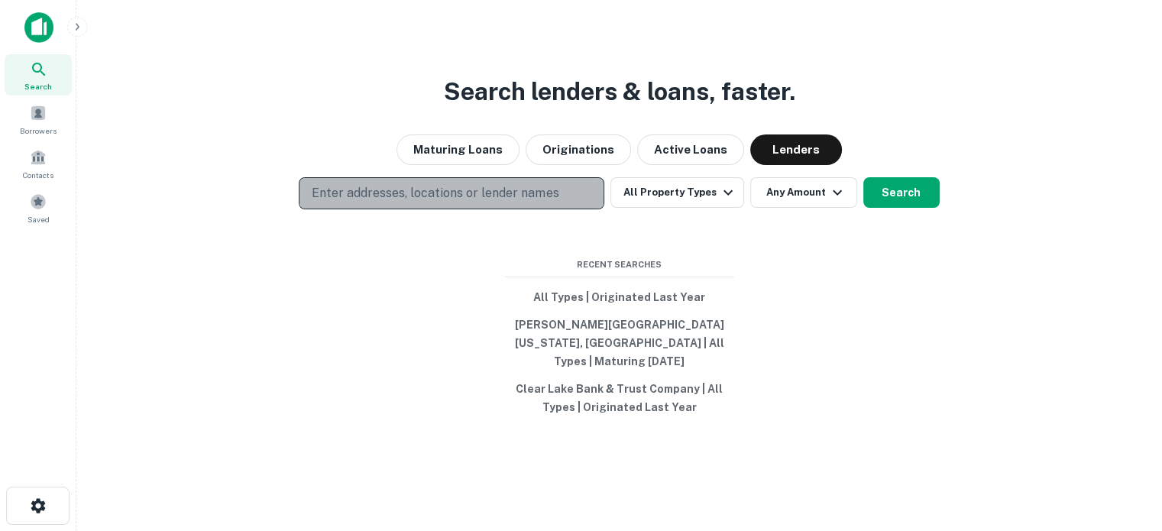
click at [511, 202] on p "Enter addresses, locations or lender names" at bounding box center [435, 193] width 247 height 18
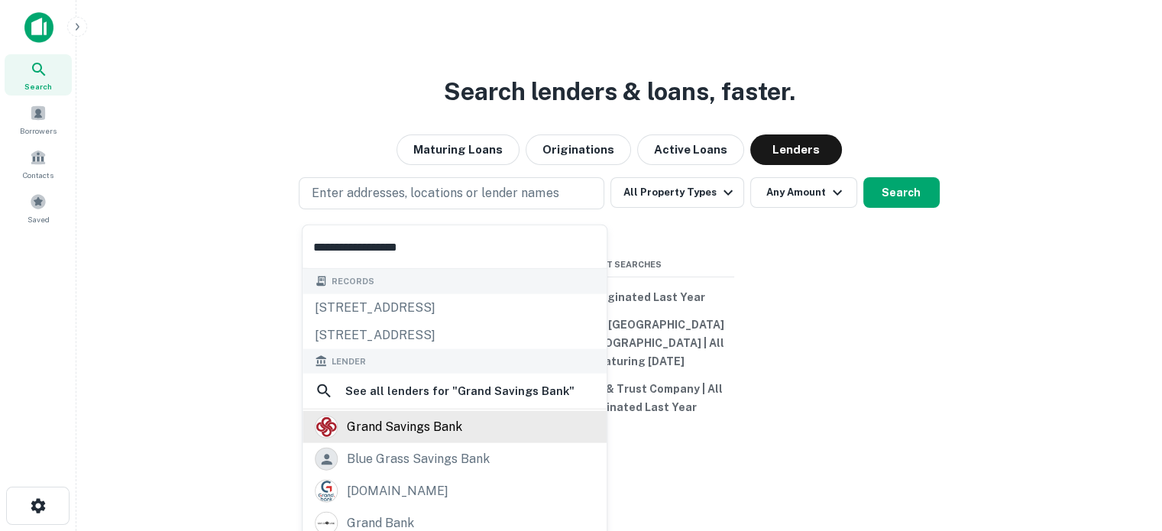
type input "**********"
click at [428, 432] on div "grand savings bank" at bounding box center [404, 427] width 115 height 23
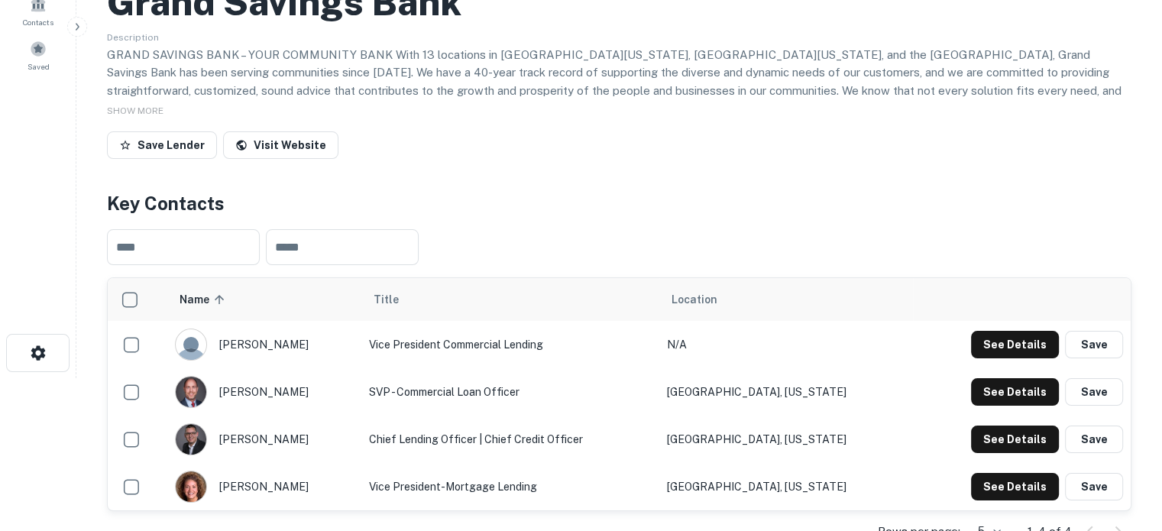
scroll to position [306, 0]
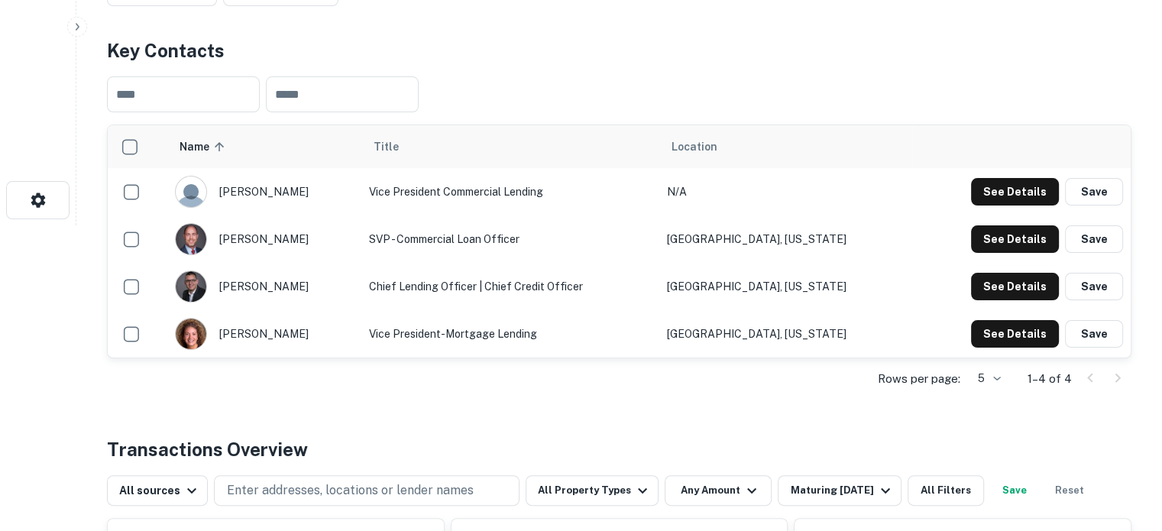
click at [230, 192] on div "jay bankston" at bounding box center [264, 192] width 179 height 32
drag, startPoint x: 226, startPoint y: 190, endPoint x: 305, endPoint y: 167, distance: 82.0
click at [291, 189] on div "jay bankston" at bounding box center [264, 192] width 179 height 32
click at [285, 201] on div "jay bankston" at bounding box center [264, 192] width 179 height 32
click at [327, 198] on div "jay bankston" at bounding box center [264, 192] width 179 height 32
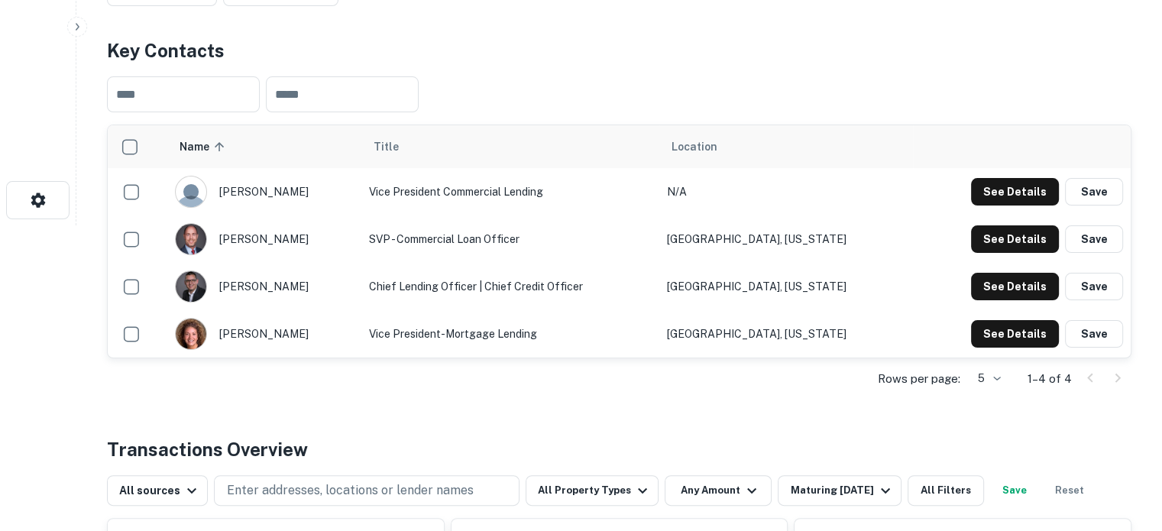
drag, startPoint x: 228, startPoint y: 189, endPoint x: 299, endPoint y: 194, distance: 70.5
click at [299, 194] on div "jay bankston" at bounding box center [264, 192] width 179 height 32
click at [293, 191] on div "jay bankston" at bounding box center [264, 192] width 179 height 32
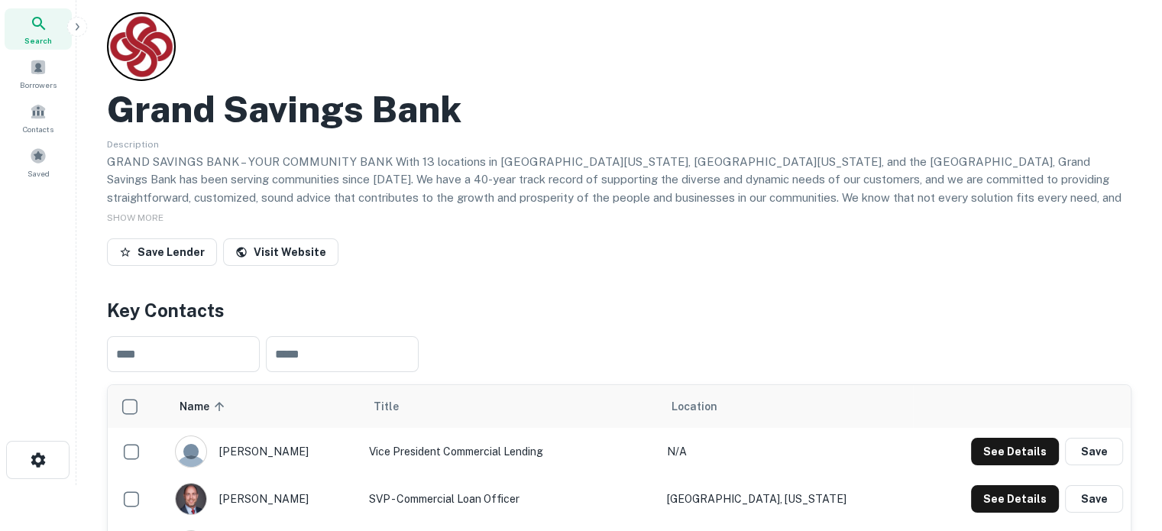
scroll to position [0, 0]
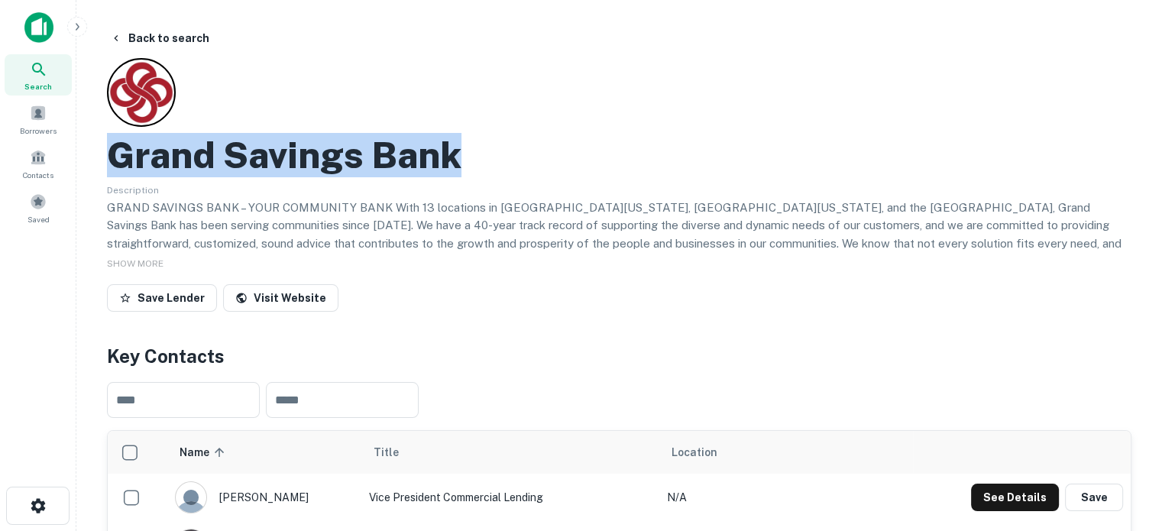
drag, startPoint x: 114, startPoint y: 158, endPoint x: 491, endPoint y: 156, distance: 376.7
click at [491, 156] on div "Grand Savings Bank" at bounding box center [619, 155] width 1025 height 44
copy h2 "Grand Savings Bank"
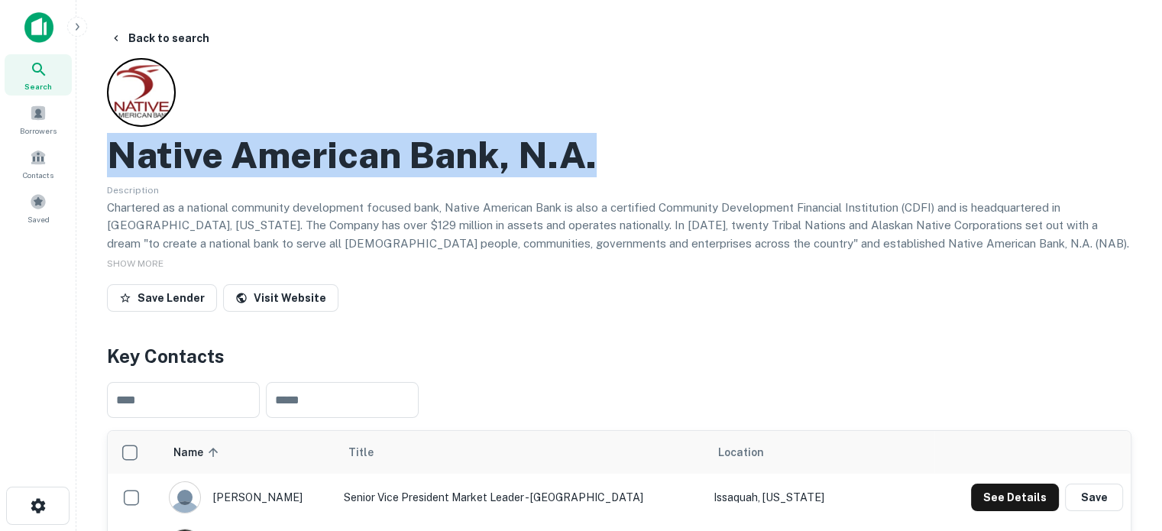
drag, startPoint x: 111, startPoint y: 161, endPoint x: 633, endPoint y: 160, distance: 522.6
click at [633, 160] on div "Native American Bank, N.a." at bounding box center [619, 155] width 1025 height 44
copy h2 "Native American Bank, N.a."
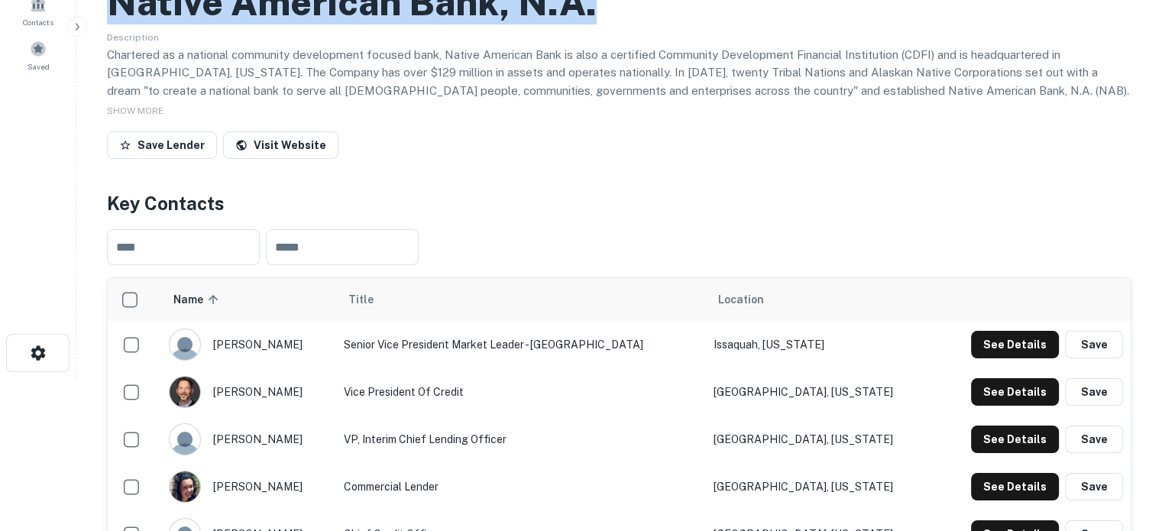
scroll to position [229, 0]
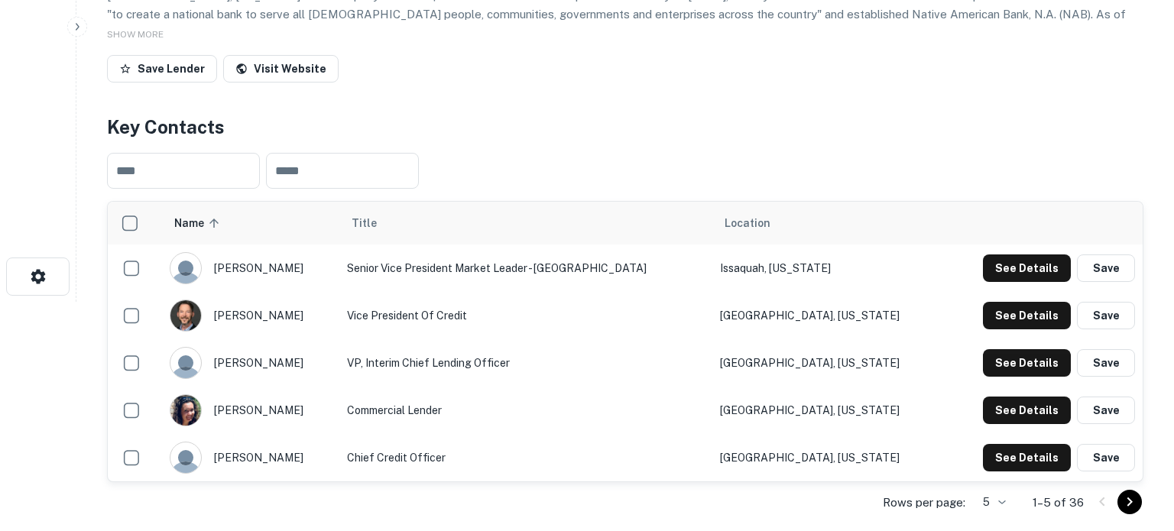
click at [980, 302] on body "Search Borrowers Contacts Saved Back to search Native American Bank, N.a. Descr…" at bounding box center [587, 36] width 1174 height 531
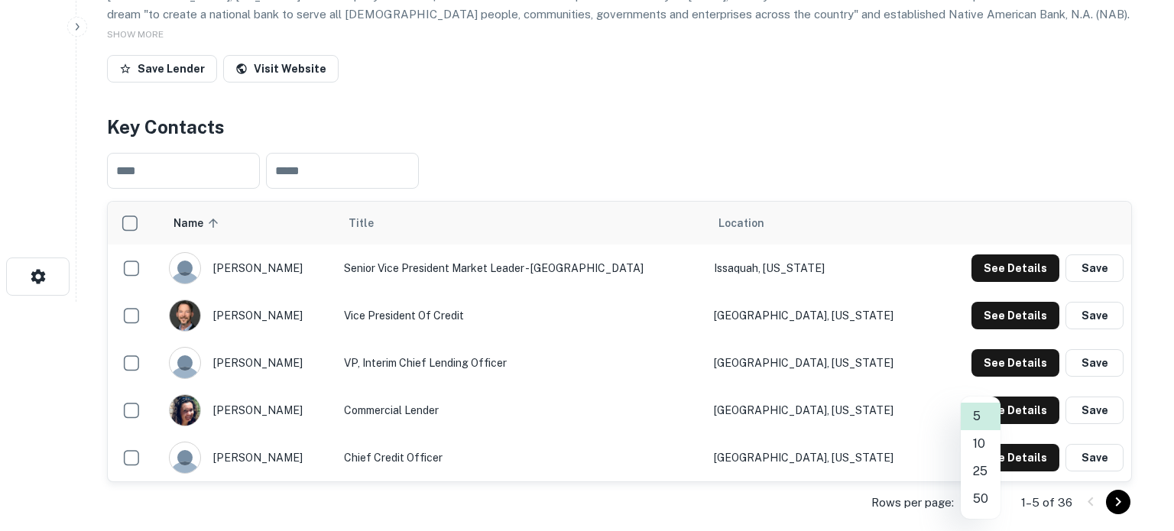
click at [978, 502] on li "50" at bounding box center [980, 499] width 40 height 28
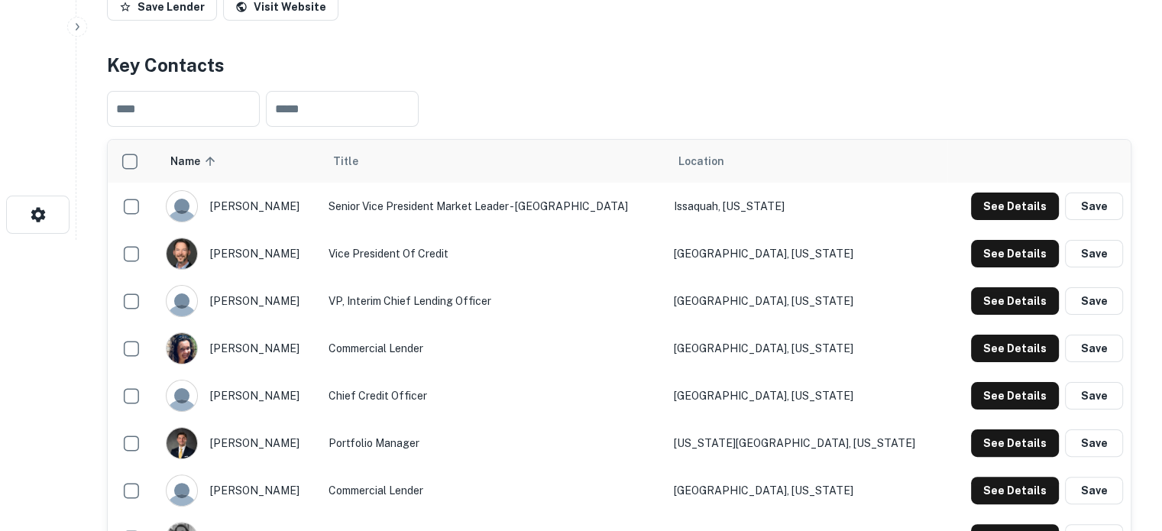
scroll to position [382, 0]
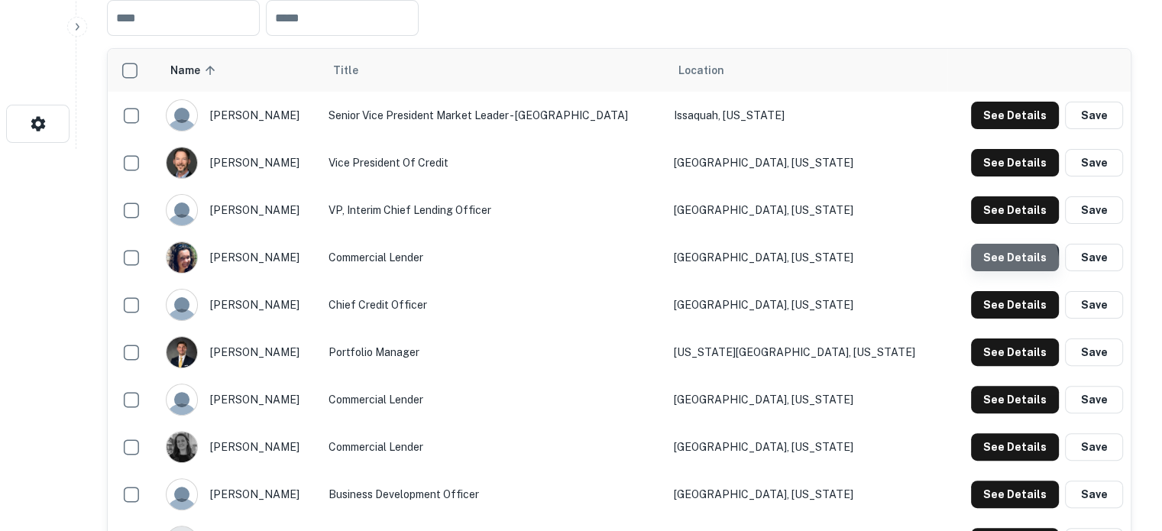
click at [997, 263] on button "See Details" at bounding box center [1015, 258] width 88 height 28
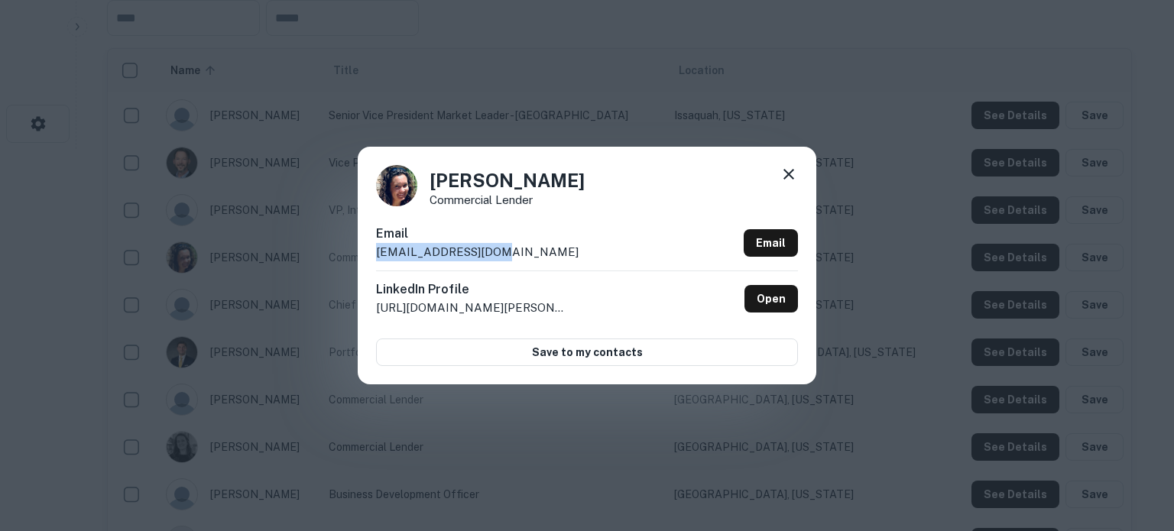
drag, startPoint x: 374, startPoint y: 254, endPoint x: 539, endPoint y: 256, distance: 165.8
click at [539, 256] on div "Alyson Anderson Commercial Lender Email aanderson@nabna.com Email LinkedIn Prof…" at bounding box center [587, 265] width 458 height 237
copy p "aanderson@nabna.com"
click at [783, 175] on icon at bounding box center [788, 174] width 18 height 18
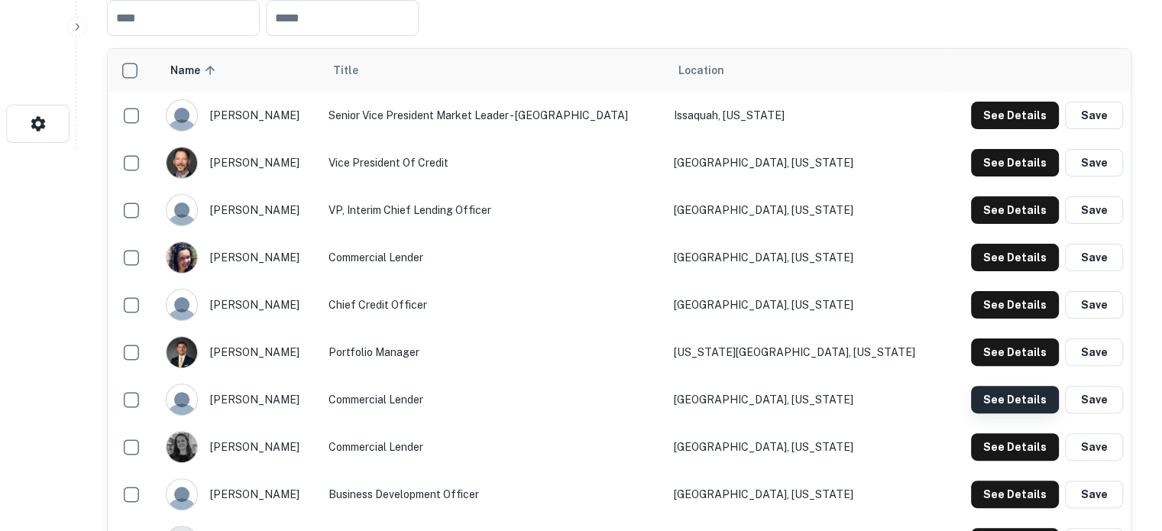
click at [1005, 407] on button "See Details" at bounding box center [1015, 400] width 88 height 28
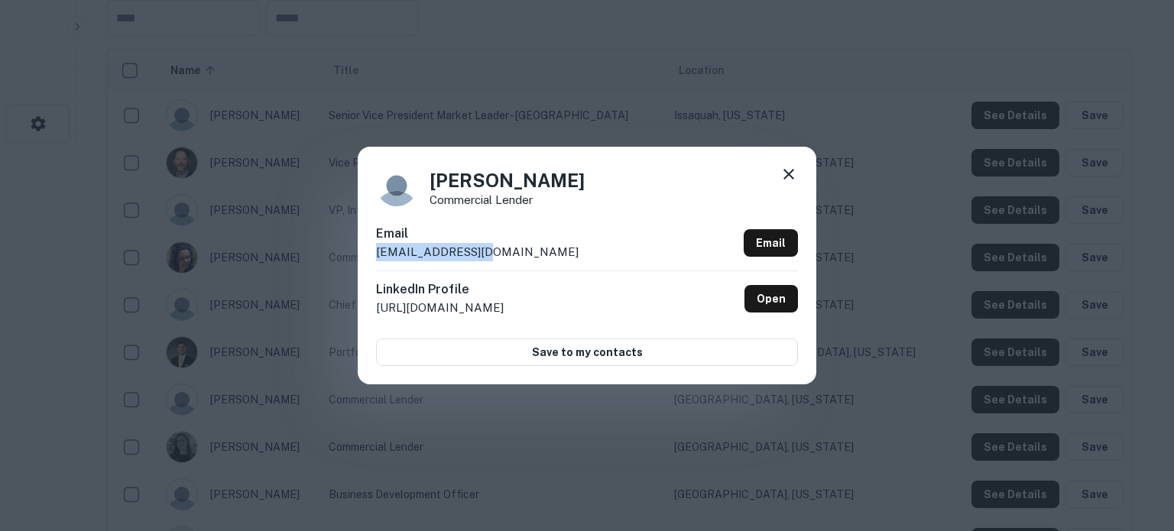
drag, startPoint x: 496, startPoint y: 254, endPoint x: 348, endPoint y: 264, distance: 148.5
click at [348, 264] on div "Justin Ensign Commercial Lender Email jensign@nabna.com Email LinkedIn Profile …" at bounding box center [587, 265] width 1174 height 531
copy p "jensign@nabna.com"
click at [789, 180] on icon at bounding box center [788, 174] width 18 height 18
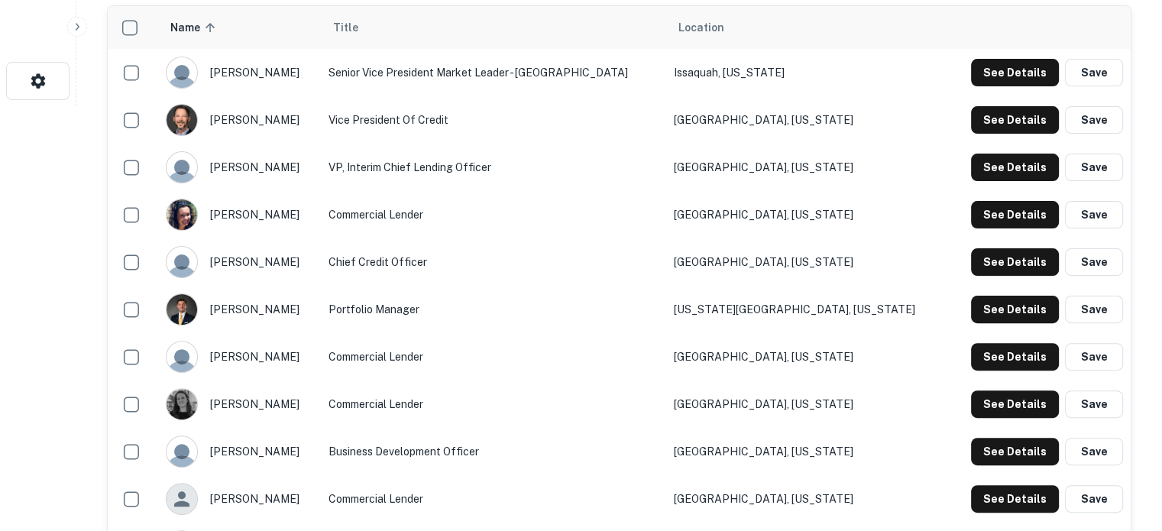
scroll to position [458, 0]
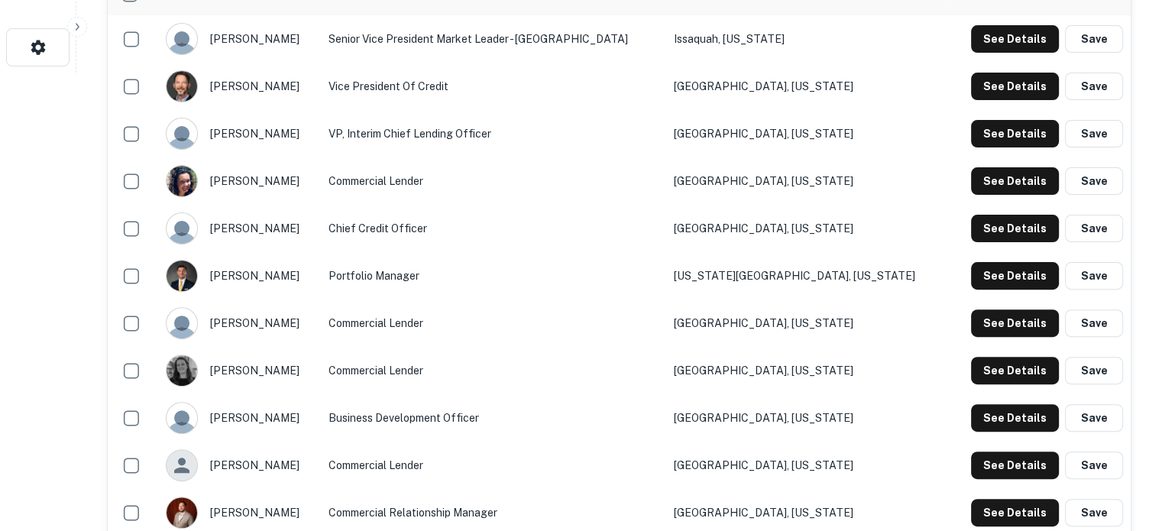
click at [569, 442] on td "Commercial Lender" at bounding box center [493, 465] width 345 height 47
click at [981, 468] on button "See Details" at bounding box center [1015, 466] width 88 height 28
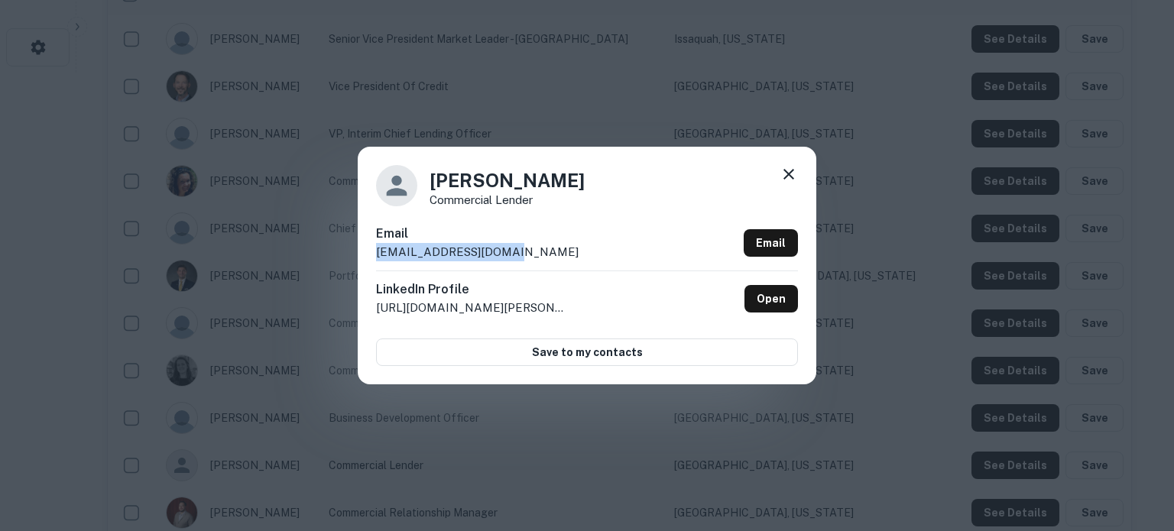
drag, startPoint x: 523, startPoint y: 253, endPoint x: 364, endPoint y: 260, distance: 158.3
click at [364, 260] on div "Michelangelo Bustamante Commercial Lender Email mbustamante@nabna.com Email Lin…" at bounding box center [587, 265] width 458 height 237
copy p "mbustamante@nabna.com"
click at [789, 174] on icon at bounding box center [788, 174] width 11 height 11
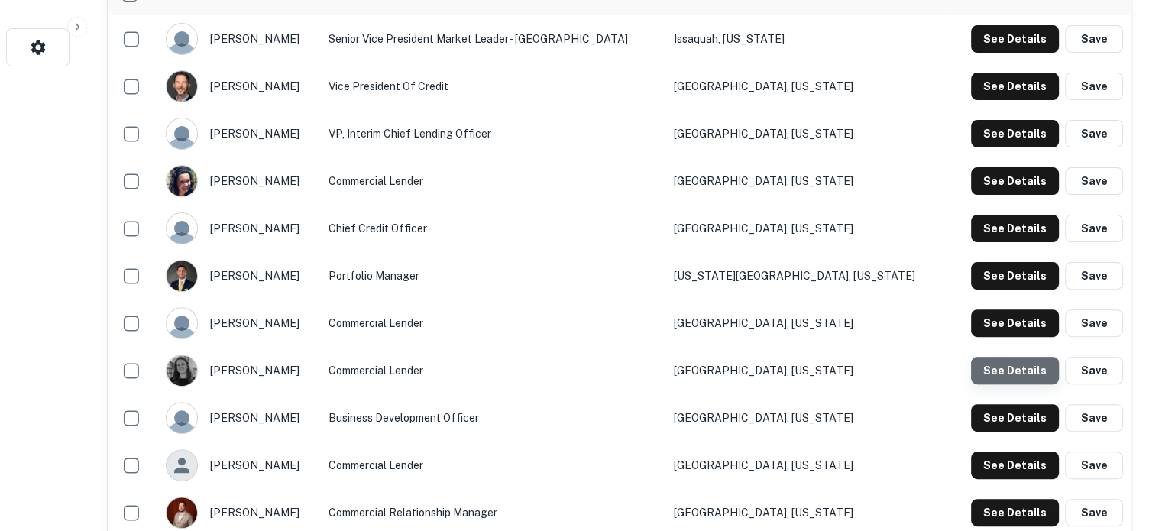
click at [1057, 367] on button "See Details" at bounding box center [1015, 371] width 88 height 28
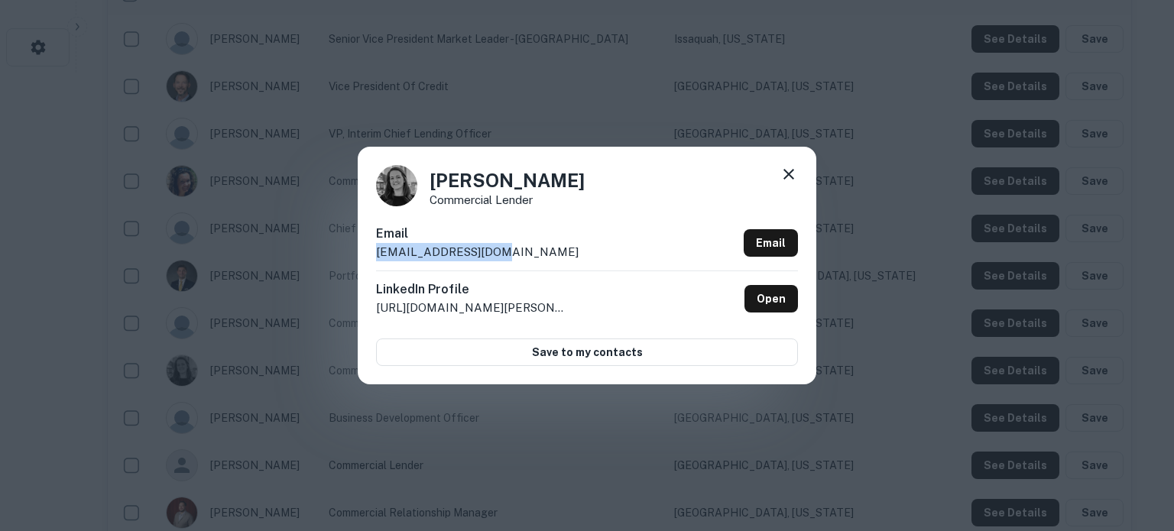
drag, startPoint x: 374, startPoint y: 256, endPoint x: 501, endPoint y: 248, distance: 127.1
click at [501, 248] on div "Kylie Peterson Commercial Lender Email kpeterson@nabna.com Email LinkedIn Profi…" at bounding box center [587, 265] width 458 height 237
copy p "kpeterson@nabna.com"
click at [788, 169] on icon at bounding box center [788, 174] width 18 height 18
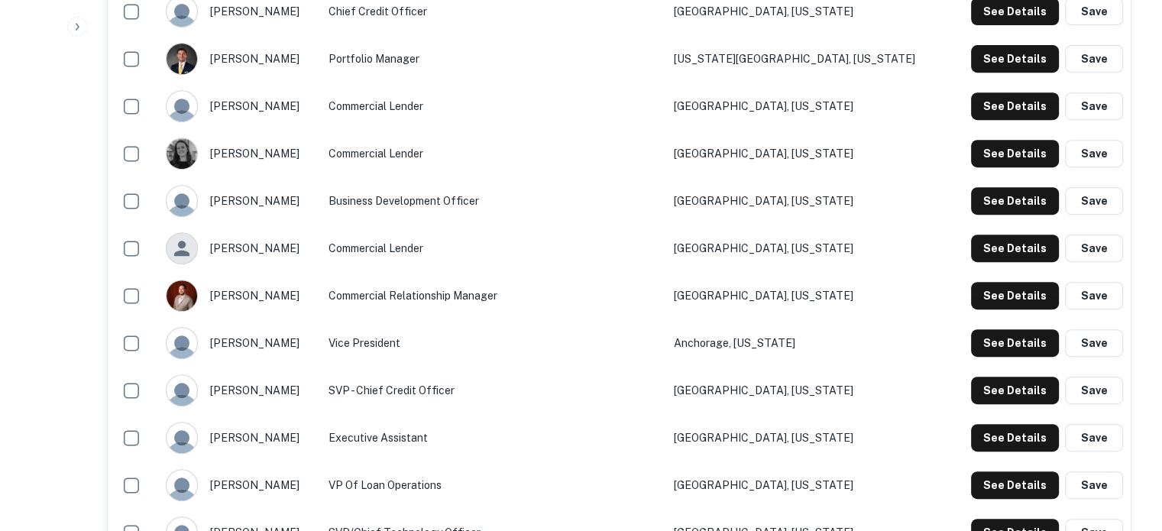
scroll to position [688, 0]
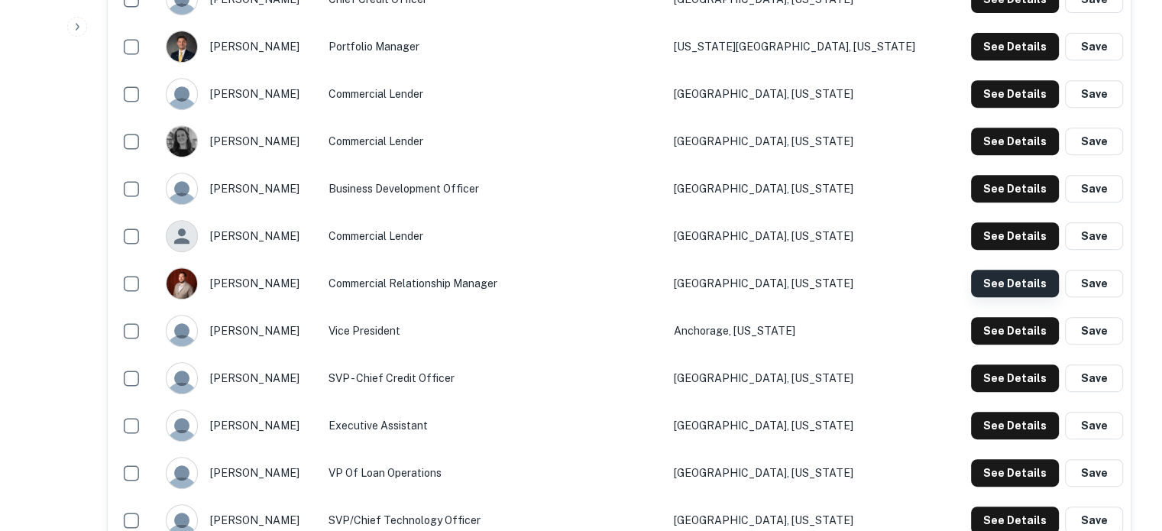
click at [1007, 273] on button "See Details" at bounding box center [1015, 284] width 88 height 28
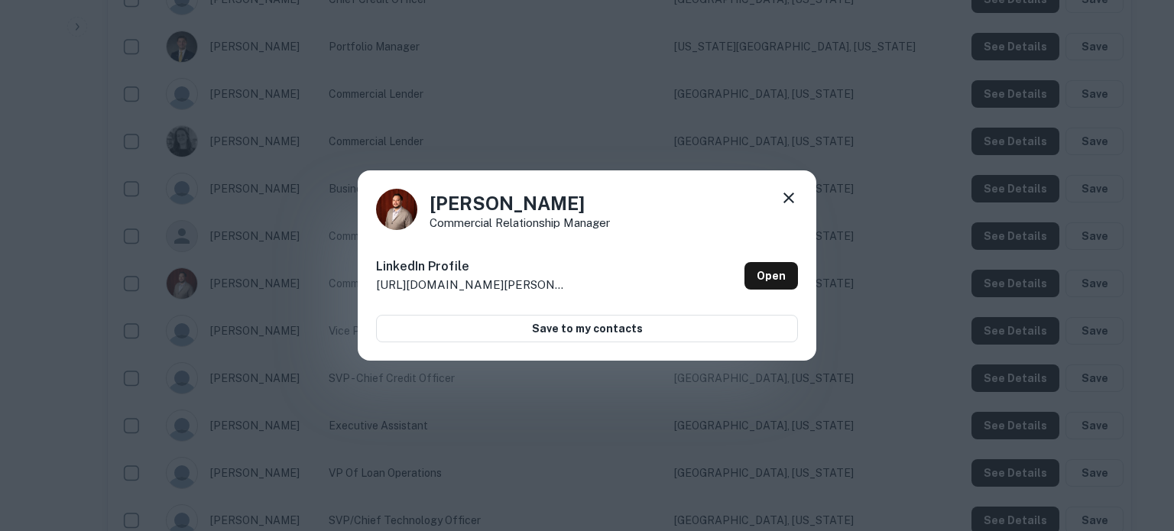
click at [792, 198] on icon at bounding box center [788, 198] width 18 height 18
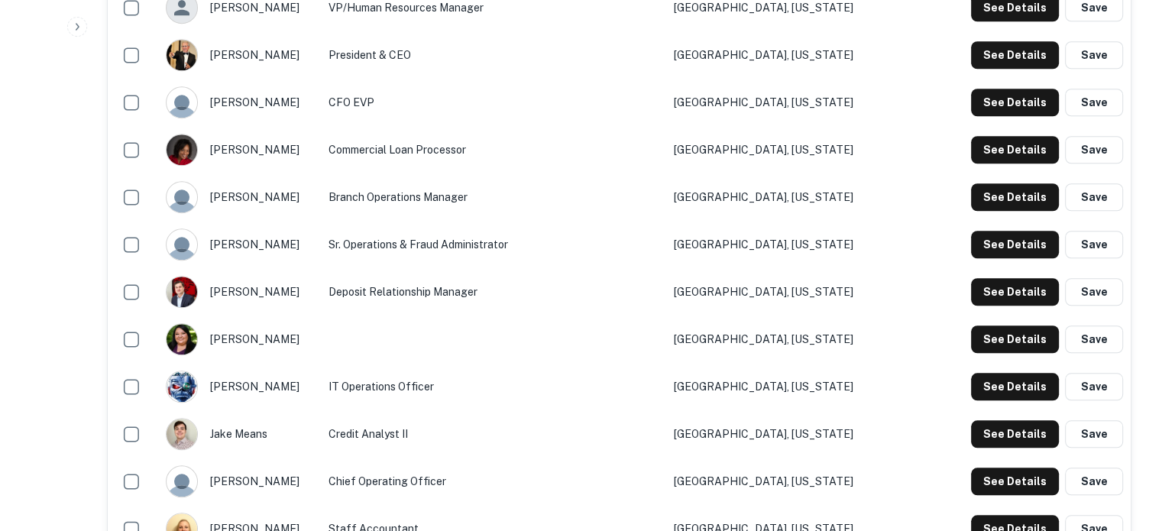
scroll to position [1222, 0]
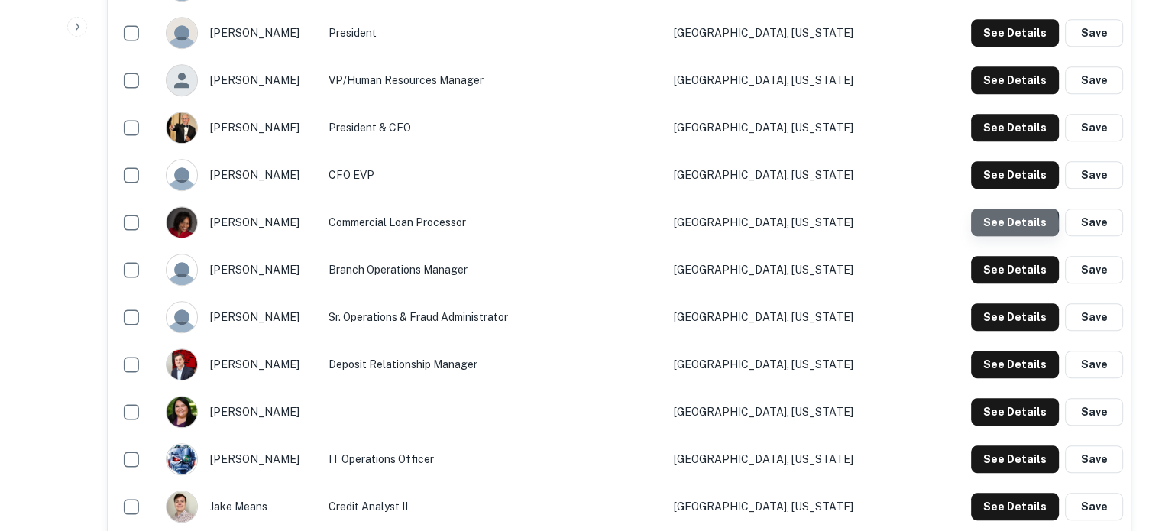
click at [1012, 224] on button "See Details" at bounding box center [1015, 223] width 88 height 28
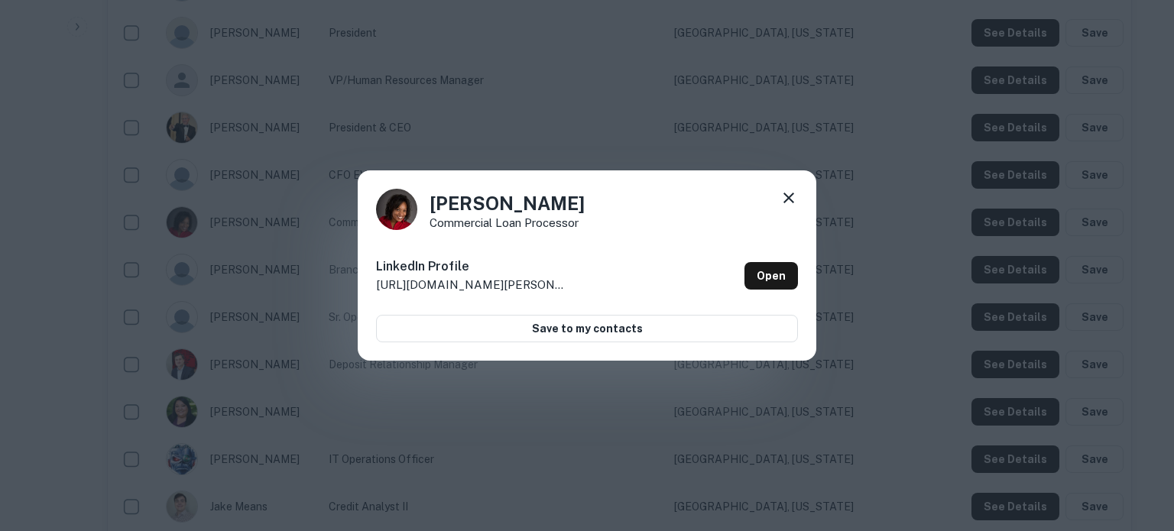
click at [783, 198] on icon at bounding box center [788, 198] width 18 height 18
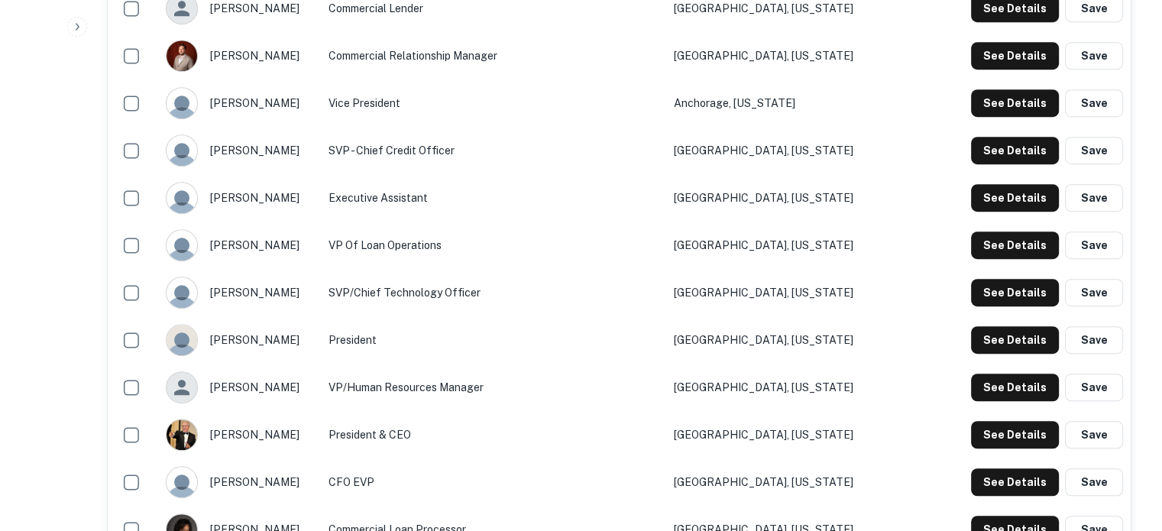
scroll to position [688, 0]
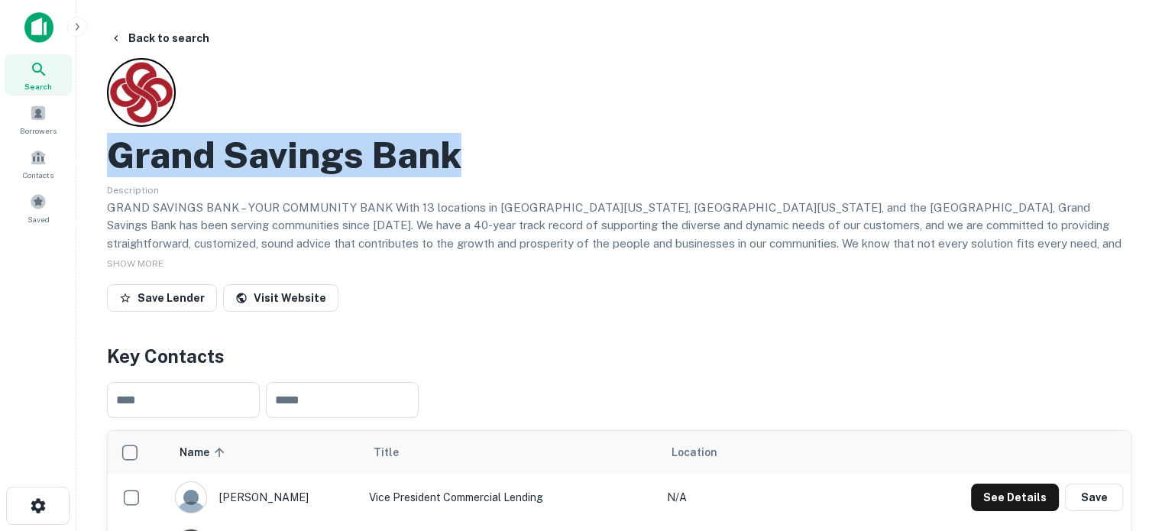
drag, startPoint x: 104, startPoint y: 167, endPoint x: 471, endPoint y: 153, distance: 367.8
copy h2 "Grand Savings Bank"
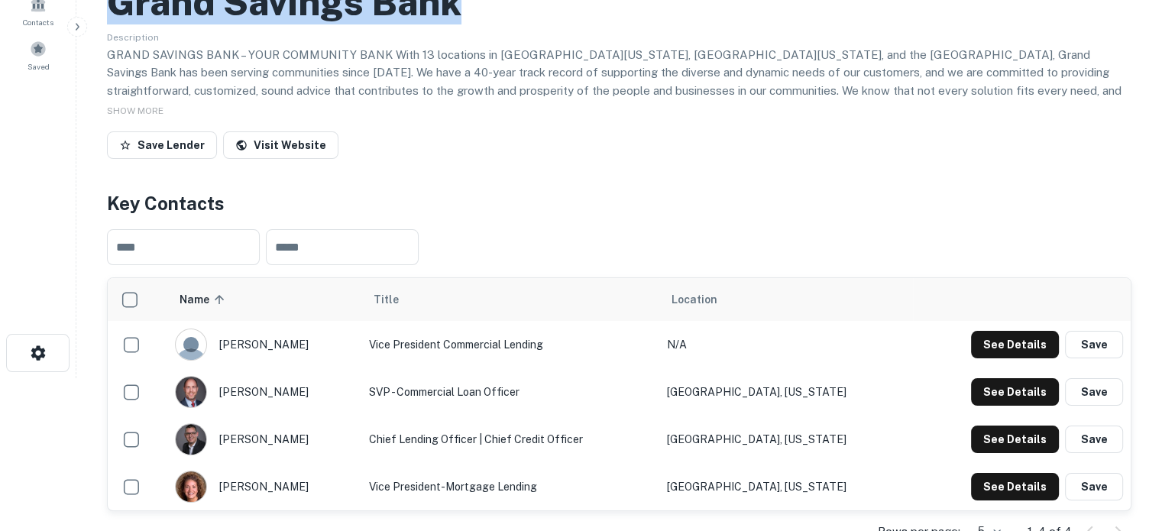
scroll to position [306, 0]
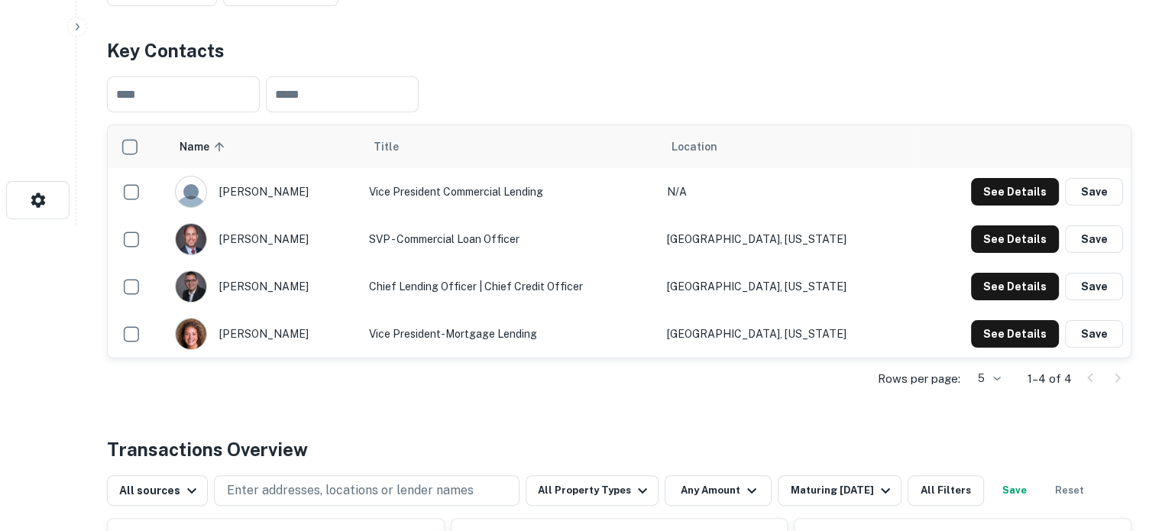
drag, startPoint x: 228, startPoint y: 193, endPoint x: 291, endPoint y: 191, distance: 63.5
click at [291, 191] on div "jay bankston" at bounding box center [264, 192] width 179 height 32
copy div "jay bankston"
drag, startPoint x: 304, startPoint y: 193, endPoint x: 290, endPoint y: 193, distance: 14.5
click at [290, 193] on div "jay bankston" at bounding box center [264, 192] width 179 height 32
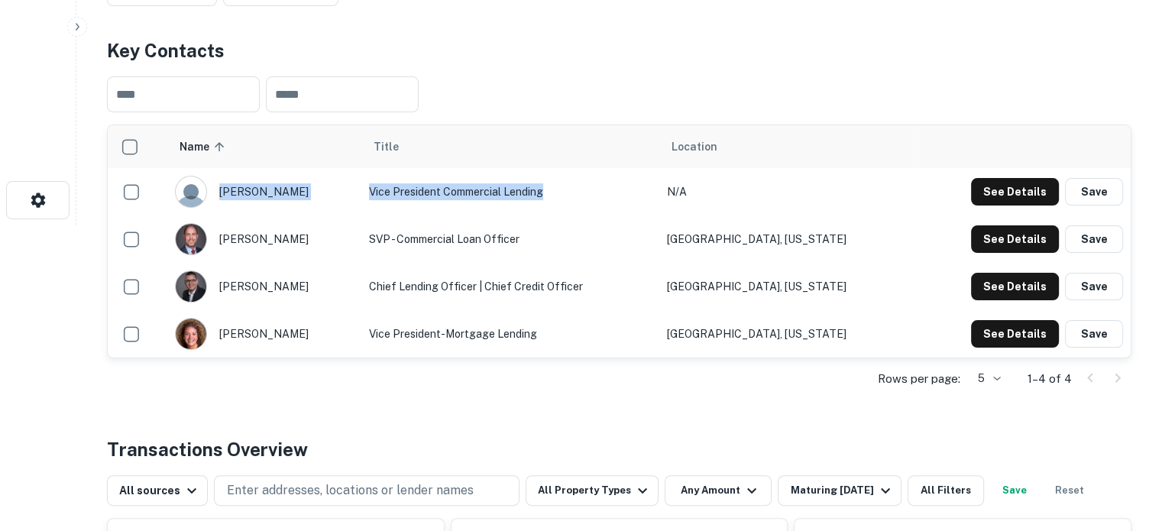
drag, startPoint x: 361, startPoint y: 189, endPoint x: 585, endPoint y: 193, distance: 223.9
click at [585, 193] on tr "jay bankston Vice President Commercial Lending N/A See Details Save" at bounding box center [619, 191] width 1023 height 47
click at [575, 200] on td "Vice President Commercial Lending" at bounding box center [510, 191] width 298 height 47
drag, startPoint x: 371, startPoint y: 189, endPoint x: 598, endPoint y: 196, distance: 227.0
click at [598, 196] on td "Vice President Commercial Lending" at bounding box center [510, 191] width 298 height 47
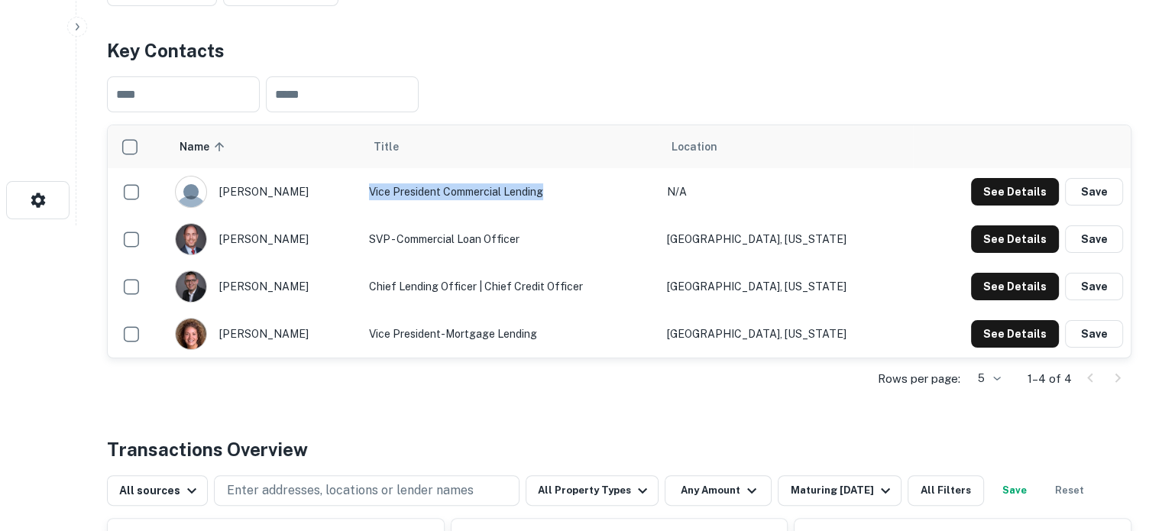
copy td "Vice President Commercial Lending"
click at [992, 194] on button "See Details" at bounding box center [1015, 192] width 88 height 28
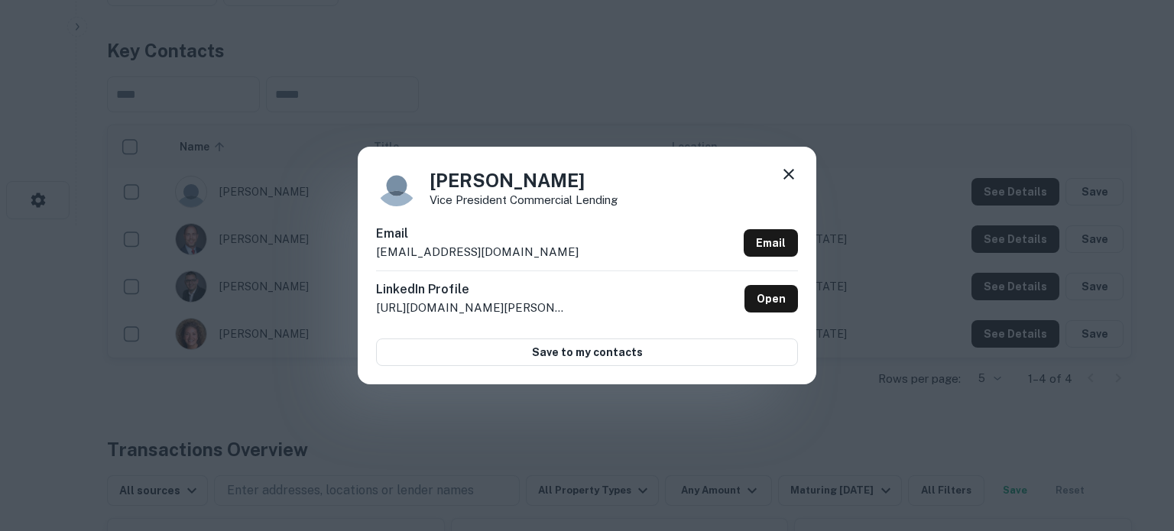
drag, startPoint x: 575, startPoint y: 249, endPoint x: 364, endPoint y: 258, distance: 211.8
click at [364, 258] on div "Jay Bankston Vice President Commercial Lending Email jbankston@grandsavingsbank…" at bounding box center [587, 265] width 458 height 237
copy p "jbankston@grandsavingsbank.com"
click at [784, 172] on icon at bounding box center [788, 174] width 18 height 18
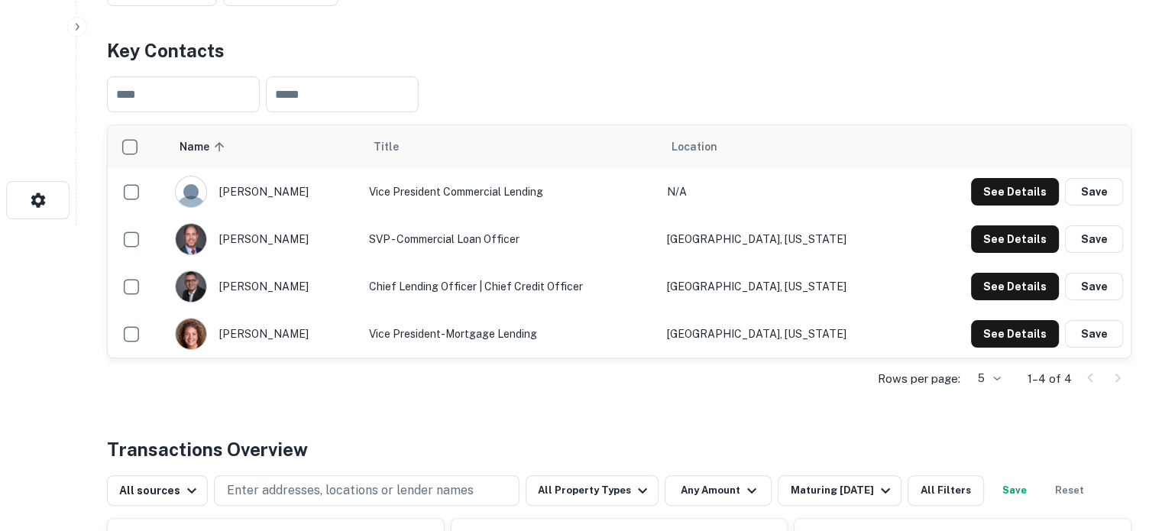
drag, startPoint x: 321, startPoint y: 242, endPoint x: 297, endPoint y: 235, distance: 24.7
click at [297, 235] on div "lucas pointer" at bounding box center [264, 239] width 179 height 32
click at [293, 238] on div "lucas pointer" at bounding box center [264, 239] width 179 height 32
drag, startPoint x: 227, startPoint y: 239, endPoint x: 292, endPoint y: 238, distance: 65.0
click at [292, 238] on div "lucas pointer" at bounding box center [264, 239] width 179 height 32
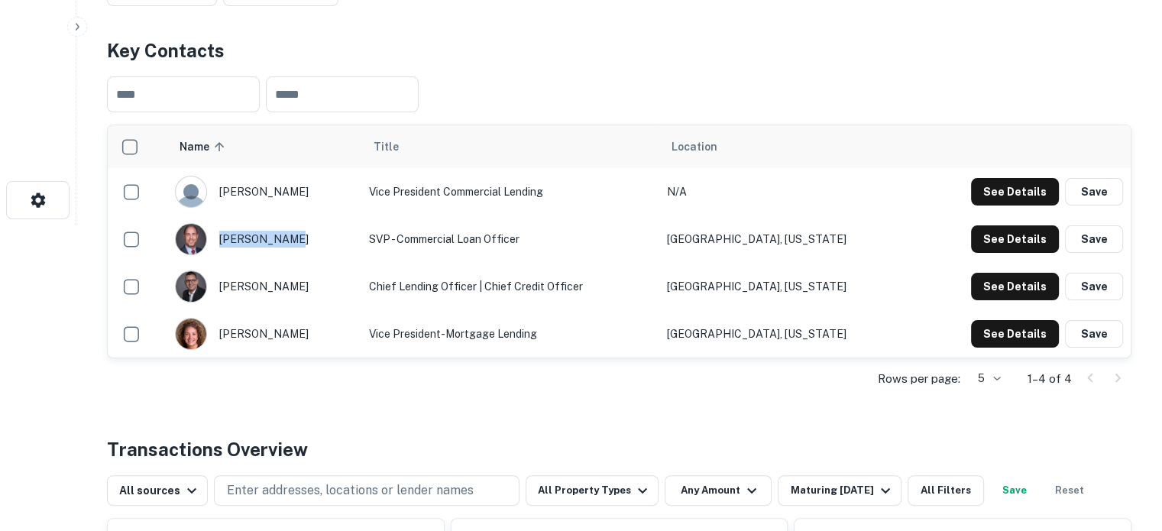
copy div "lucas pointe"
drag, startPoint x: 844, startPoint y: 239, endPoint x: 688, endPoint y: 239, distance: 156.6
click at [686, 239] on tr "lucas pointer SVP - Commercial Loan Officer Bentonville, Arkansas See Details S…" at bounding box center [619, 238] width 1023 height 47
copy tr "Bentonville, Arkansas"
click at [989, 188] on button "See Details" at bounding box center [1015, 192] width 88 height 28
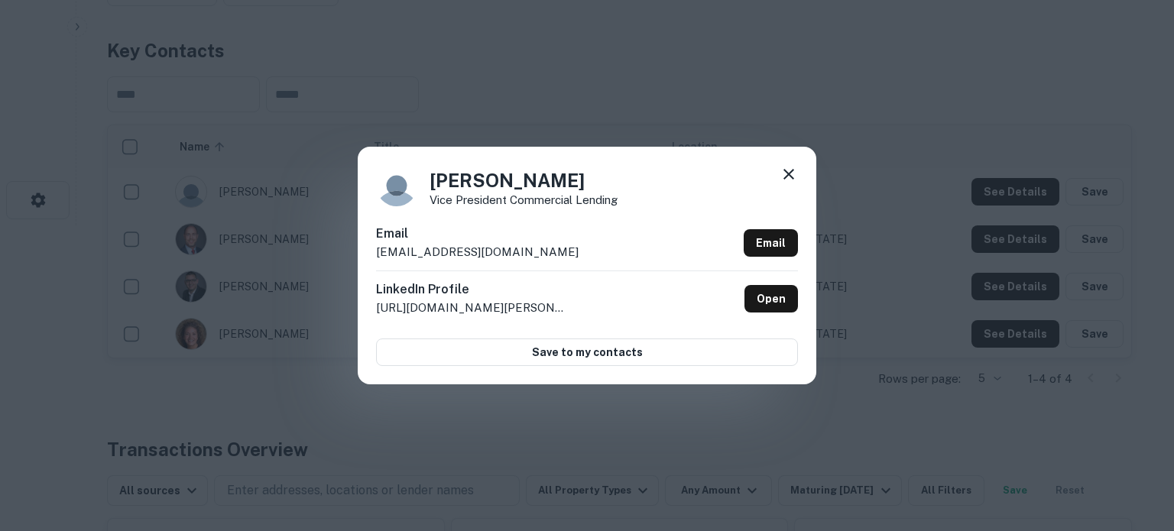
click at [790, 176] on icon at bounding box center [788, 174] width 11 height 11
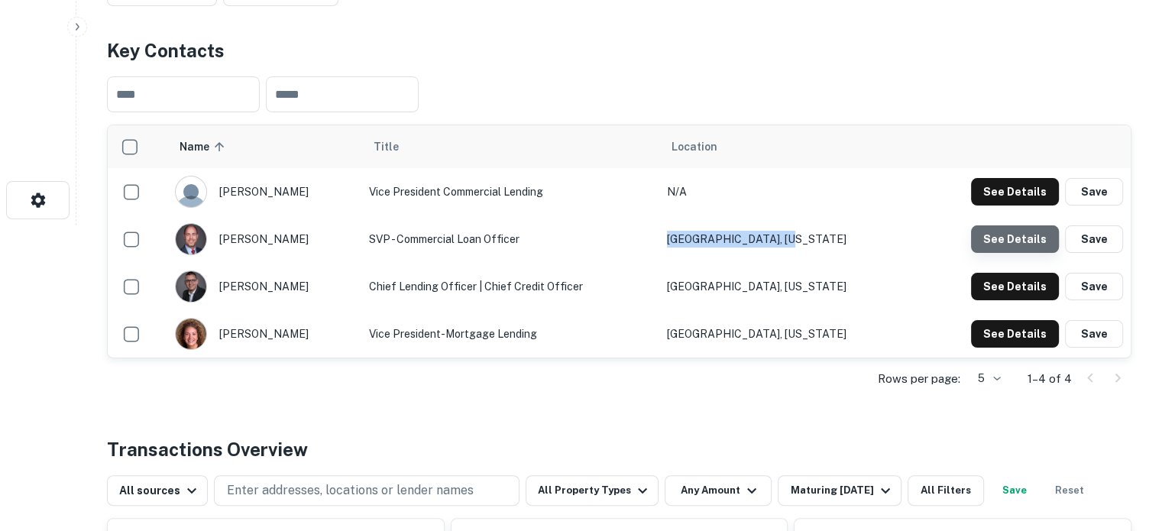
click at [1038, 241] on button "See Details" at bounding box center [1015, 239] width 88 height 28
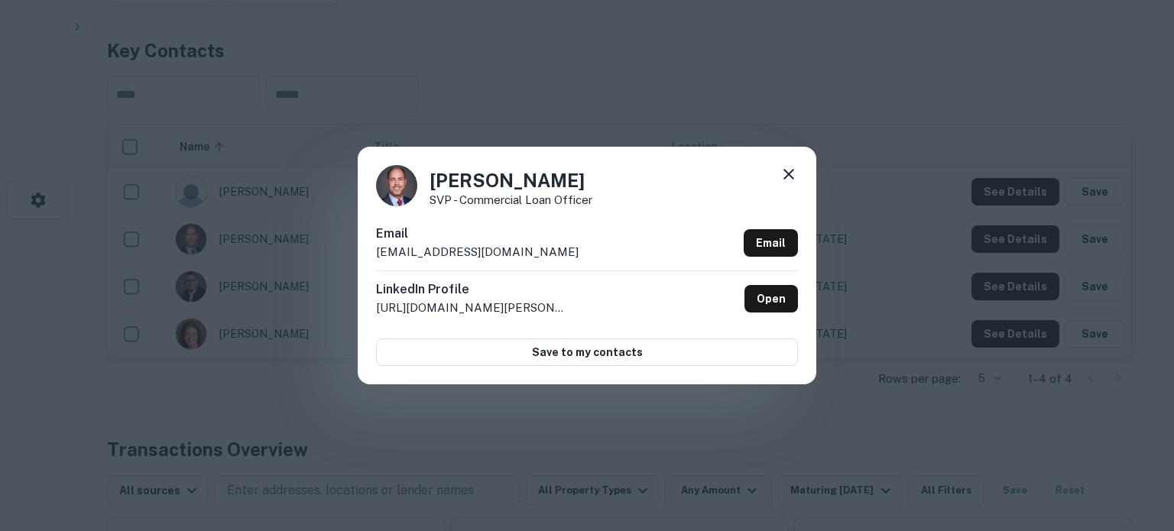
drag, startPoint x: 572, startPoint y: 249, endPoint x: 377, endPoint y: 259, distance: 195.1
click at [377, 259] on div "Email lpointer@grandsavingsbank.com Email" at bounding box center [587, 248] width 422 height 46
copy p "lpointer@grandsavingsbank.com"
drag, startPoint x: 598, startPoint y: 199, endPoint x: 424, endPoint y: 204, distance: 174.3
click at [424, 204] on div "Lucas Pointer SVP - Commercial Loan Officer" at bounding box center [587, 185] width 422 height 41
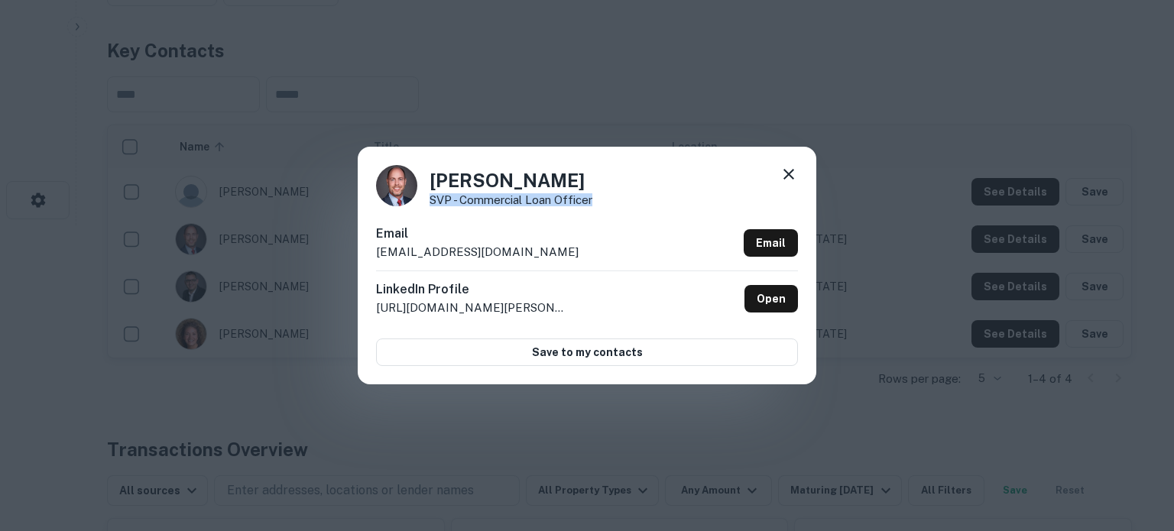
copy p "SVP - Commercial Loan Officer"
click at [792, 168] on icon at bounding box center [788, 174] width 18 height 18
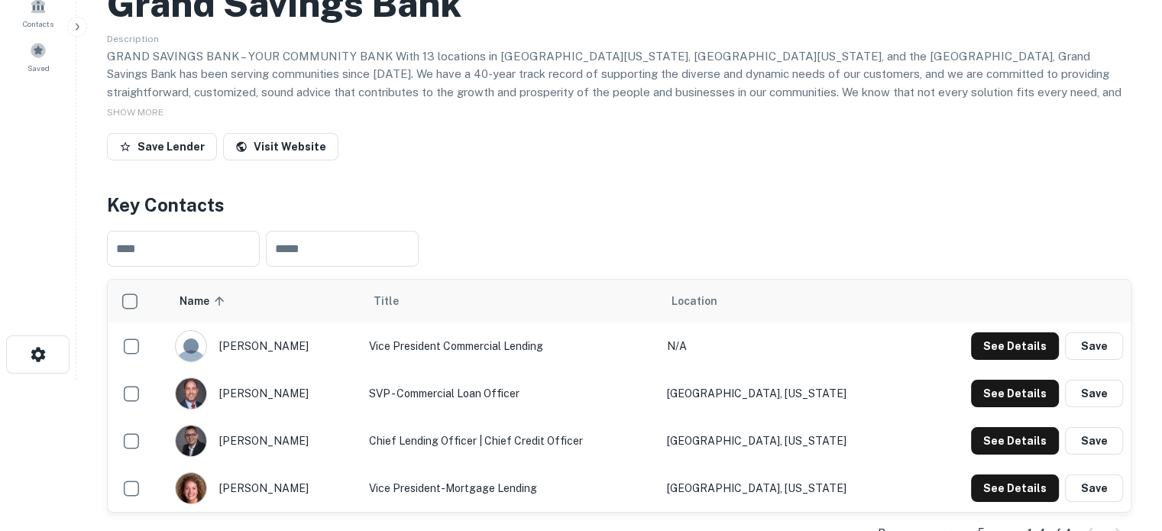
scroll to position [0, 0]
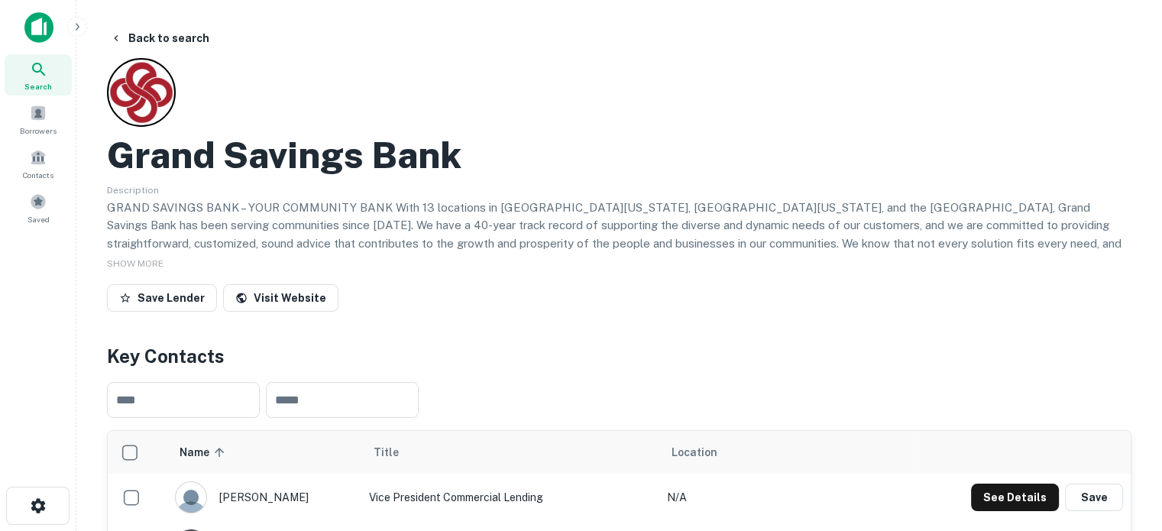
drag, startPoint x: 47, startPoint y: 73, endPoint x: 70, endPoint y: 76, distance: 23.1
click at [47, 73] on icon at bounding box center [39, 69] width 18 height 18
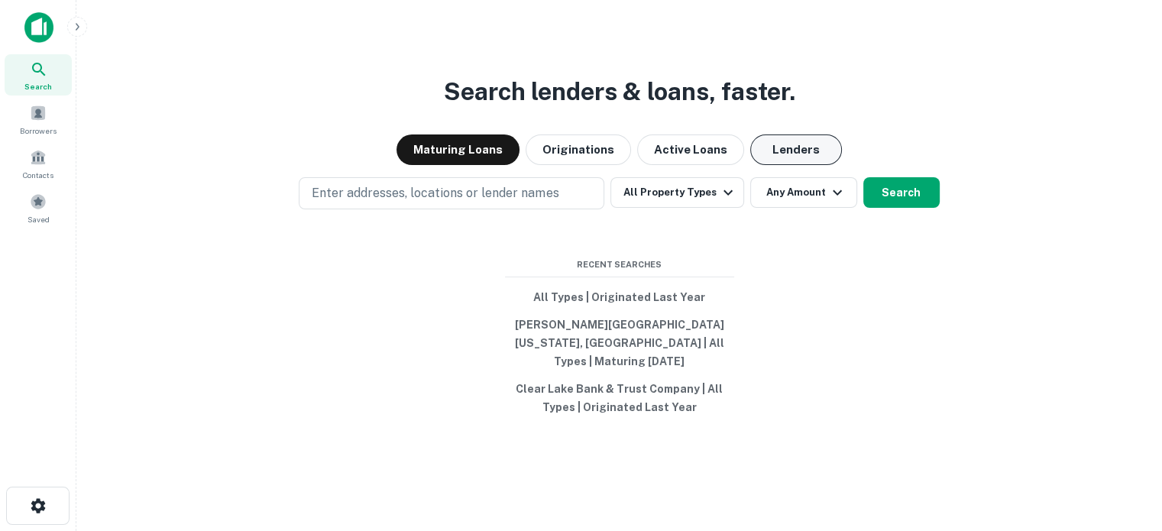
click at [798, 154] on button "Lenders" at bounding box center [796, 149] width 92 height 31
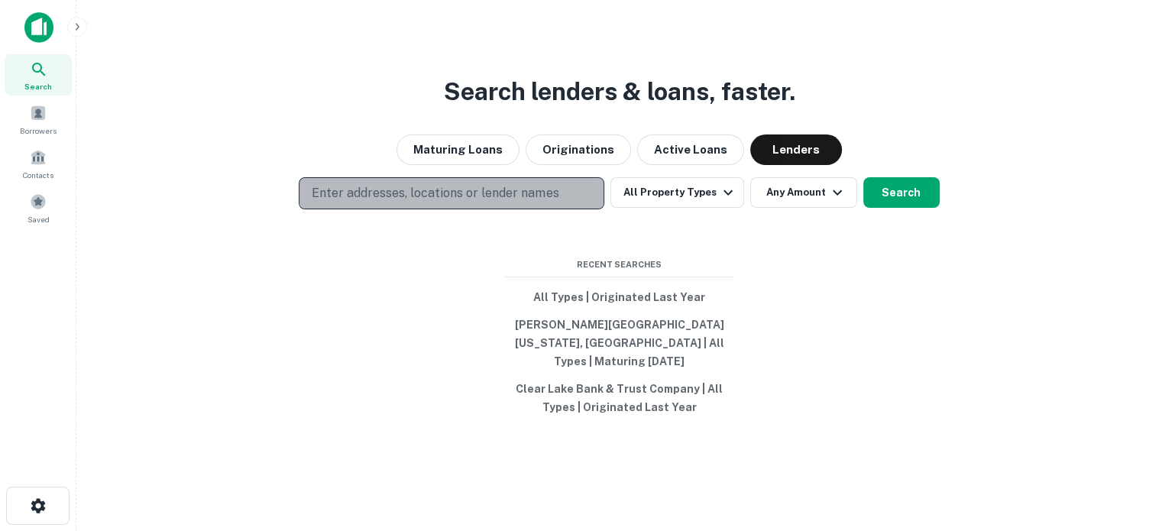
click at [513, 201] on p "Enter addresses, locations or lender names" at bounding box center [435, 193] width 247 height 18
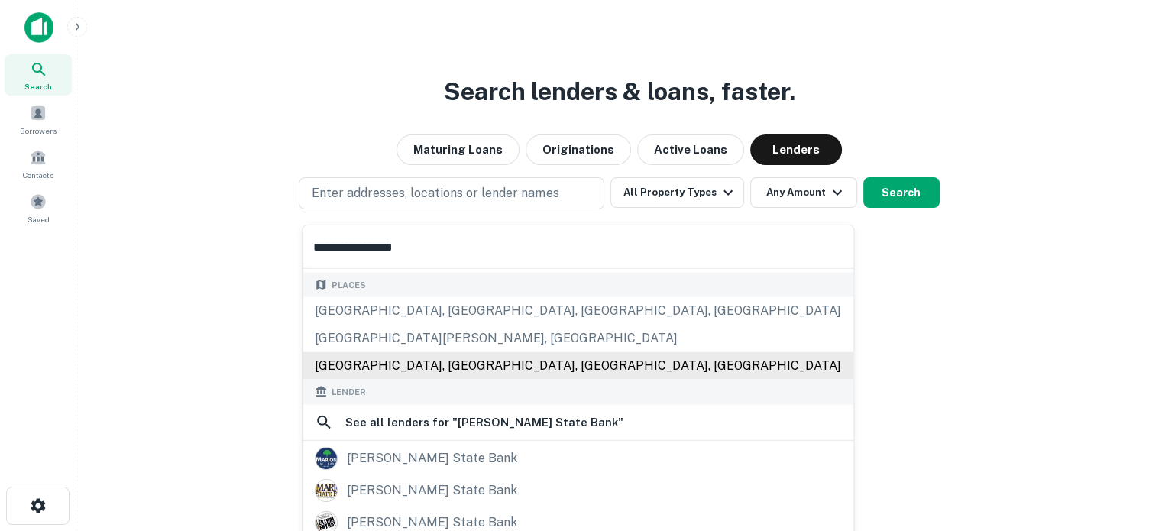
scroll to position [153, 0]
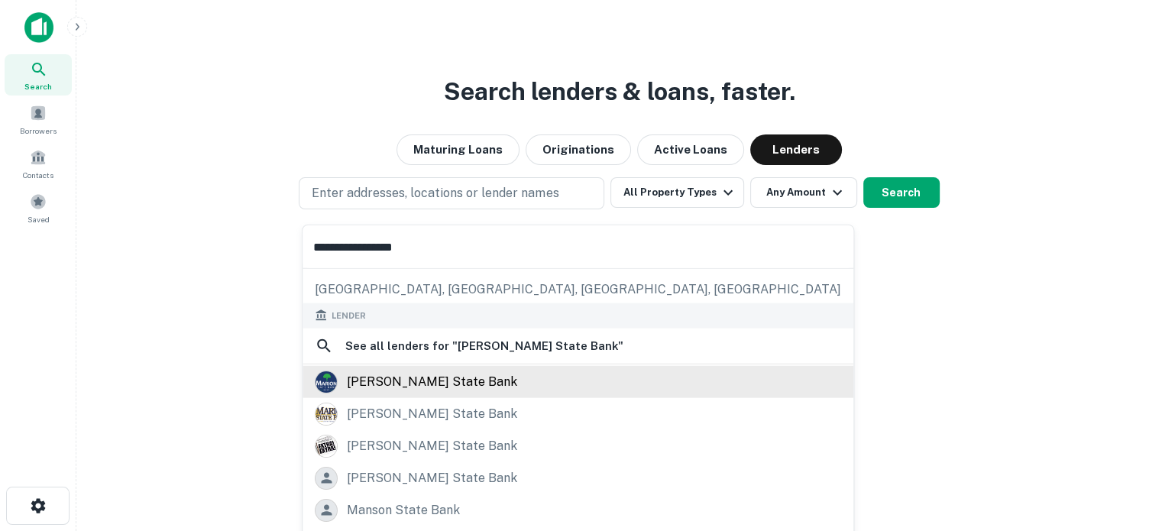
type input "**********"
click at [425, 387] on div "marion state bank" at bounding box center [432, 381] width 170 height 23
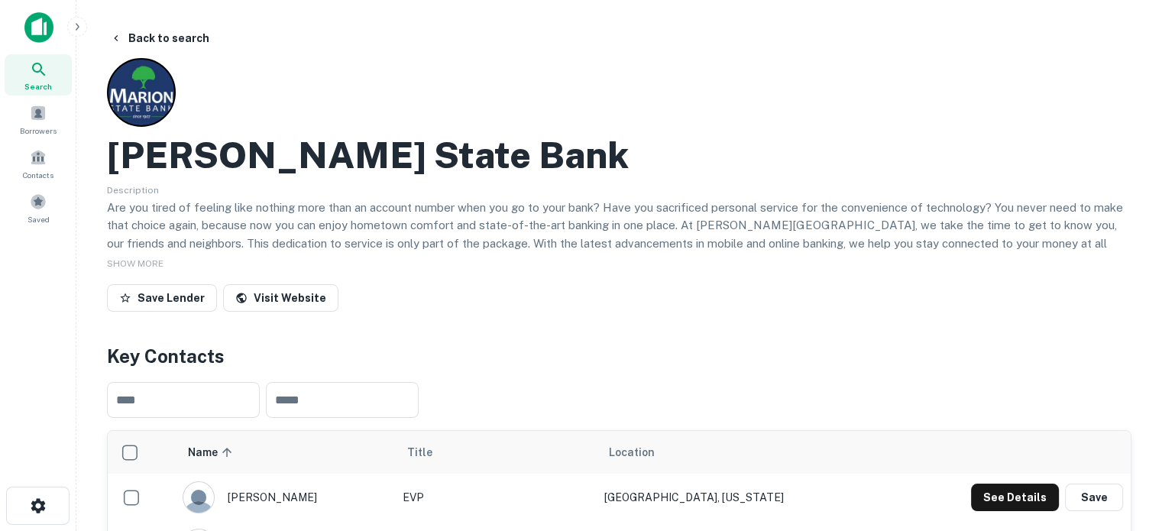
click at [797, 376] on div "​ ​" at bounding box center [619, 400] width 1025 height 60
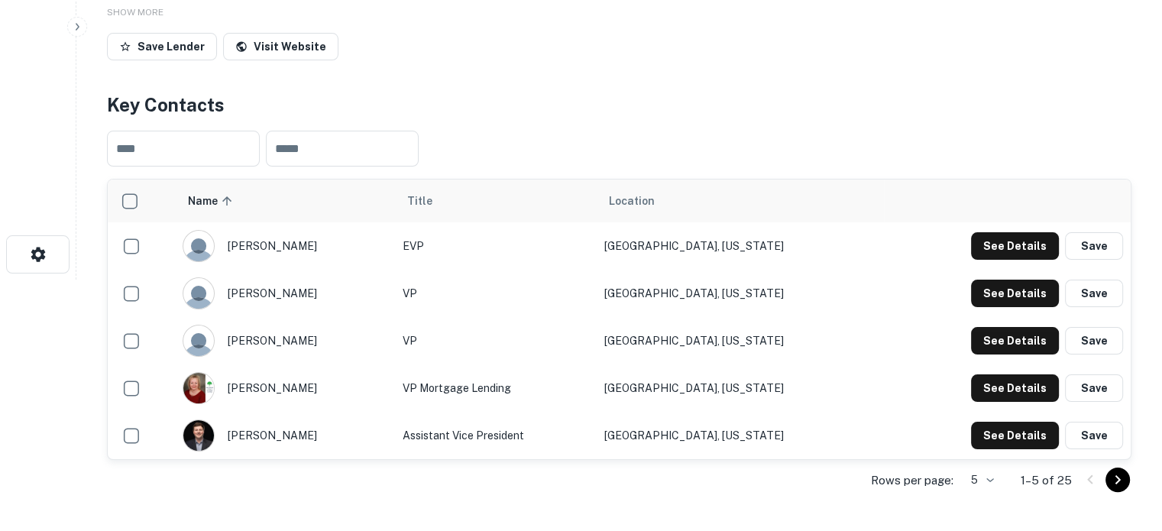
scroll to position [306, 0]
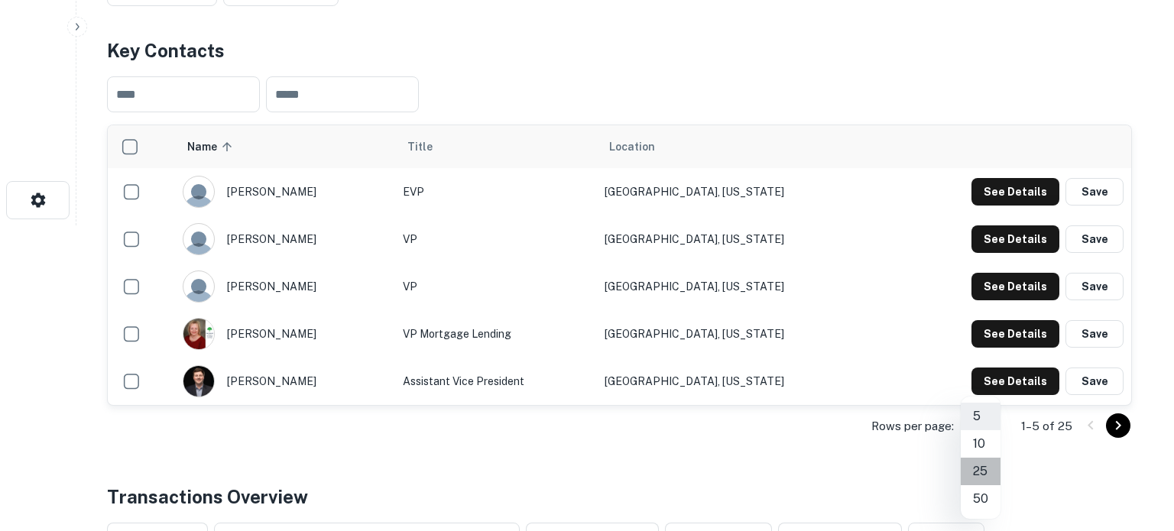
click at [984, 474] on li "25" at bounding box center [980, 472] width 40 height 28
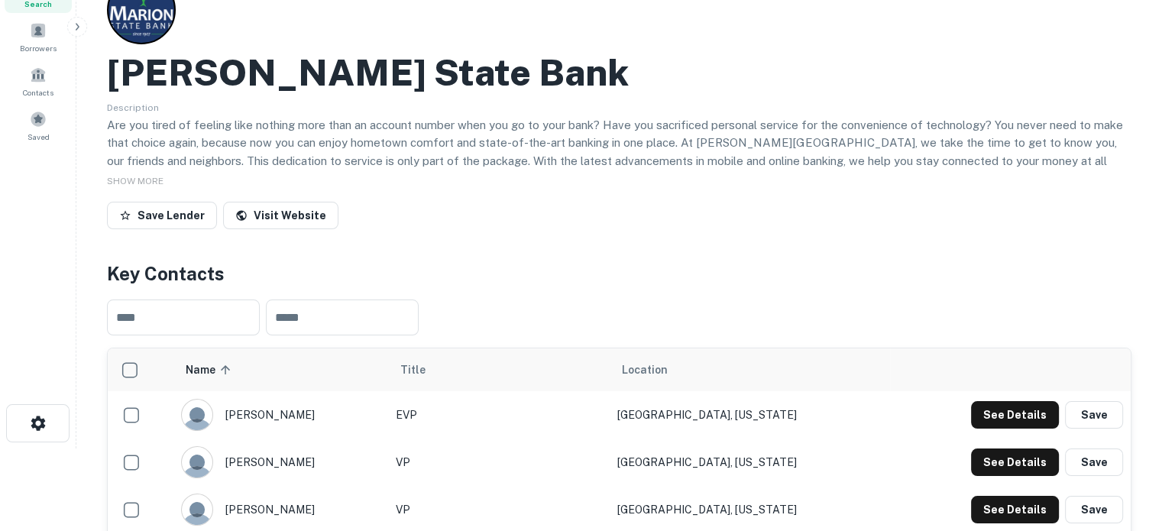
scroll to position [0, 0]
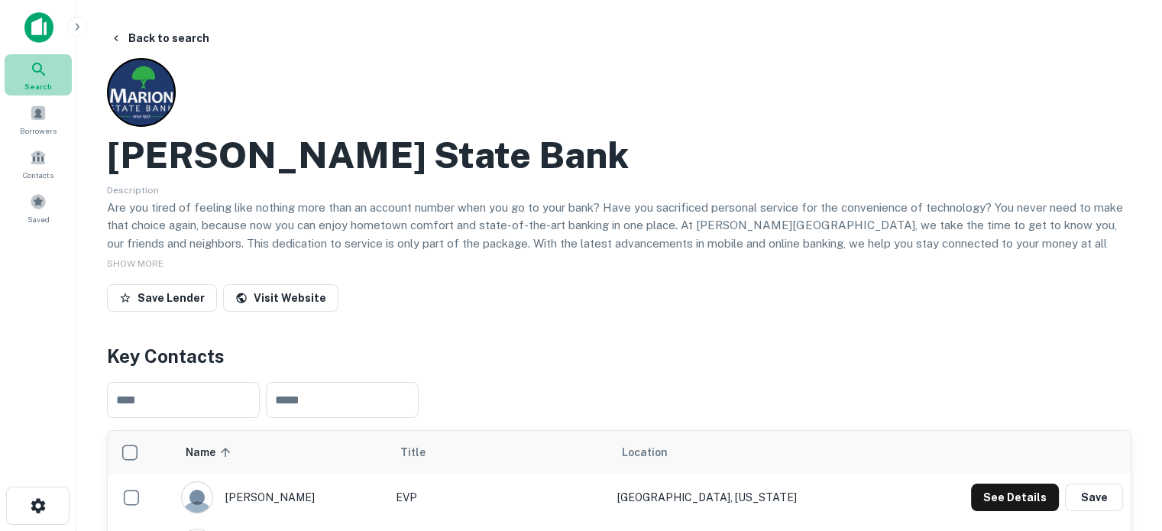
click at [42, 80] on span "Search" at bounding box center [38, 86] width 28 height 12
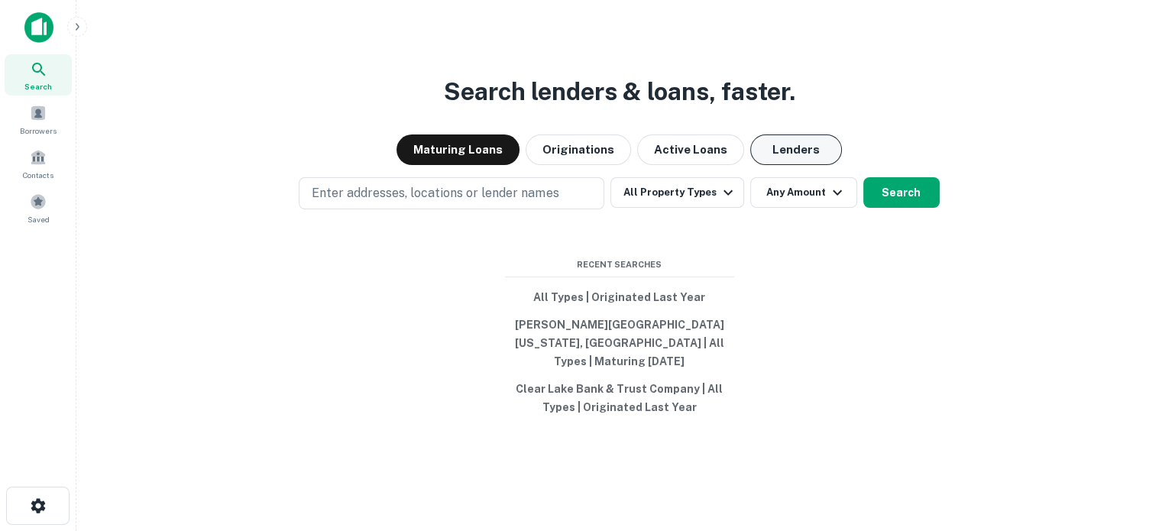
click at [784, 162] on button "Lenders" at bounding box center [796, 149] width 92 height 31
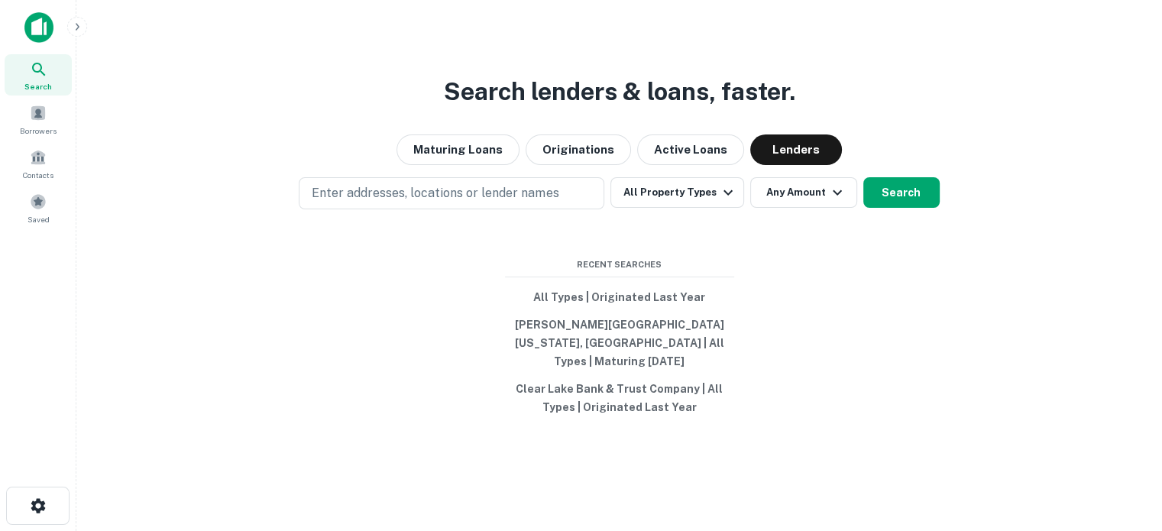
click at [514, 219] on div "Search lenders & loans, faster. Maturing Loans Originations Active Loans Lender…" at bounding box center [619, 302] width 1061 height 531
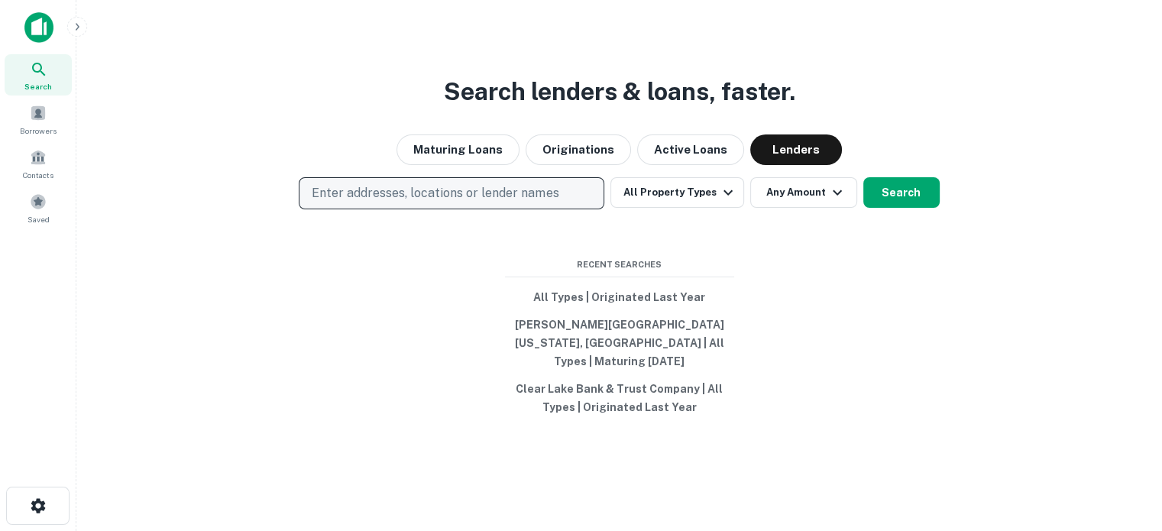
click at [520, 202] on p "Enter addresses, locations or lender names" at bounding box center [435, 193] width 247 height 18
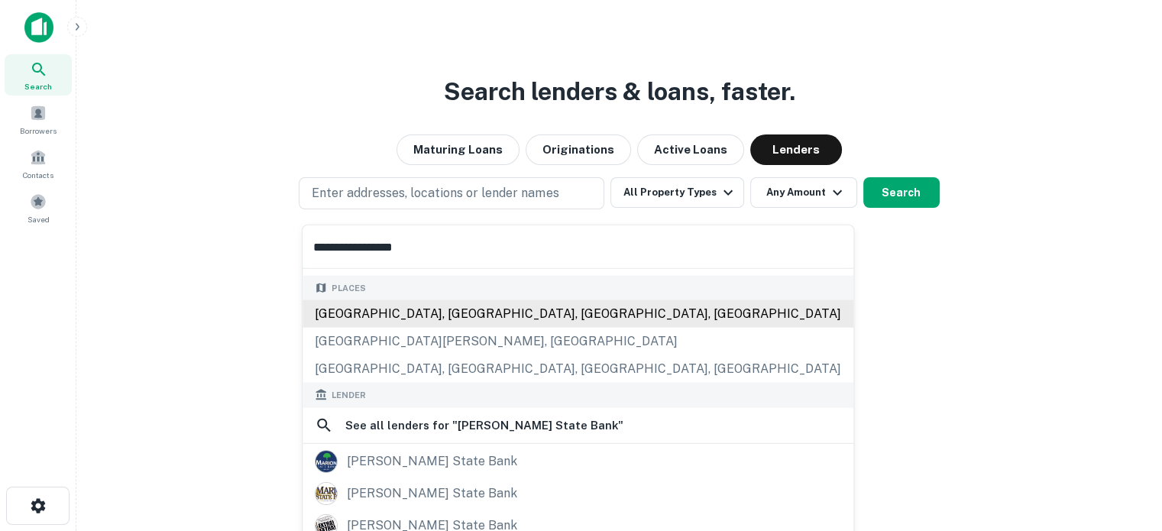
scroll to position [153, 0]
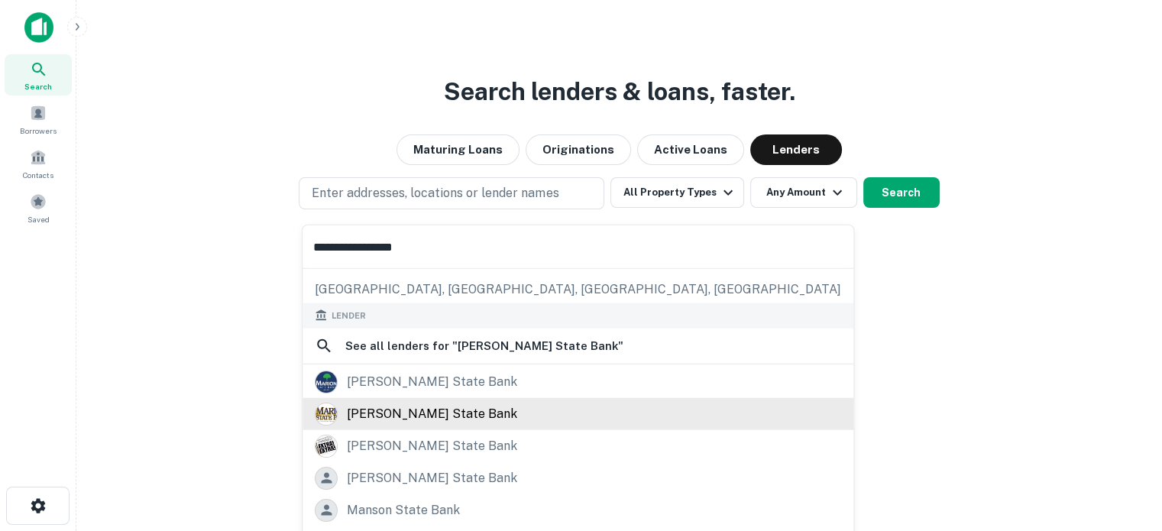
type input "**********"
click at [435, 404] on div "[PERSON_NAME] state bank" at bounding box center [432, 413] width 170 height 23
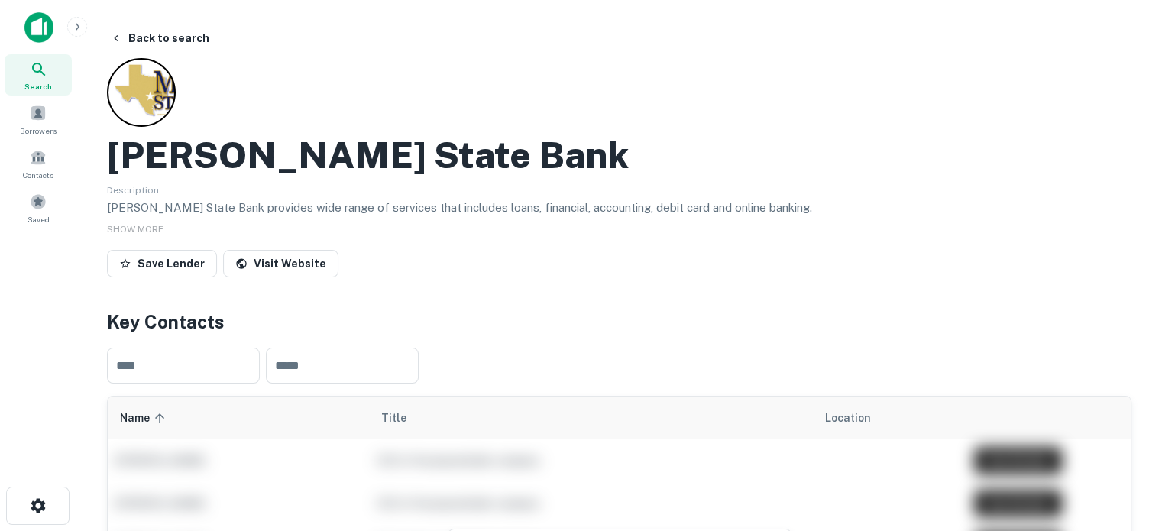
click at [54, 70] on div "Search" at bounding box center [38, 74] width 67 height 41
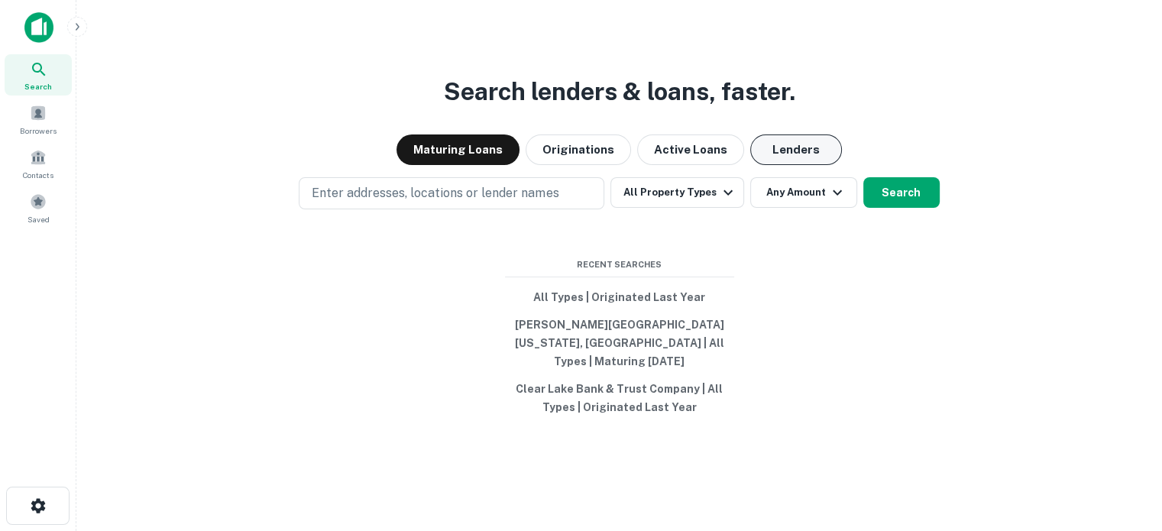
click at [820, 152] on button "Lenders" at bounding box center [796, 149] width 92 height 31
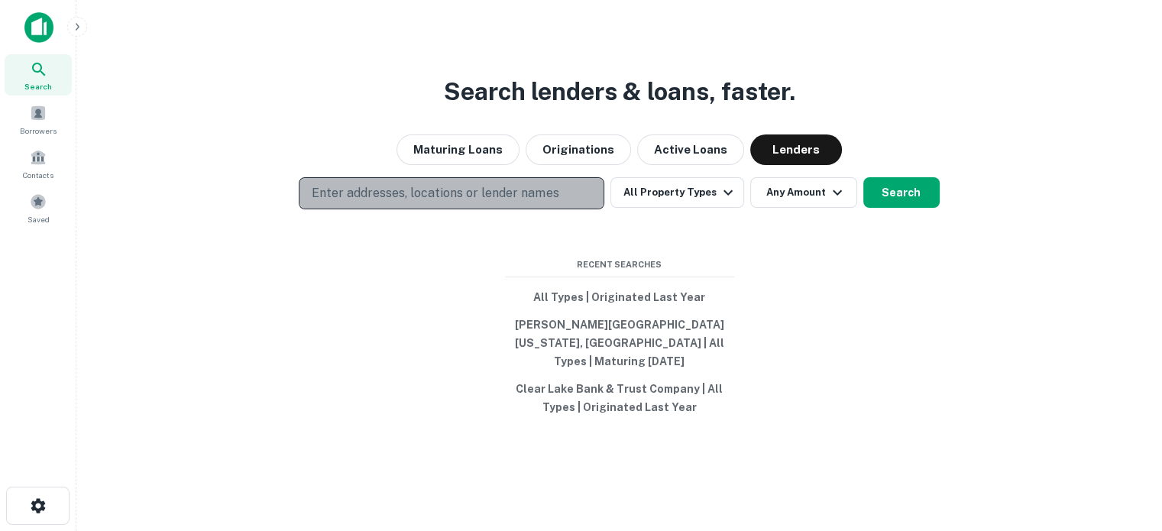
click at [437, 202] on p "Enter addresses, locations or lender names" at bounding box center [435, 193] width 247 height 18
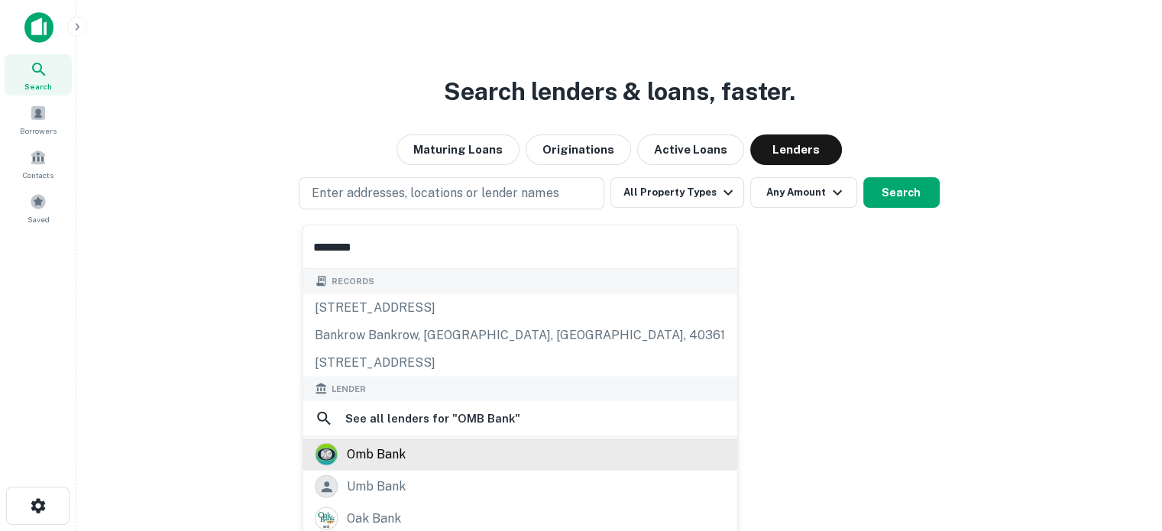
type input "********"
click at [373, 453] on div "omb bank" at bounding box center [376, 454] width 59 height 23
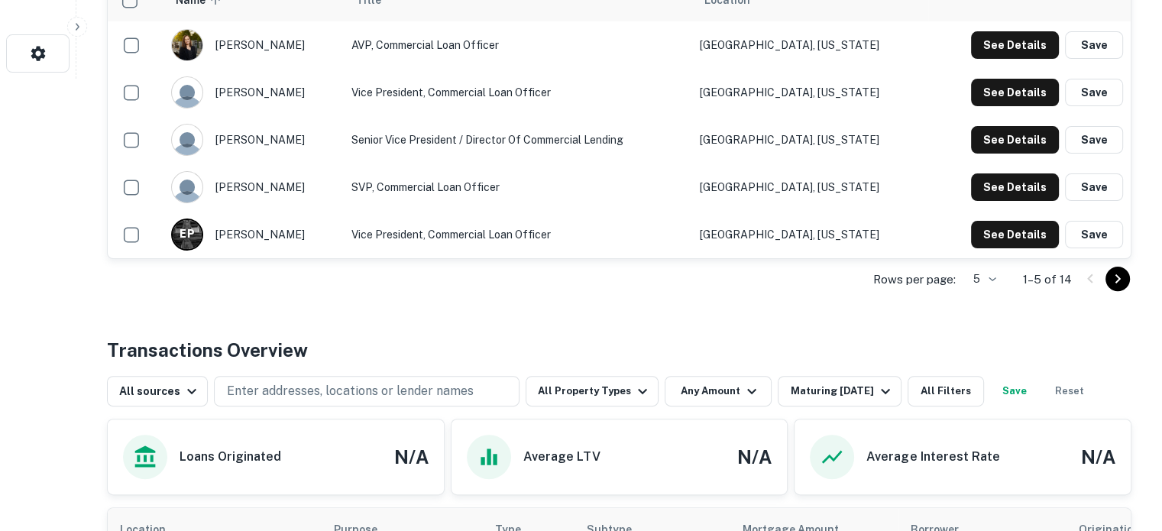
scroll to position [458, 0]
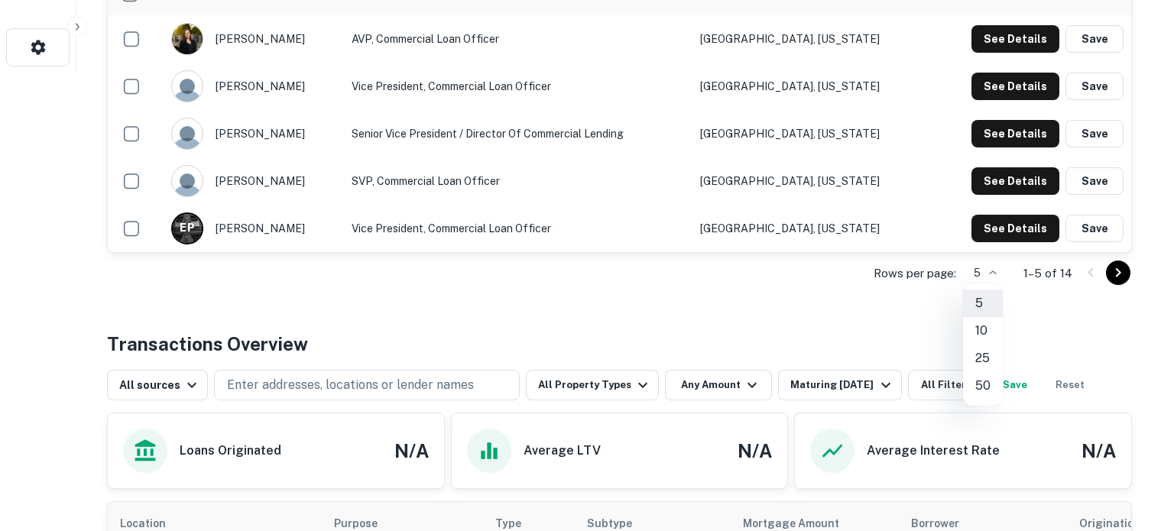
click at [984, 360] on li "25" at bounding box center [983, 359] width 40 height 28
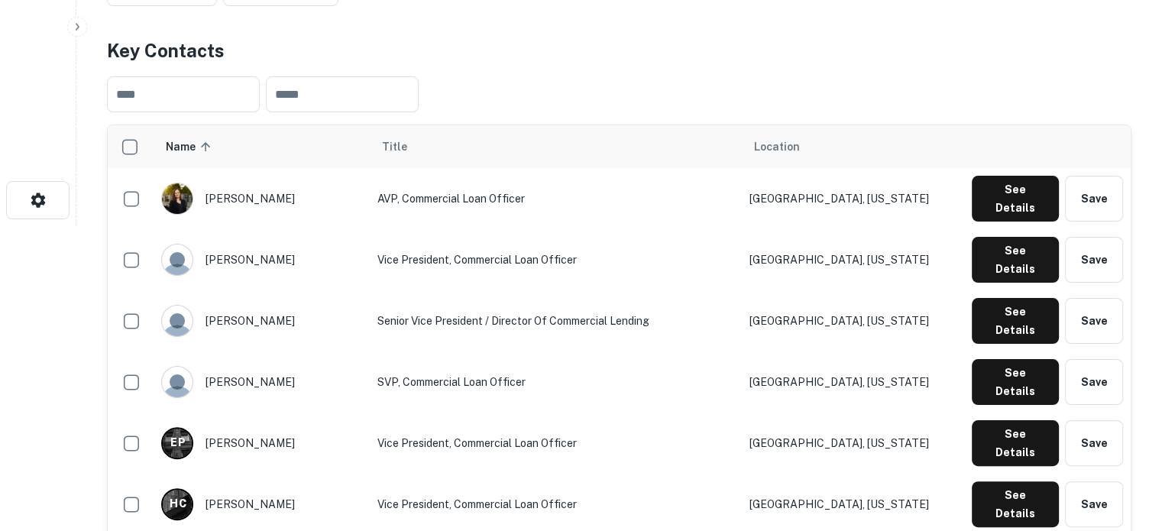
scroll to position [76, 0]
